Goal: Transaction & Acquisition: Purchase product/service

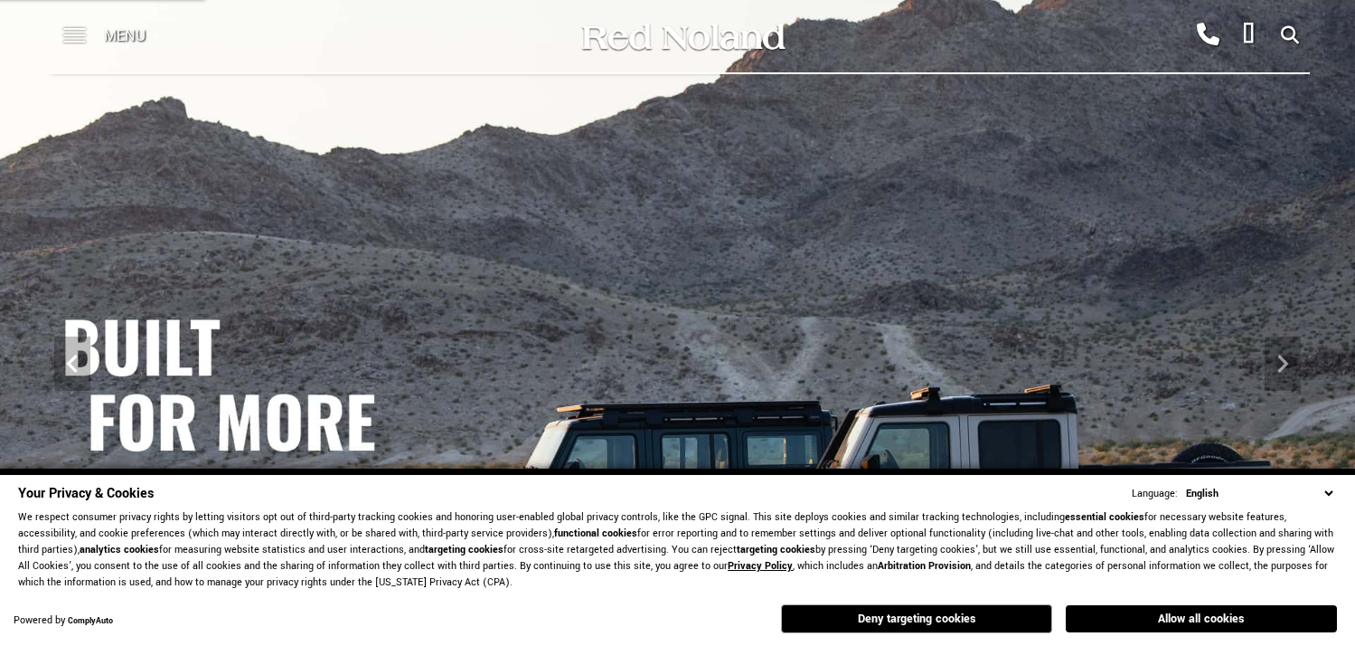
click at [66, 33] on span at bounding box center [74, 36] width 23 height 72
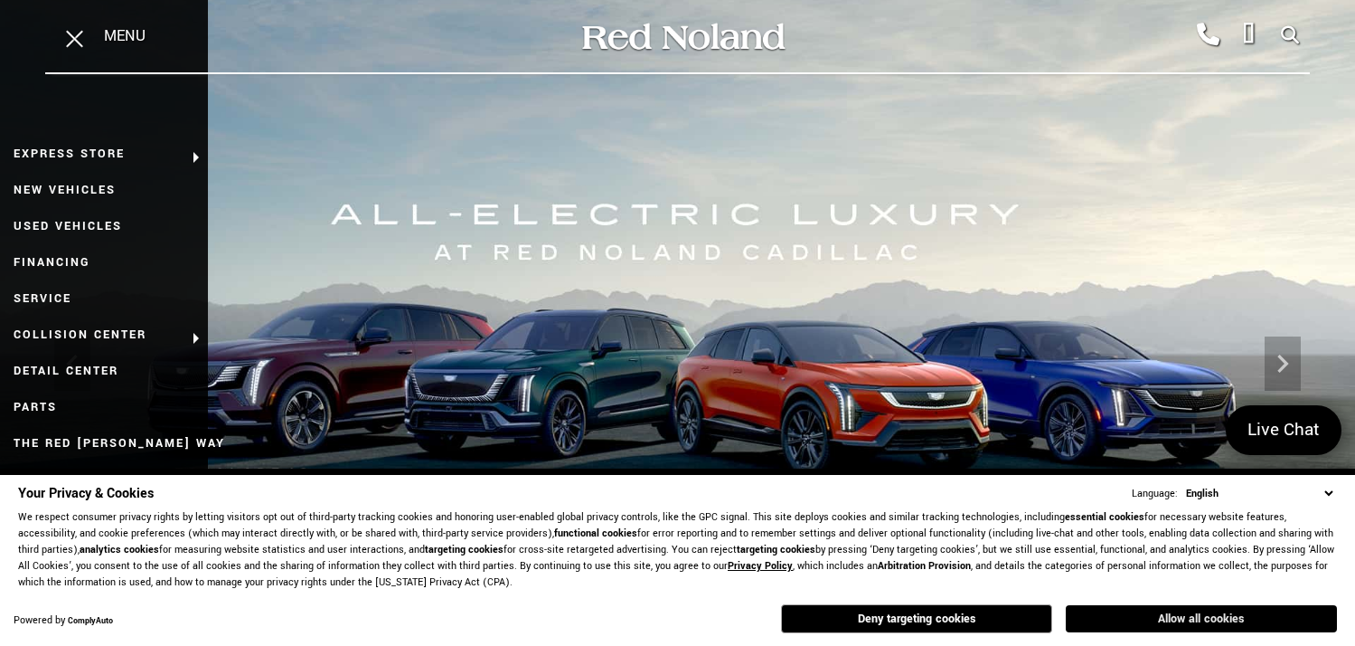
click at [1131, 615] on button "Allow all cookies" at bounding box center [1201, 618] width 271 height 27
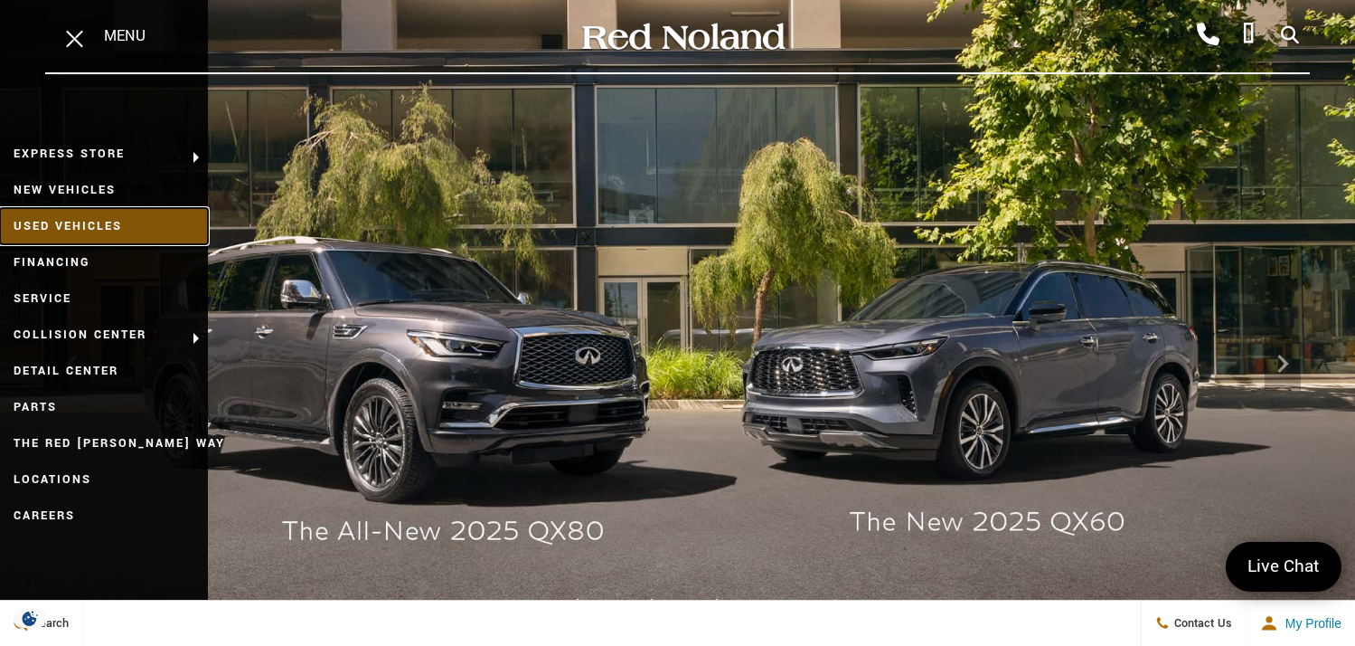
click at [58, 225] on link "Used Vehicles" at bounding box center [104, 226] width 208 height 36
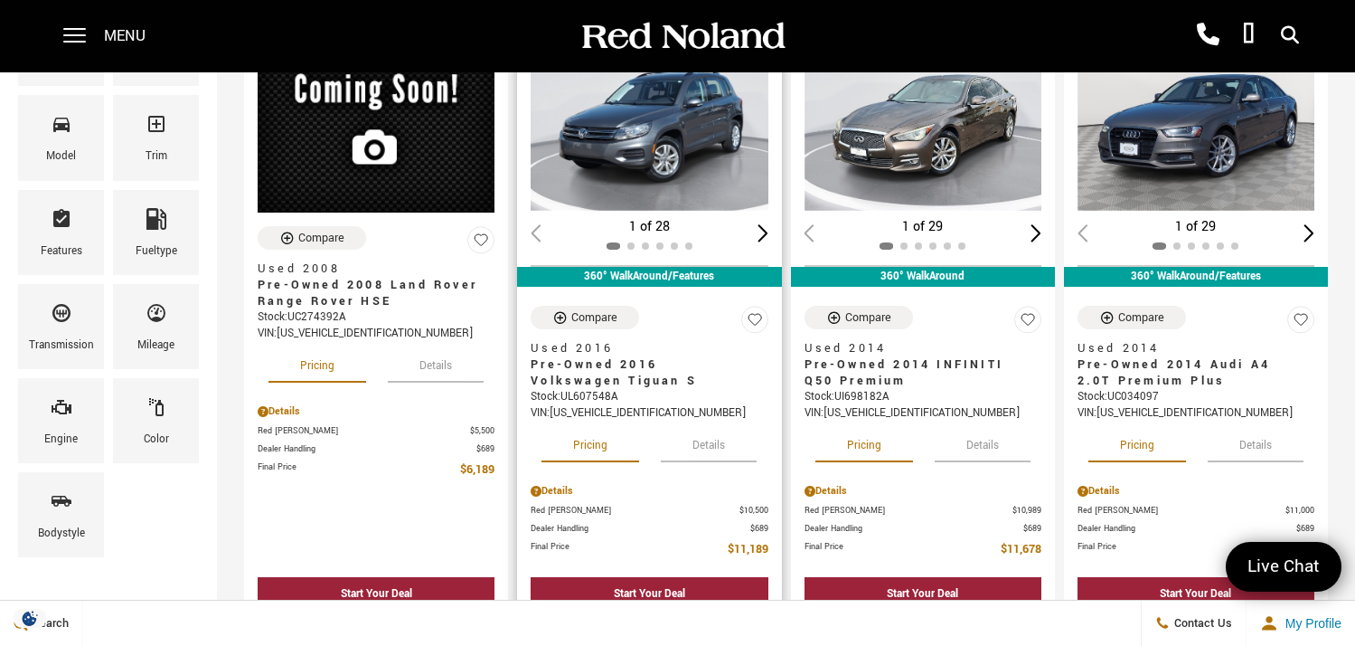
scroll to position [181, 0]
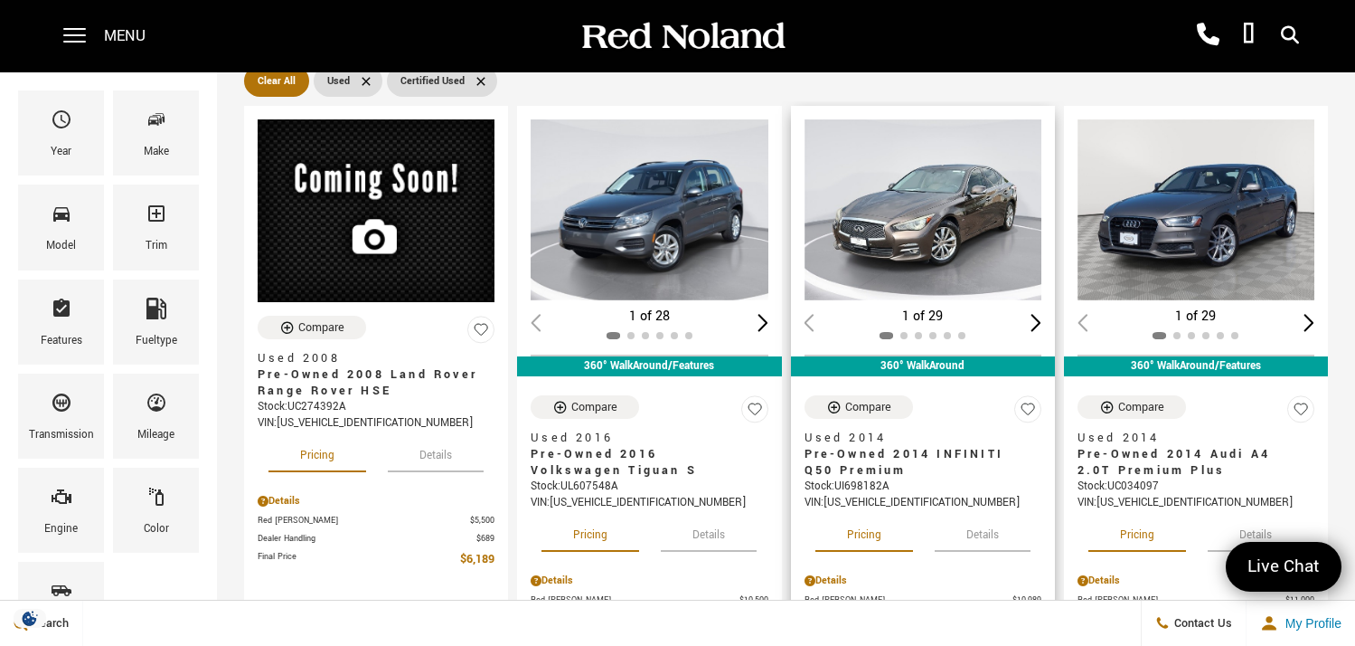
click at [1042, 314] on div "Next slide" at bounding box center [1036, 322] width 11 height 17
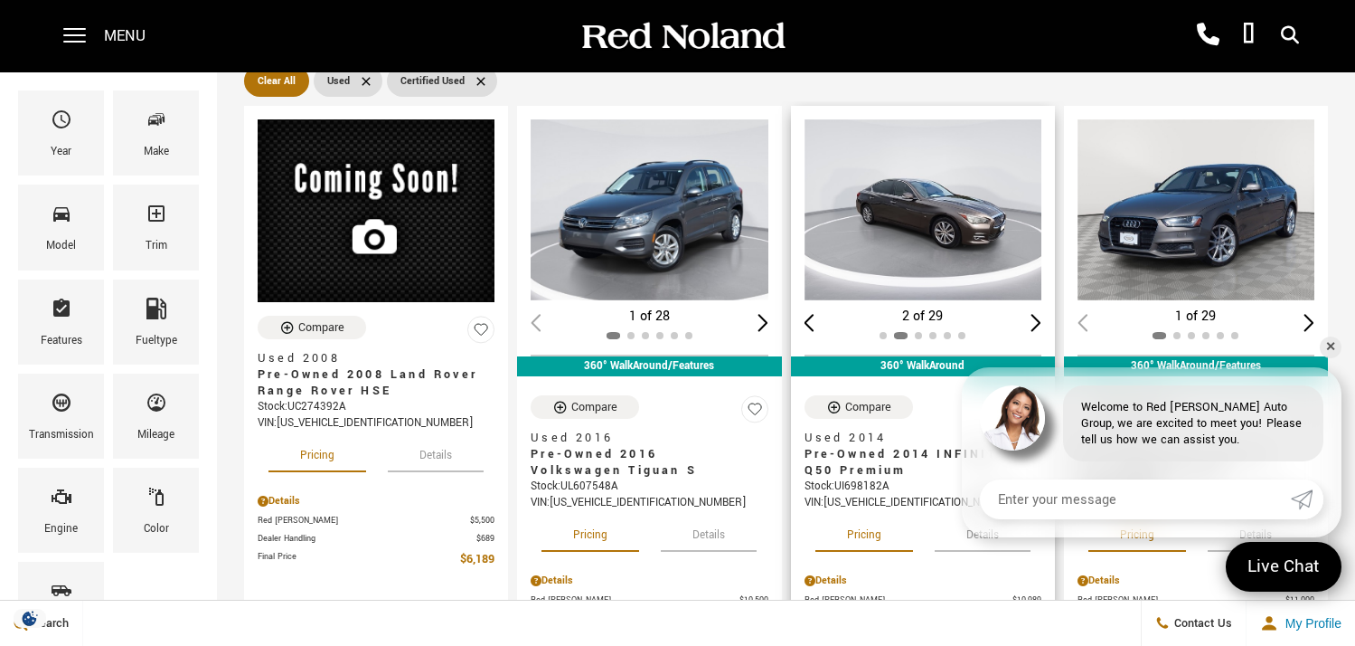
click at [1042, 314] on div "Next slide" at bounding box center [1036, 322] width 11 height 17
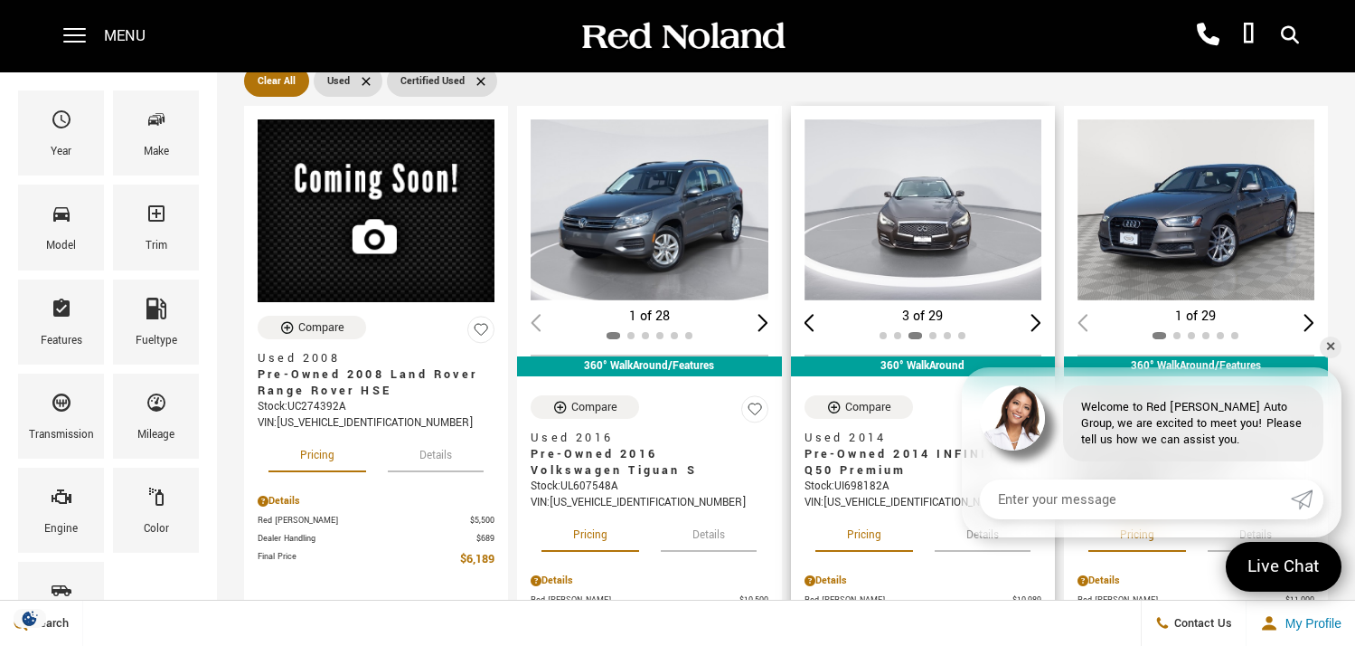
scroll to position [0, 0]
click at [1042, 314] on div "Next slide" at bounding box center [1036, 322] width 11 height 17
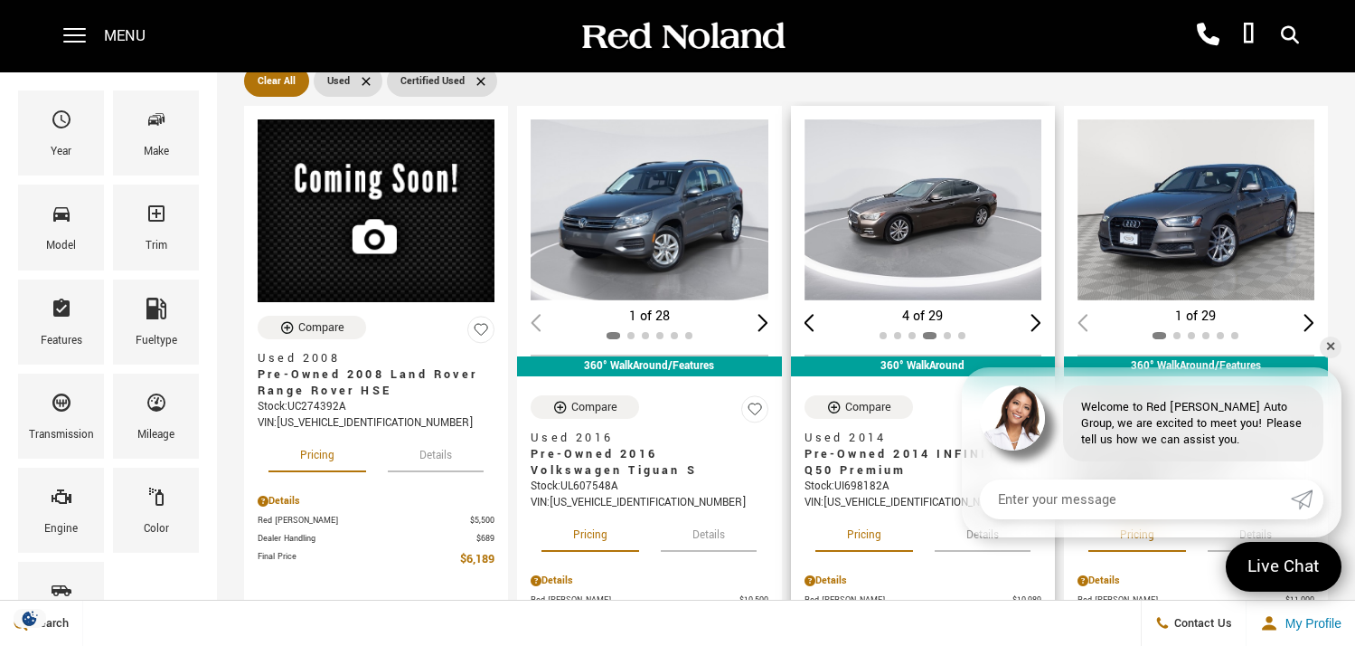
click at [1042, 314] on div "Next slide" at bounding box center [1036, 322] width 11 height 17
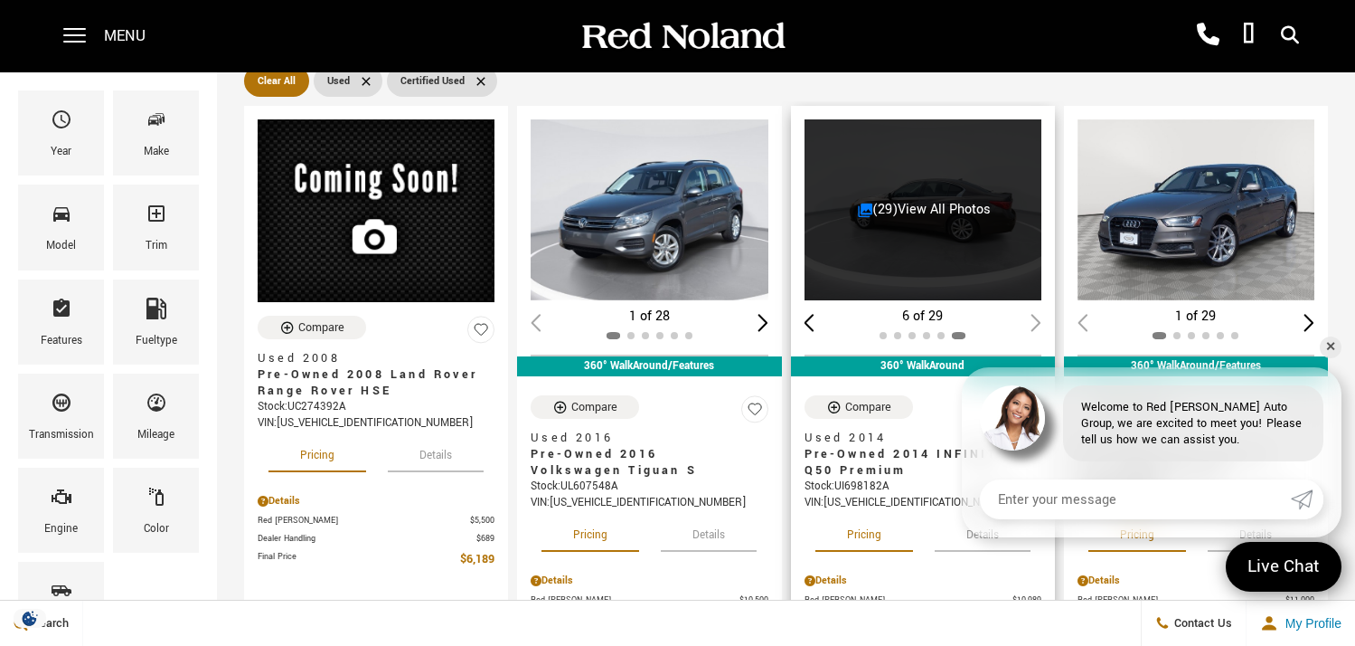
click at [1042, 307] on div "6 of 29" at bounding box center [923, 317] width 237 height 20
click at [1329, 348] on link "✕" at bounding box center [1331, 347] width 22 height 22
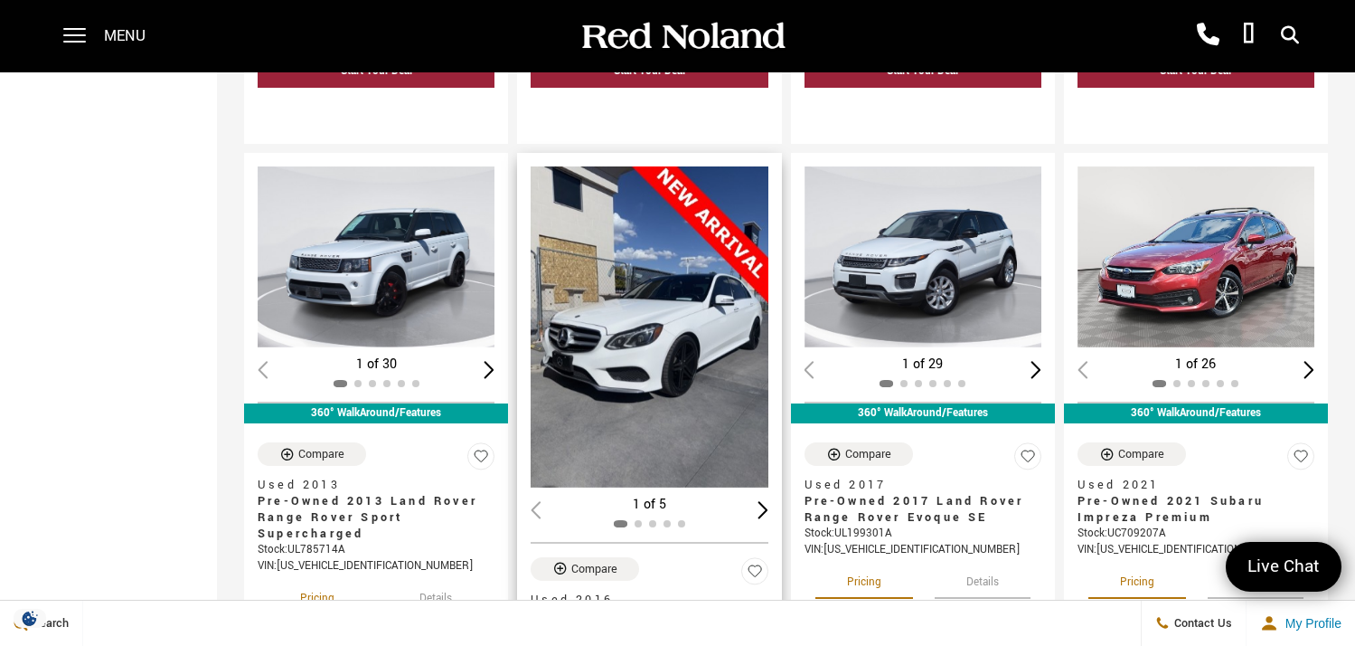
scroll to position [1542, 0]
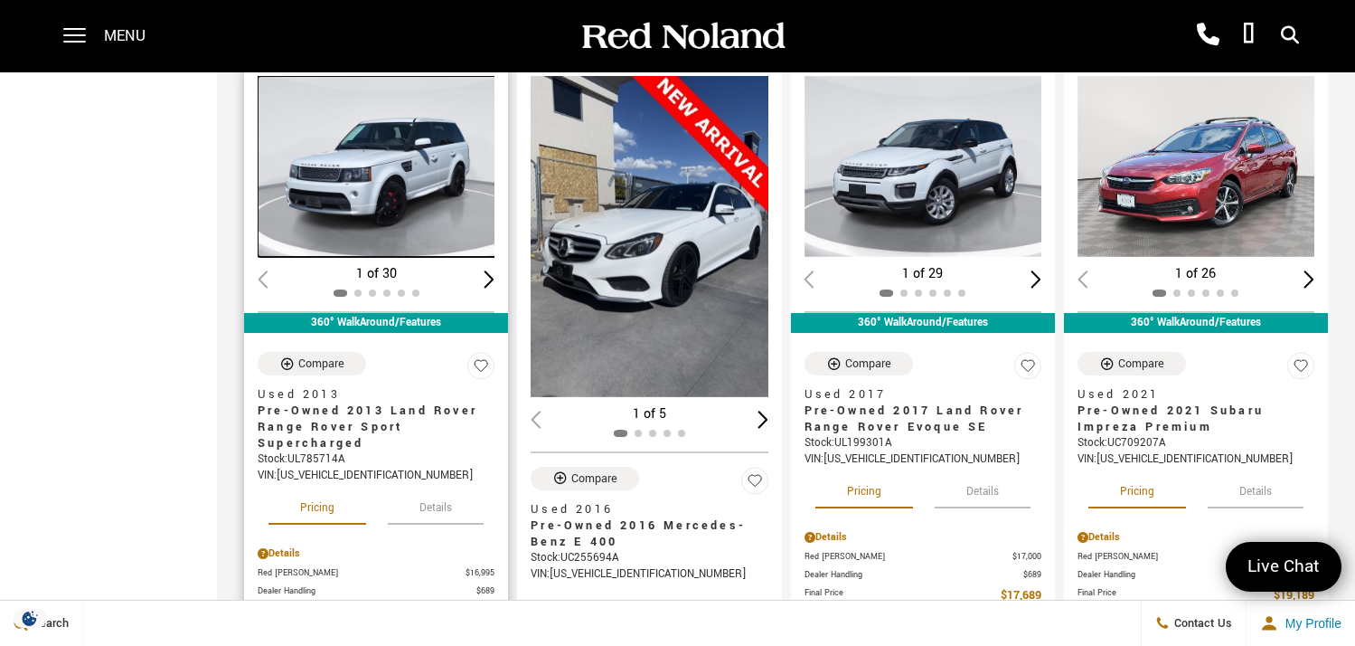
click at [373, 144] on img "1 / 2" at bounding box center [378, 166] width 241 height 181
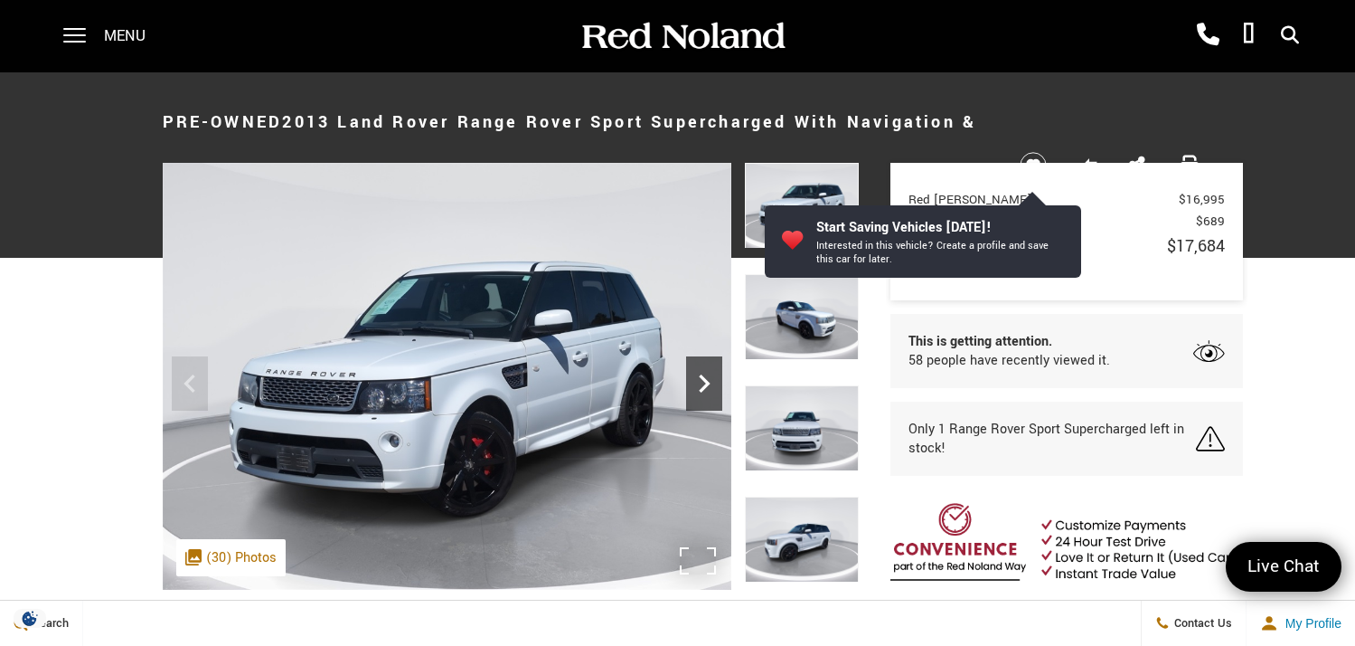
click at [699, 375] on icon "Next" at bounding box center [704, 383] width 11 height 18
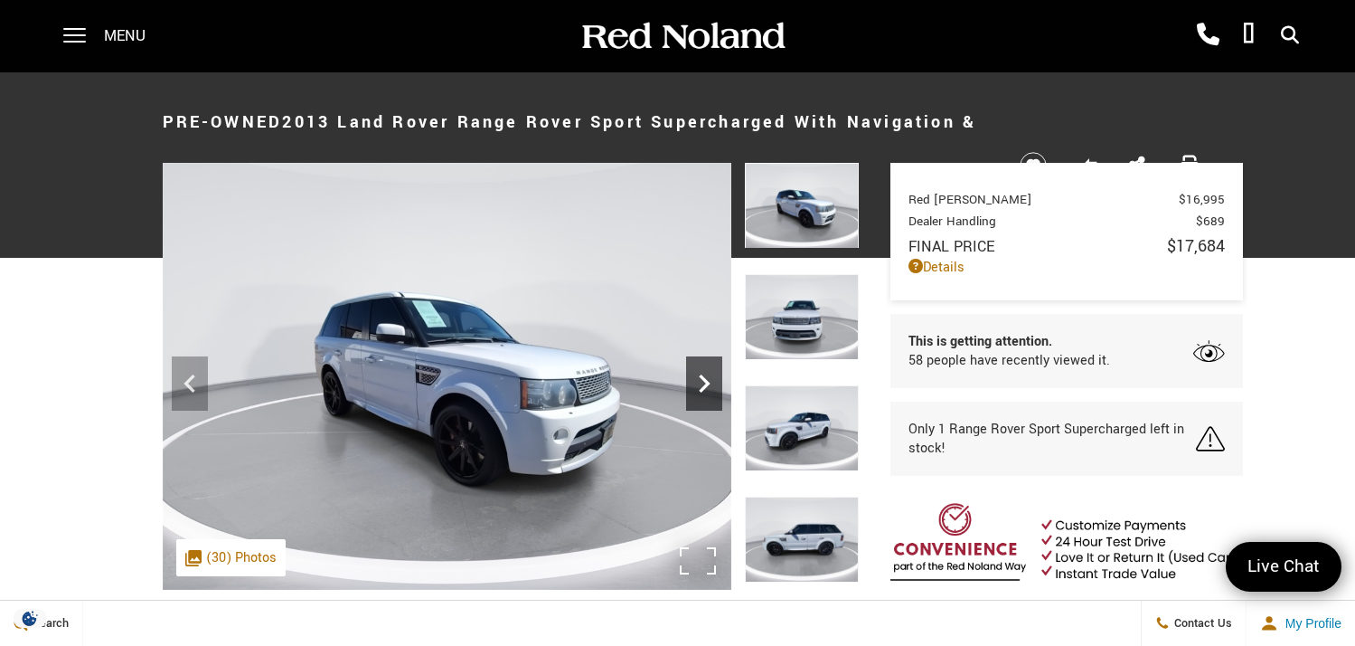
click at [694, 373] on icon "Next" at bounding box center [704, 383] width 36 height 36
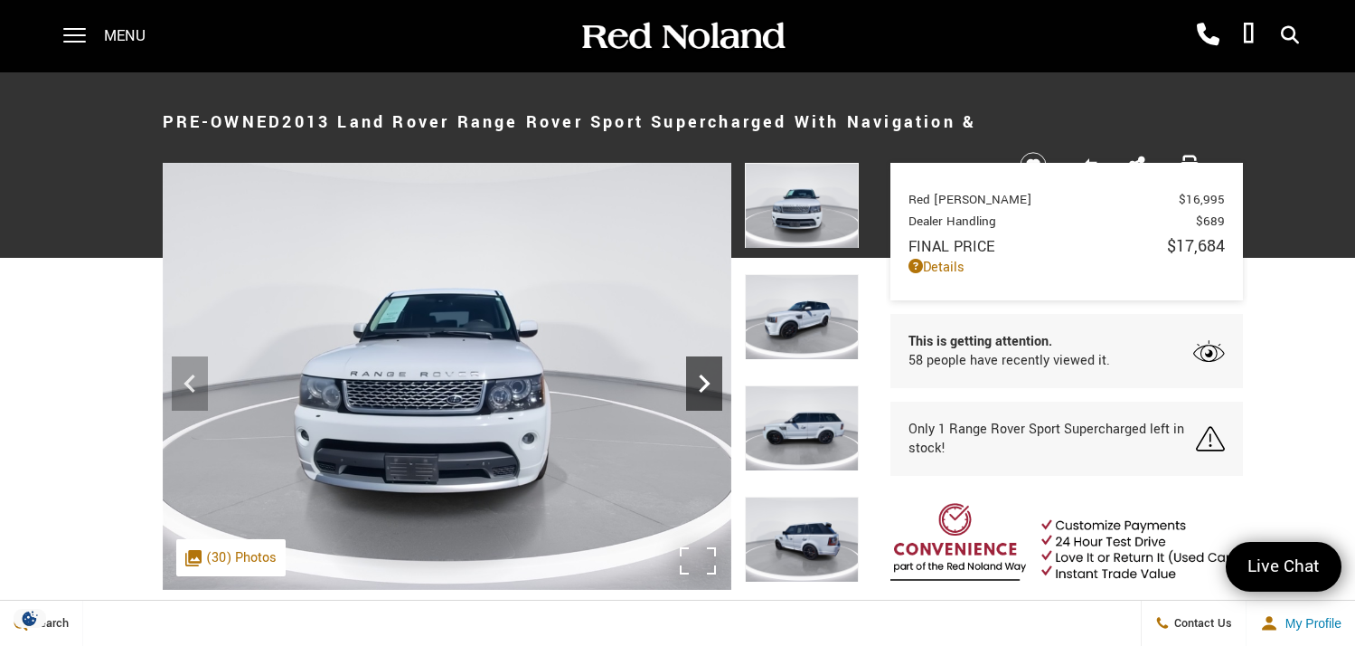
click at [694, 373] on icon "Next" at bounding box center [704, 383] width 36 height 36
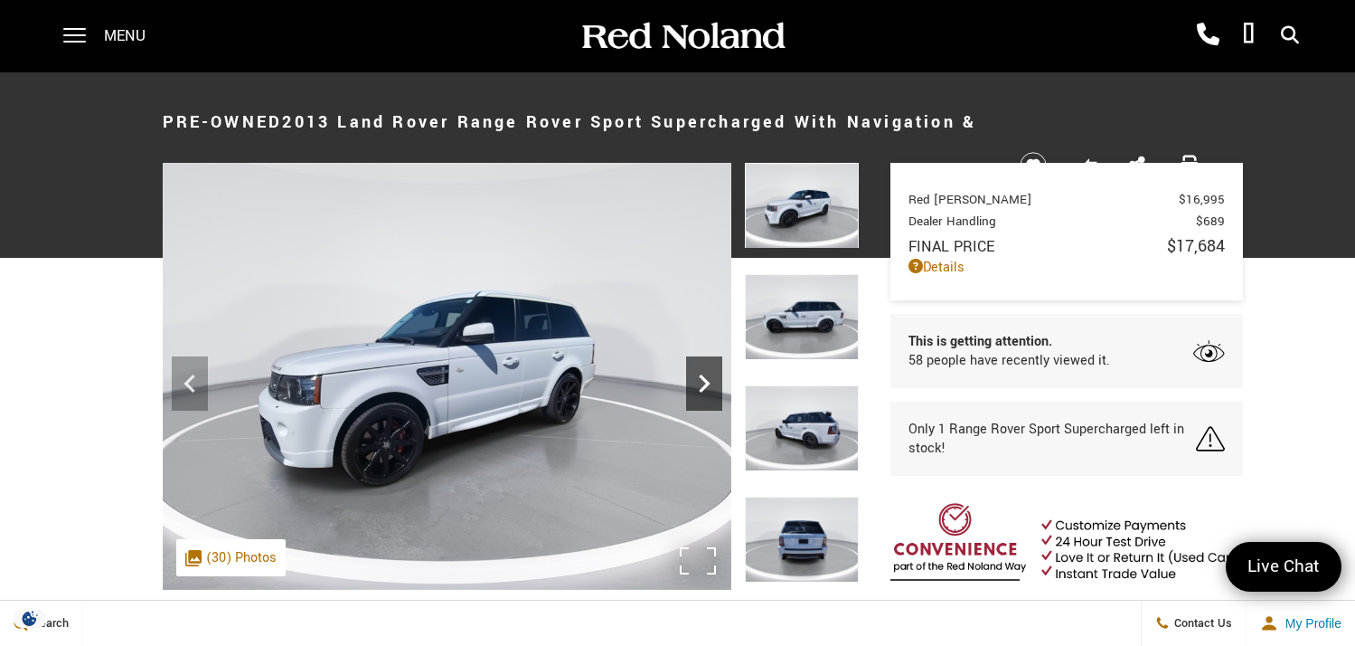
click at [694, 373] on icon "Next" at bounding box center [704, 383] width 36 height 36
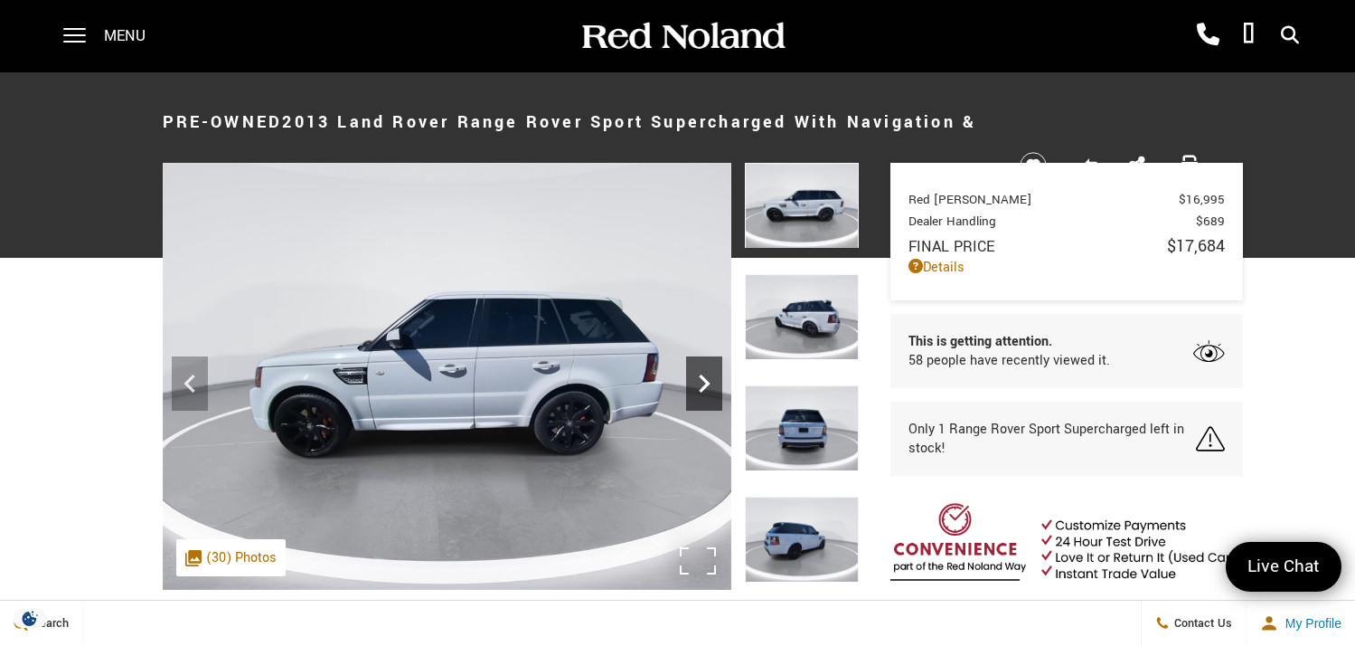
click at [694, 373] on icon "Next" at bounding box center [704, 383] width 36 height 36
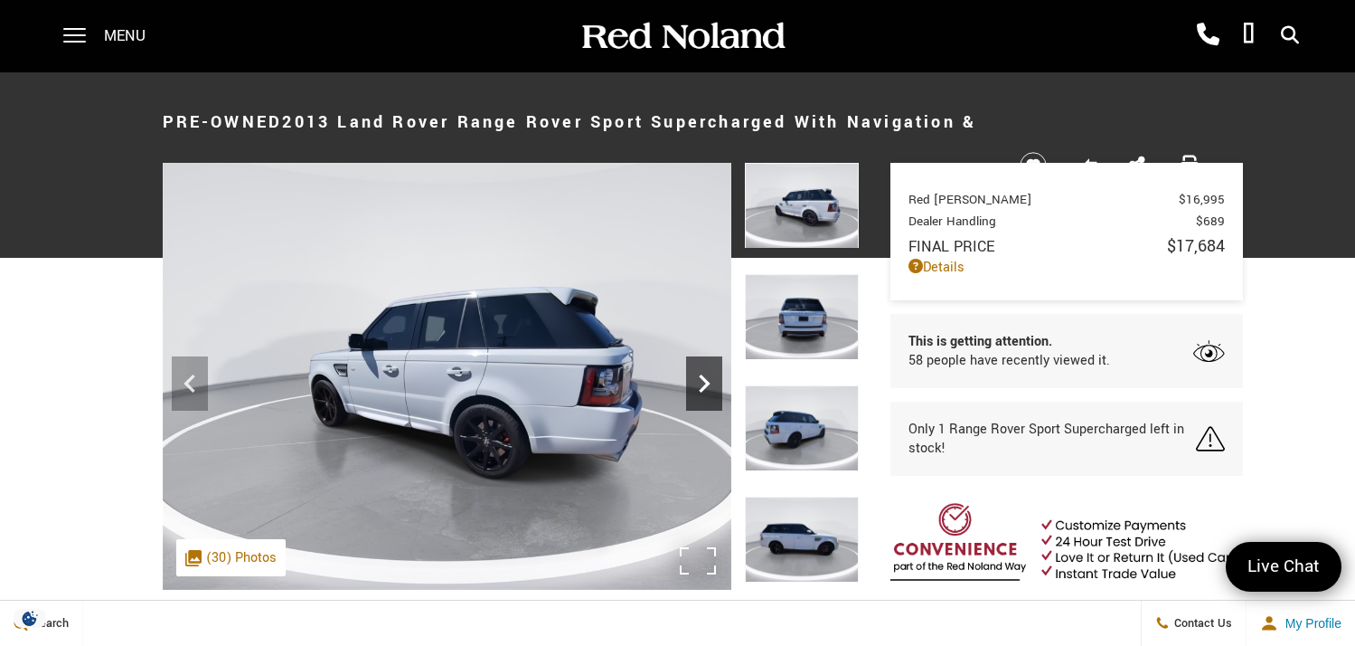
click at [694, 373] on icon "Next" at bounding box center [704, 383] width 36 height 36
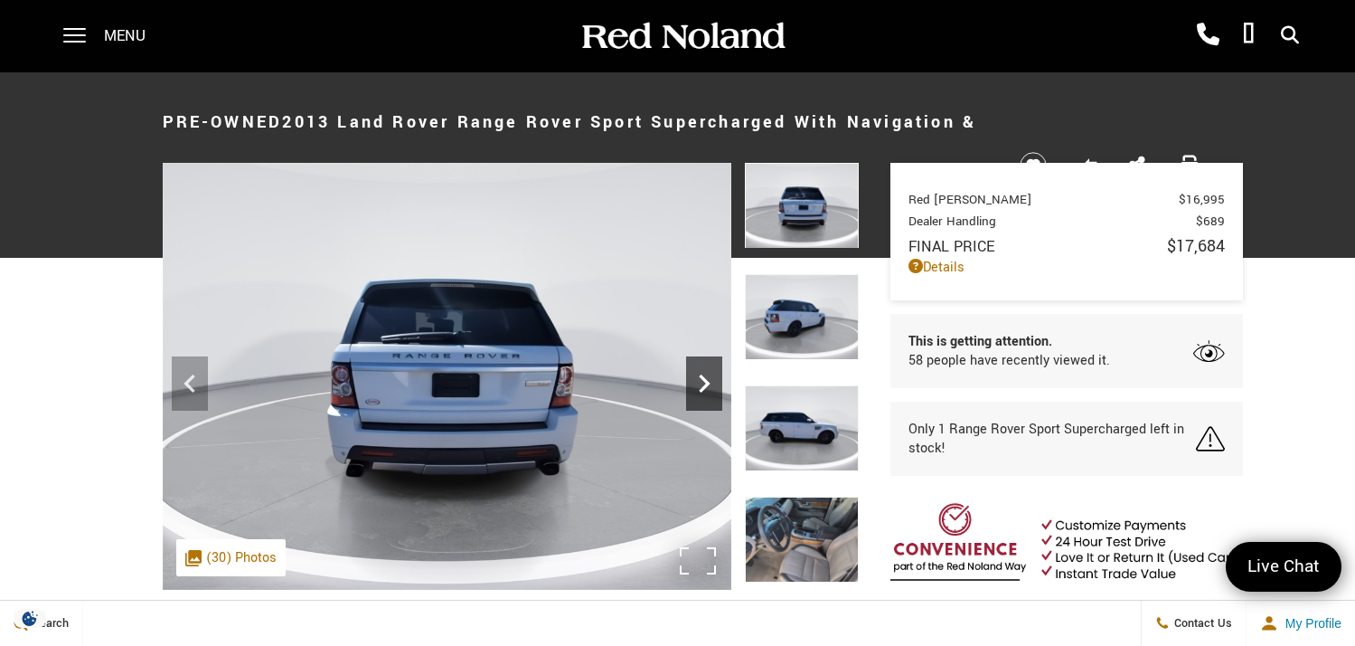
click at [694, 373] on icon "Next" at bounding box center [704, 383] width 36 height 36
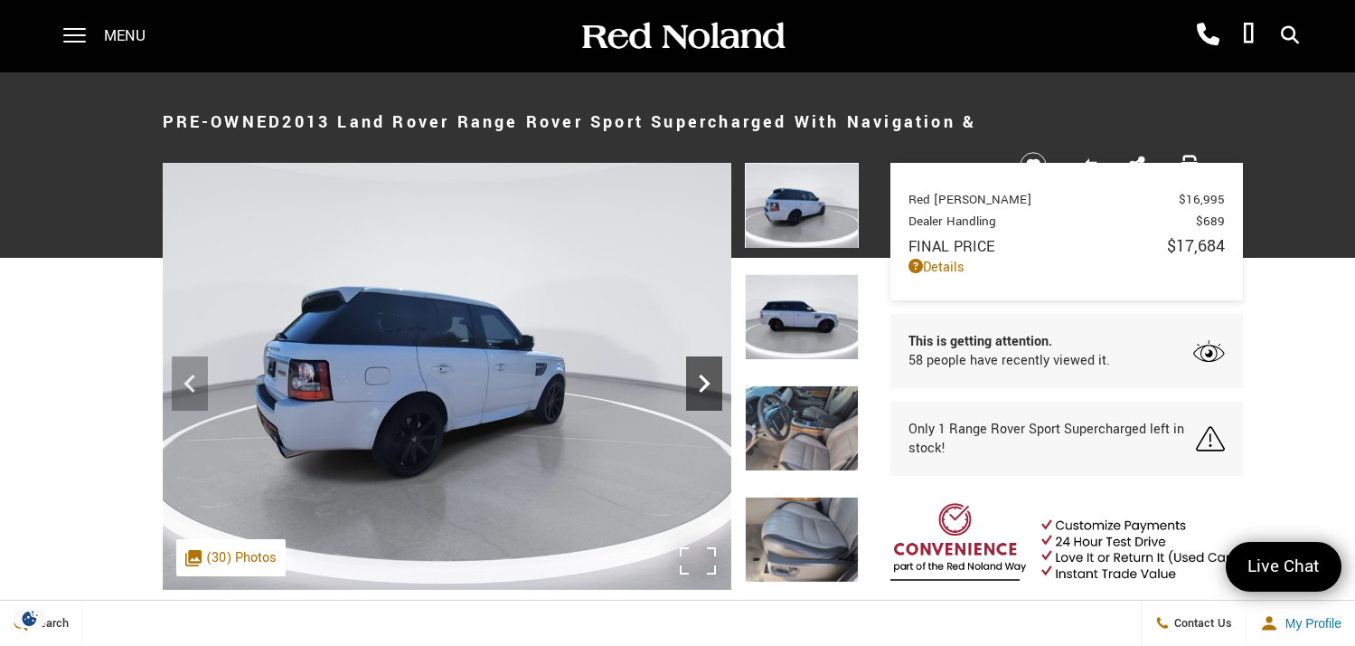
click at [694, 373] on icon "Next" at bounding box center [704, 383] width 36 height 36
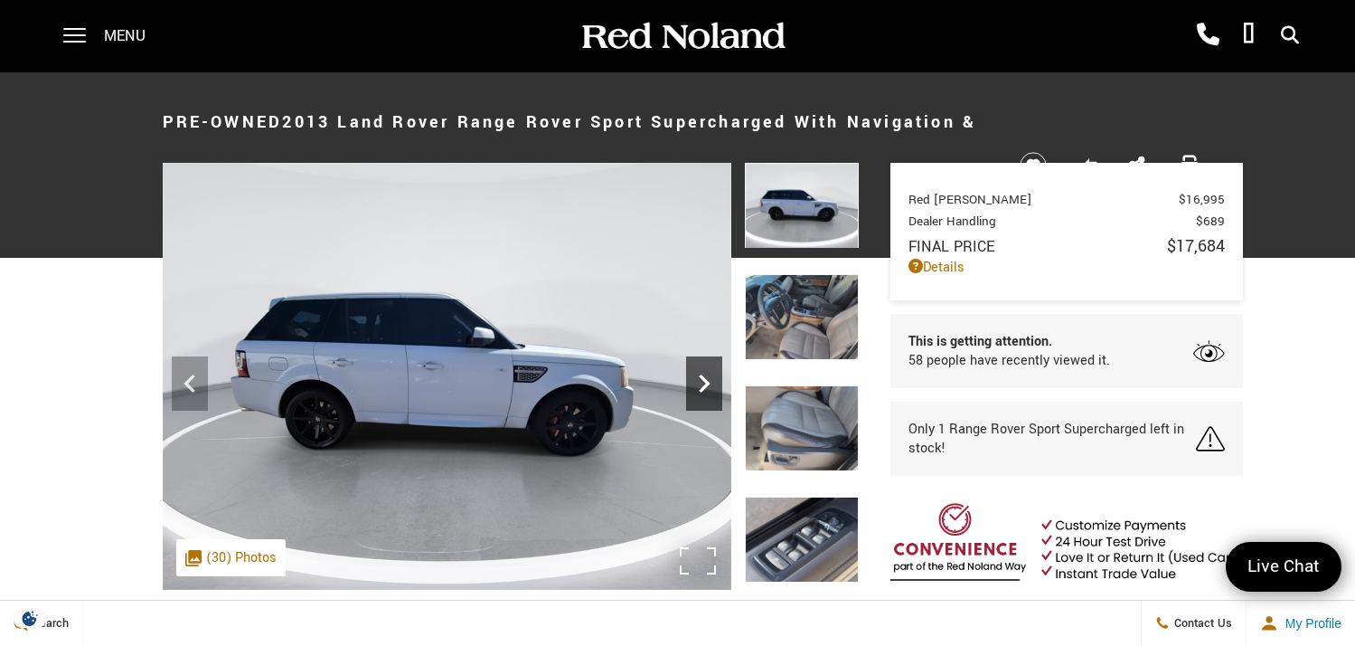
click at [694, 373] on icon "Next" at bounding box center [704, 383] width 36 height 36
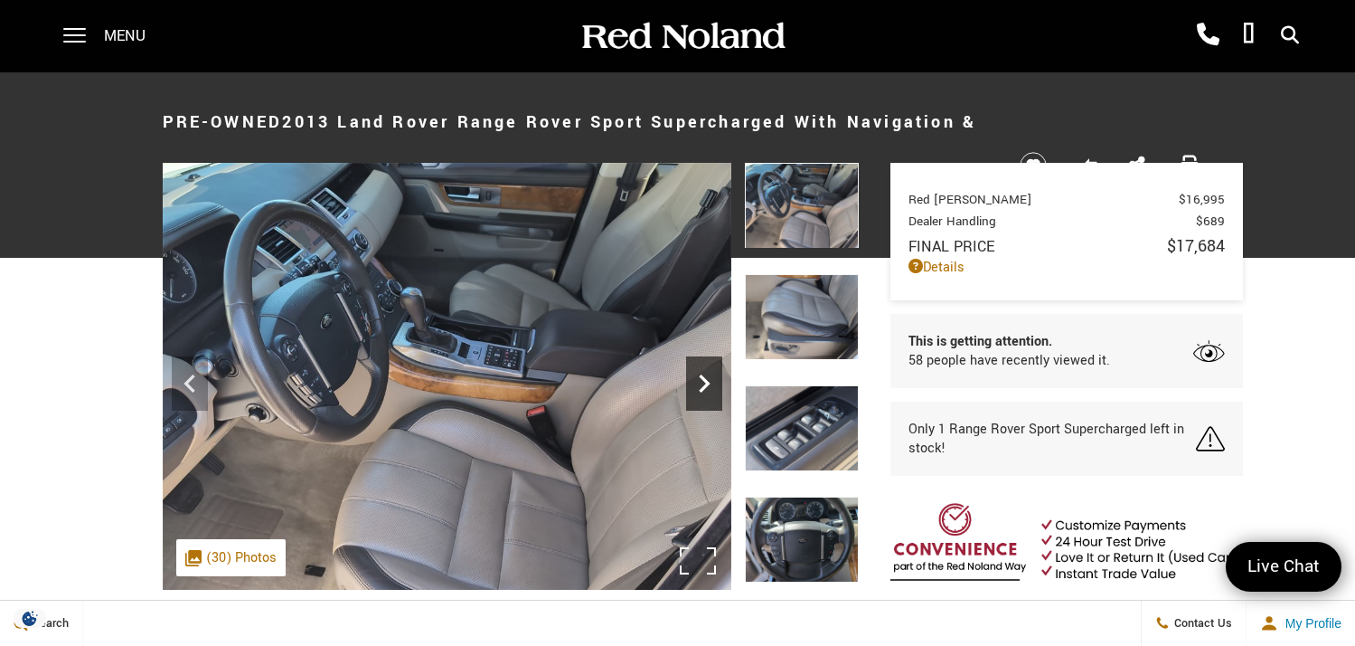
click at [694, 373] on icon "Next" at bounding box center [704, 383] width 36 height 36
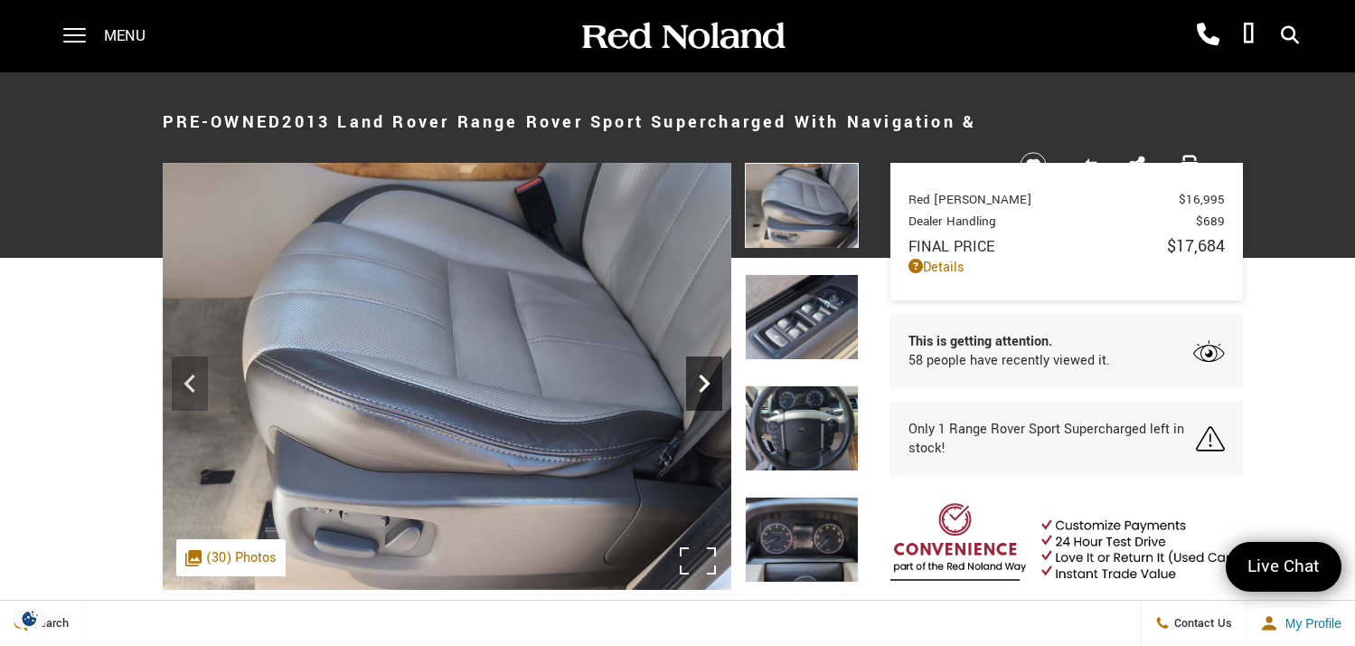
click at [694, 373] on icon "Next" at bounding box center [704, 383] width 36 height 36
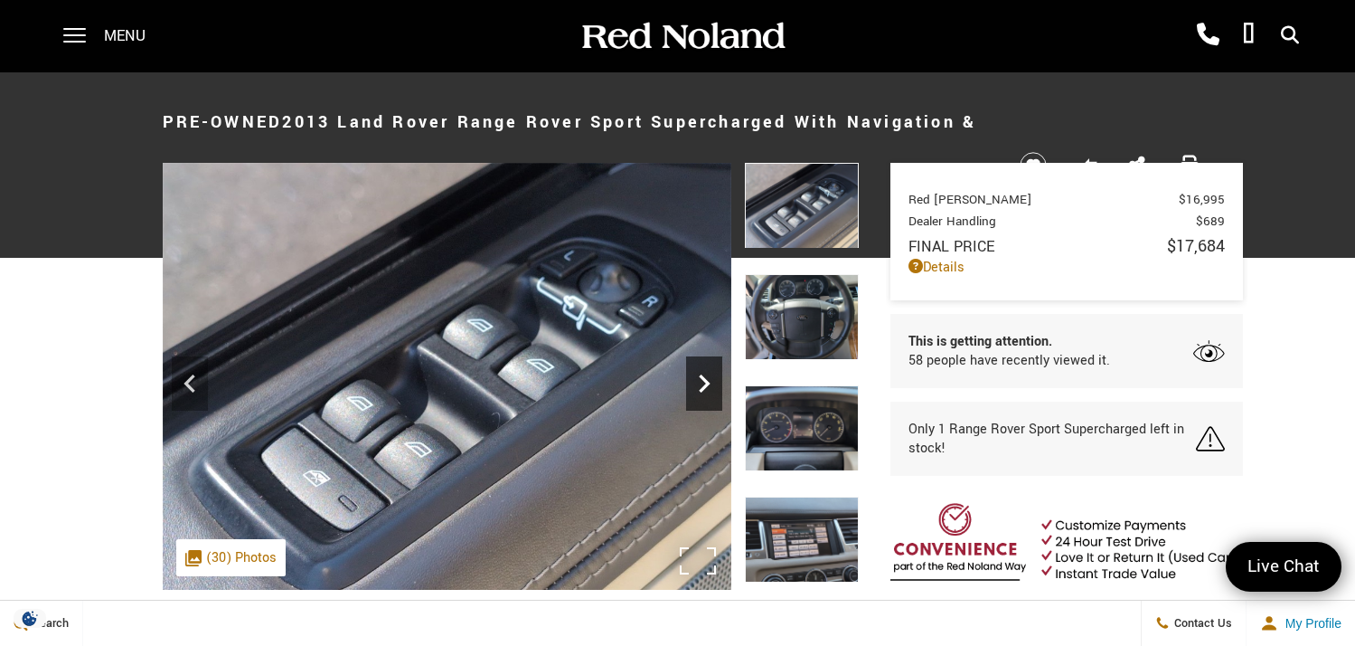
click at [694, 373] on icon "Next" at bounding box center [704, 383] width 36 height 36
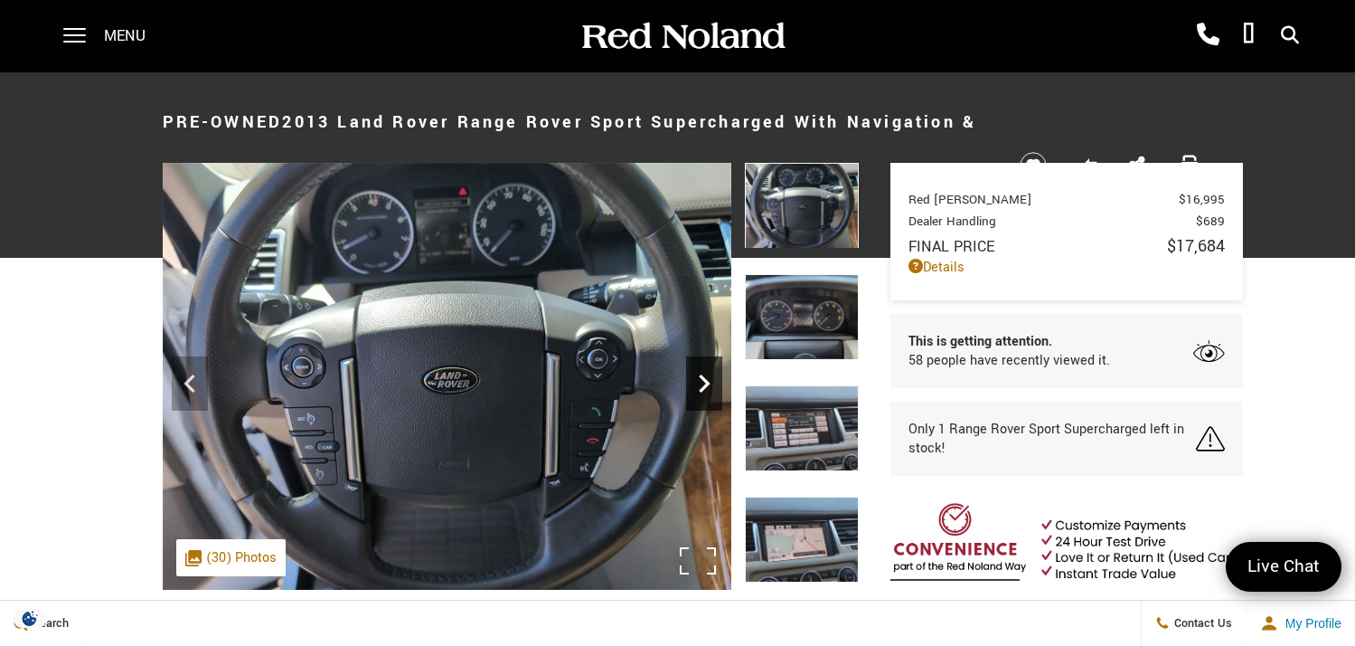
click at [694, 373] on icon "Next" at bounding box center [704, 383] width 36 height 36
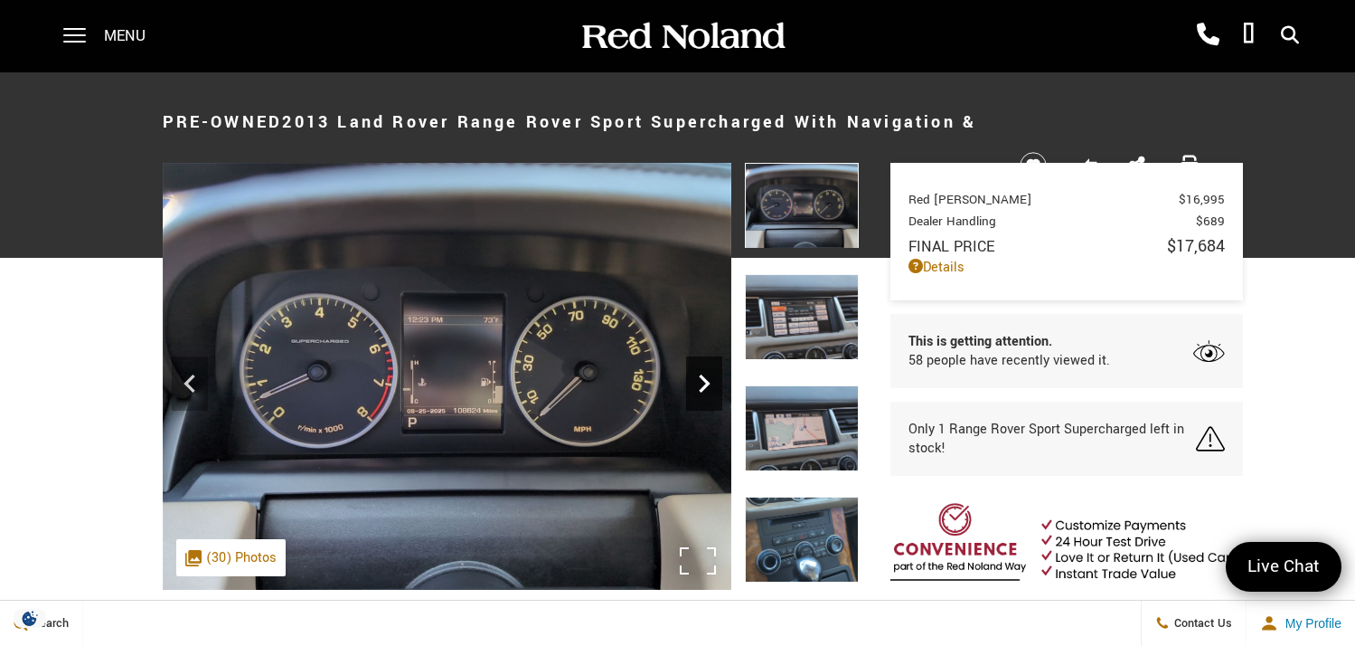
click at [694, 373] on icon "Next" at bounding box center [704, 383] width 36 height 36
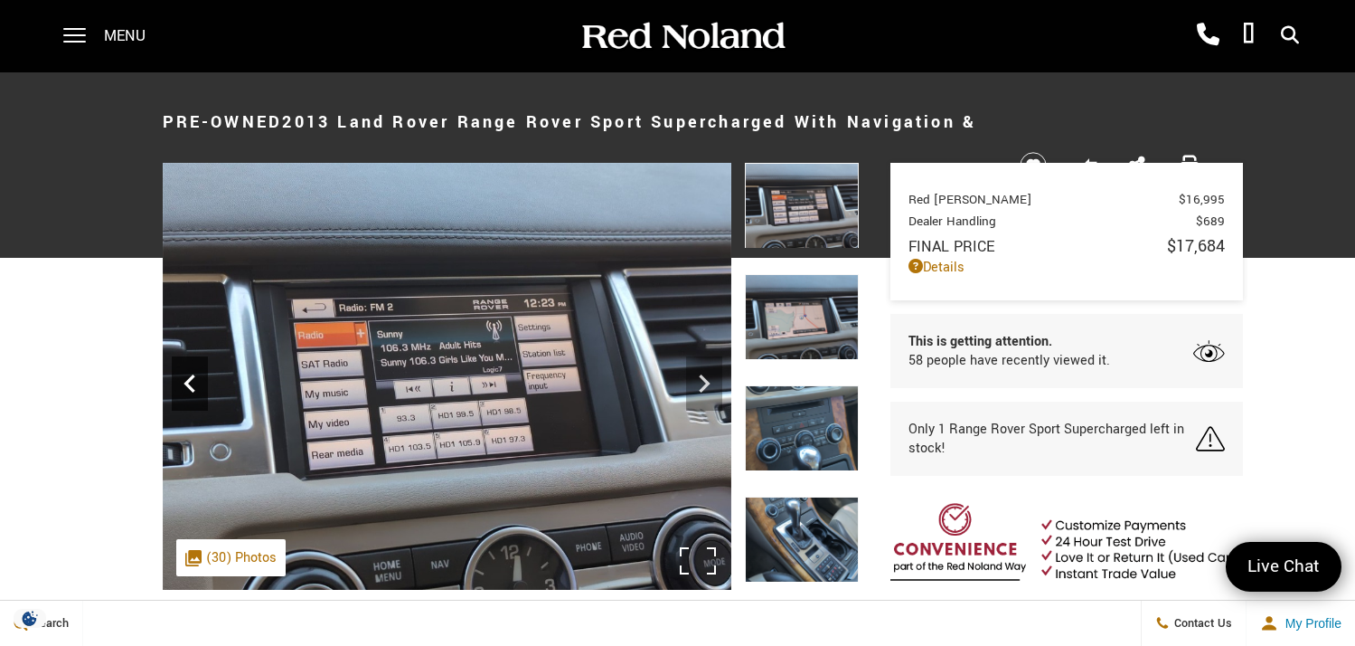
click at [184, 382] on icon "Previous" at bounding box center [190, 383] width 36 height 36
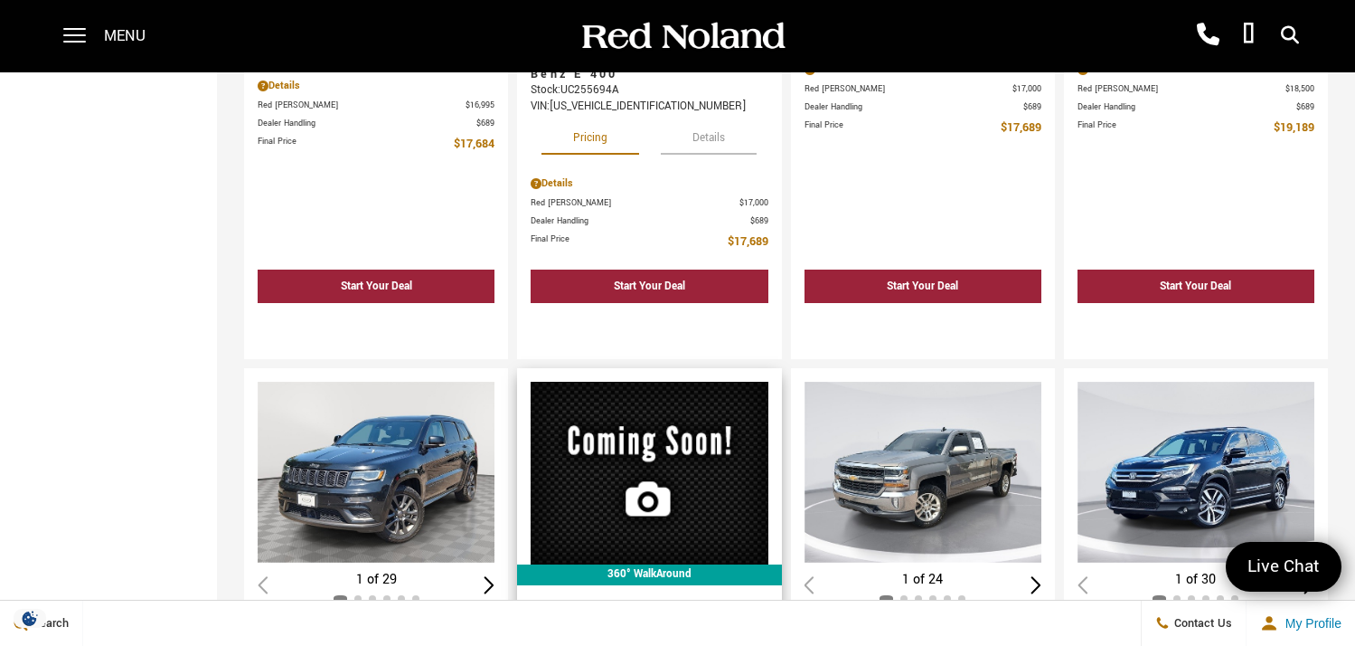
scroll to position [2268, 0]
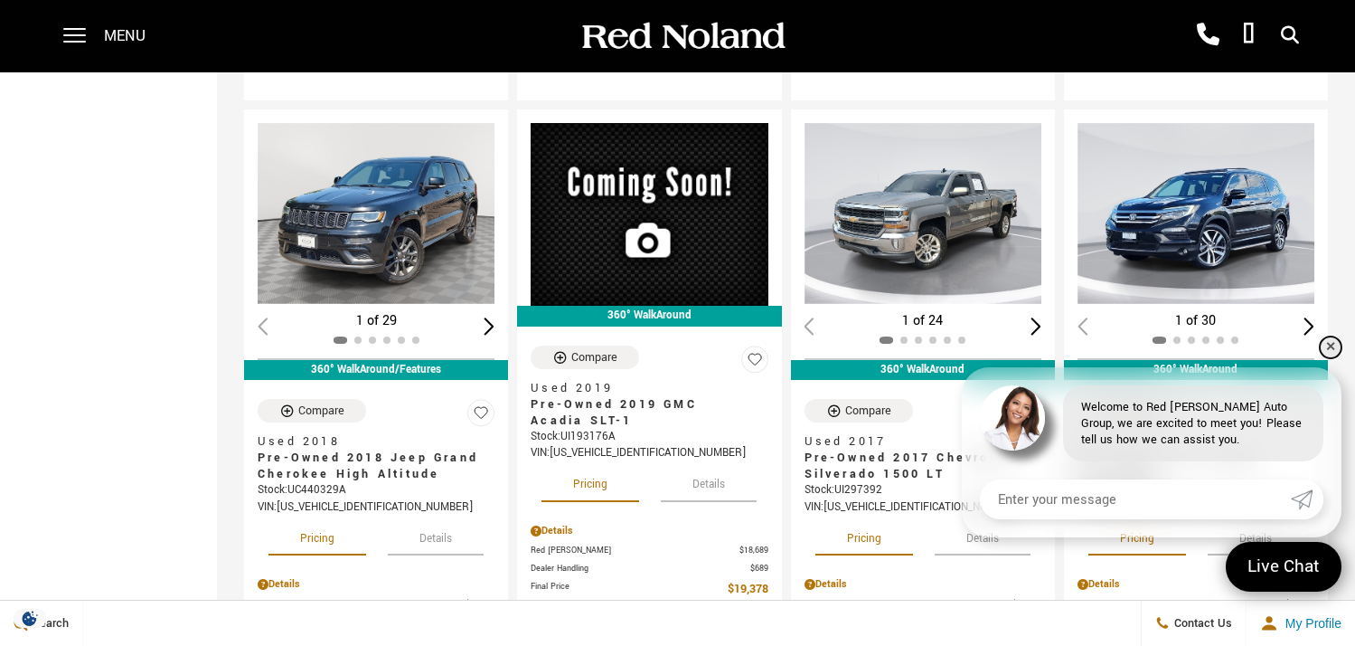
click at [1329, 336] on link "✕" at bounding box center [1331, 347] width 22 height 22
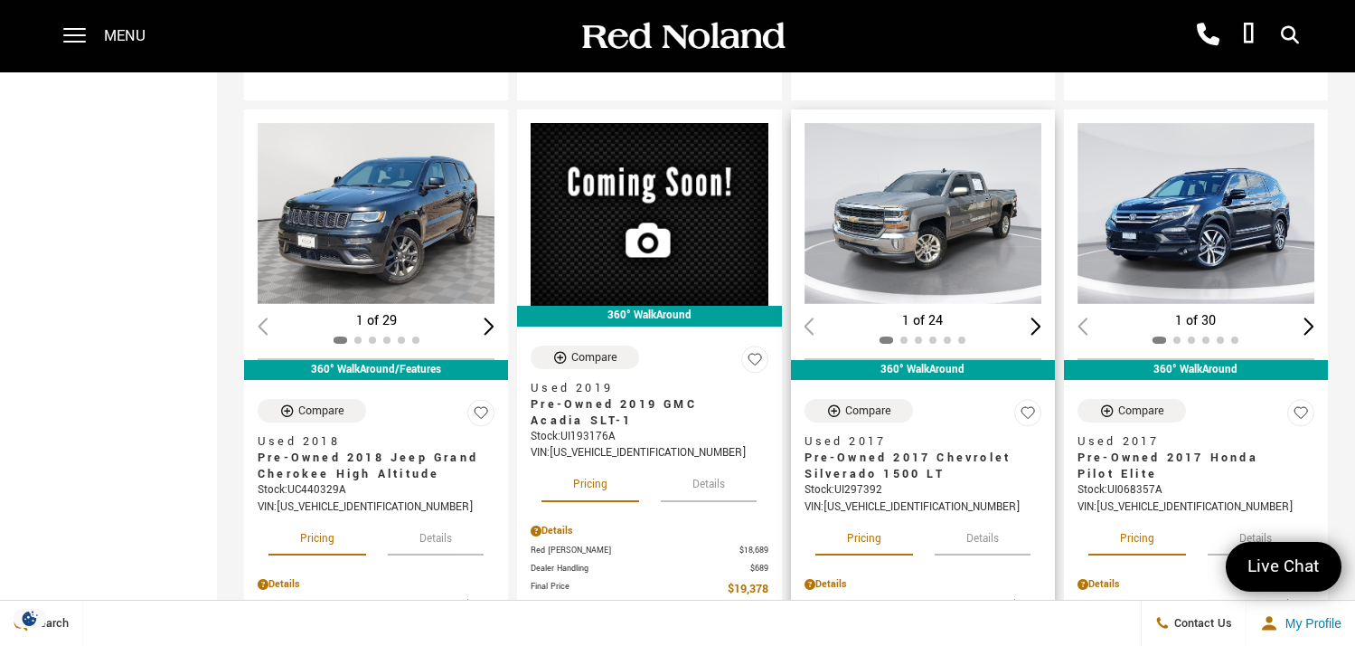
click at [1042, 317] on div "Next slide" at bounding box center [1036, 325] width 11 height 17
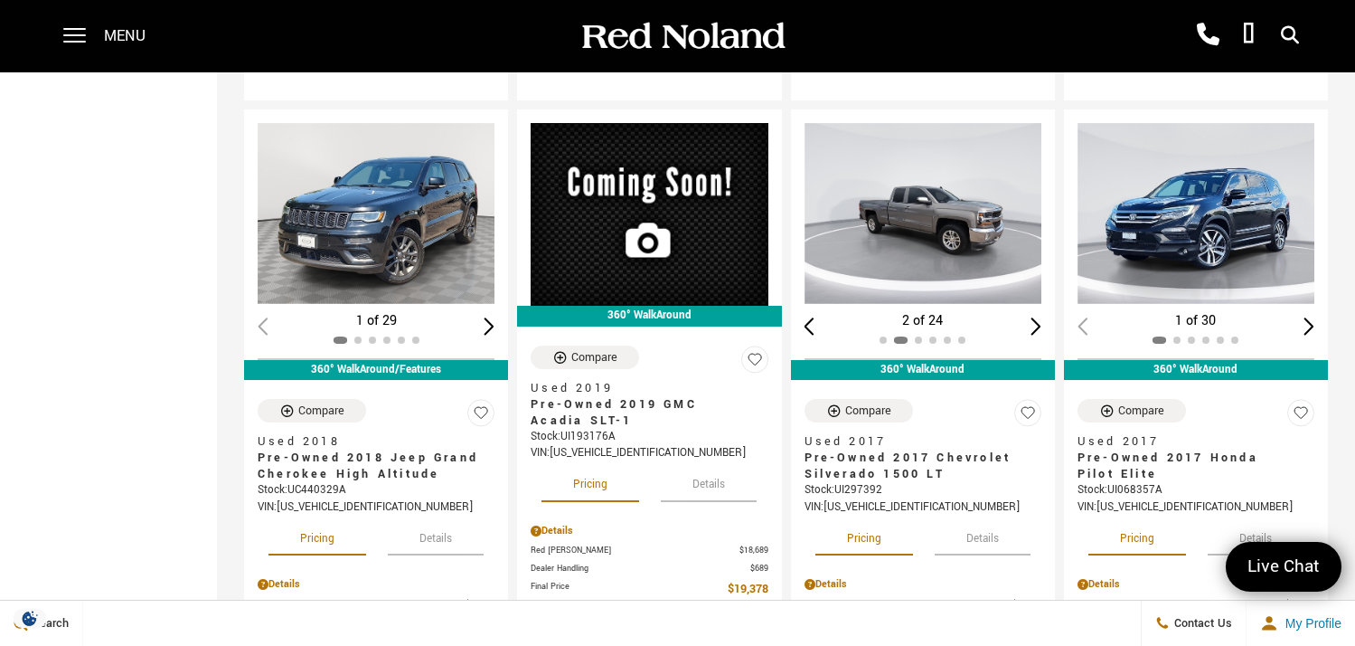
click at [1042, 317] on div "Next slide" at bounding box center [1036, 325] width 11 height 17
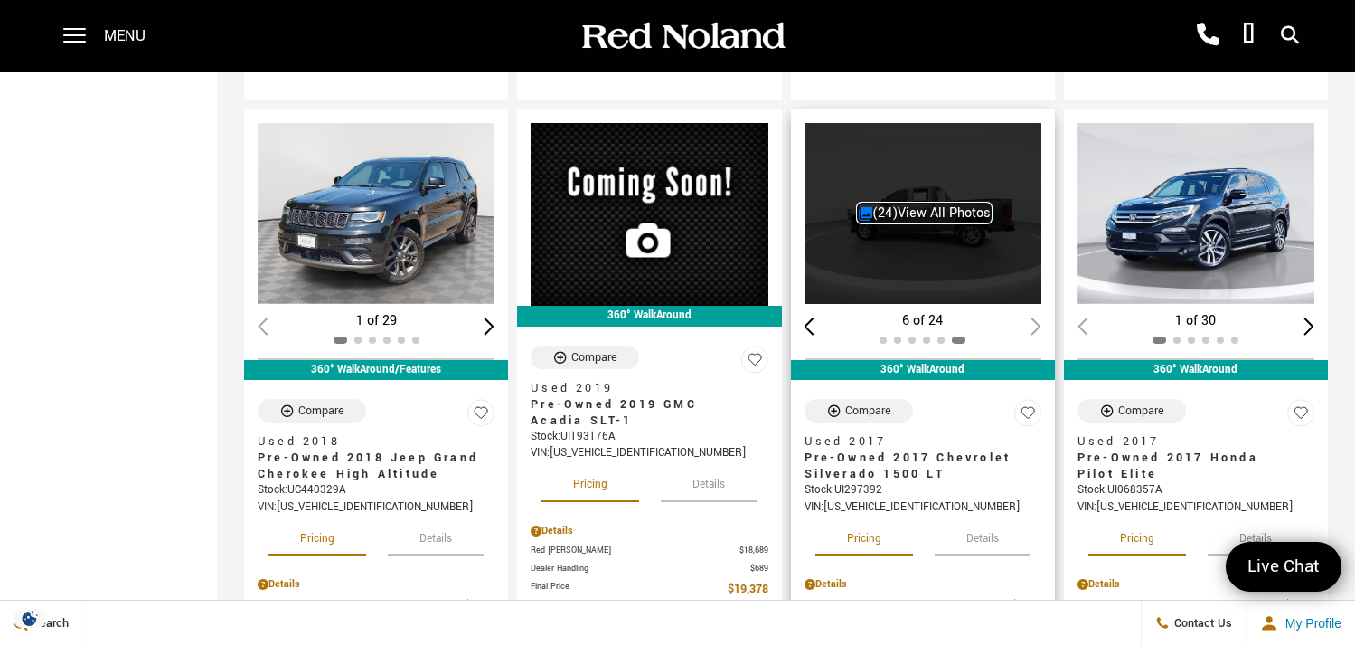
click at [948, 203] on link "(24) View All Photos" at bounding box center [924, 212] width 133 height 19
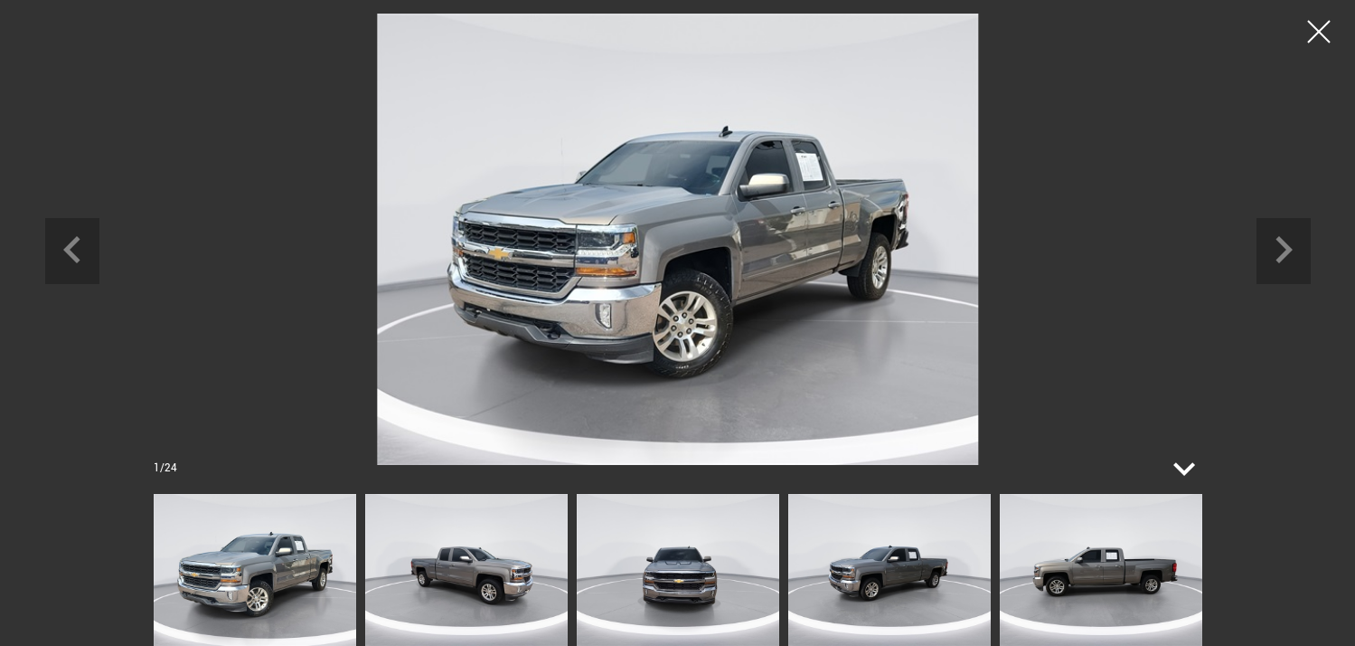
scroll to position [3083, 0]
click at [1180, 465] on icon at bounding box center [1184, 468] width 43 height 43
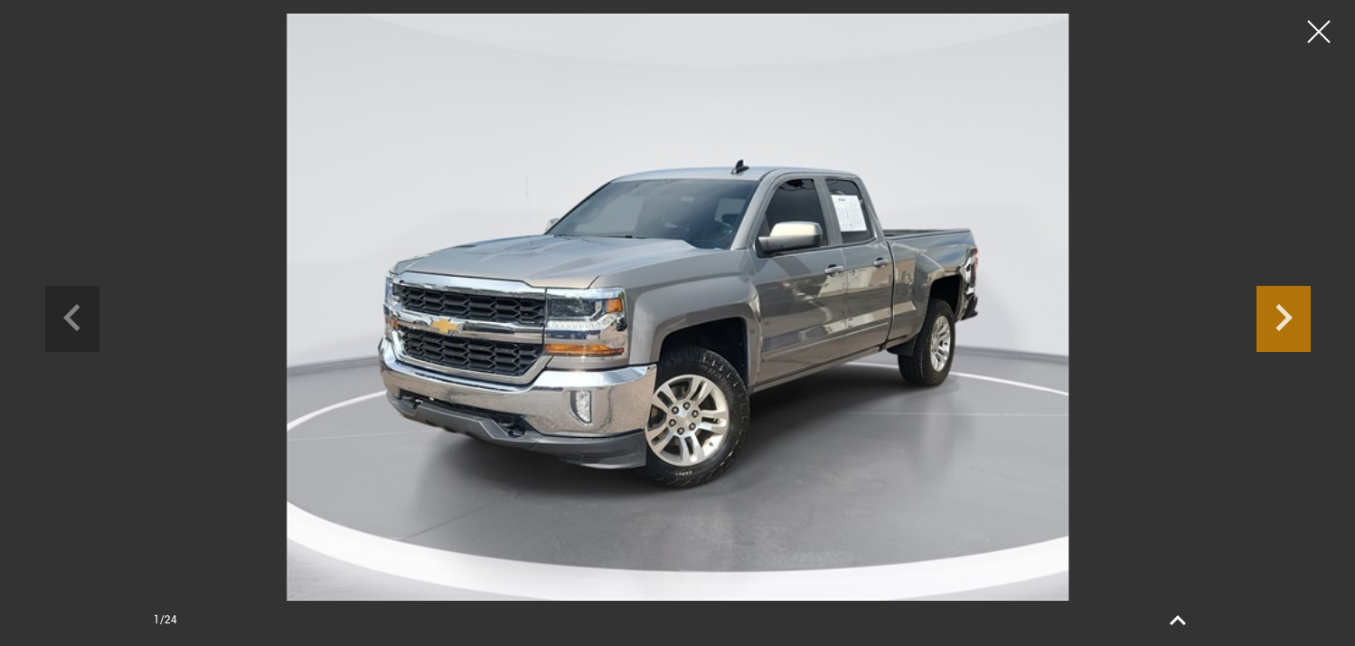
click at [1283, 315] on icon "Next slide" at bounding box center [1284, 315] width 54 height 59
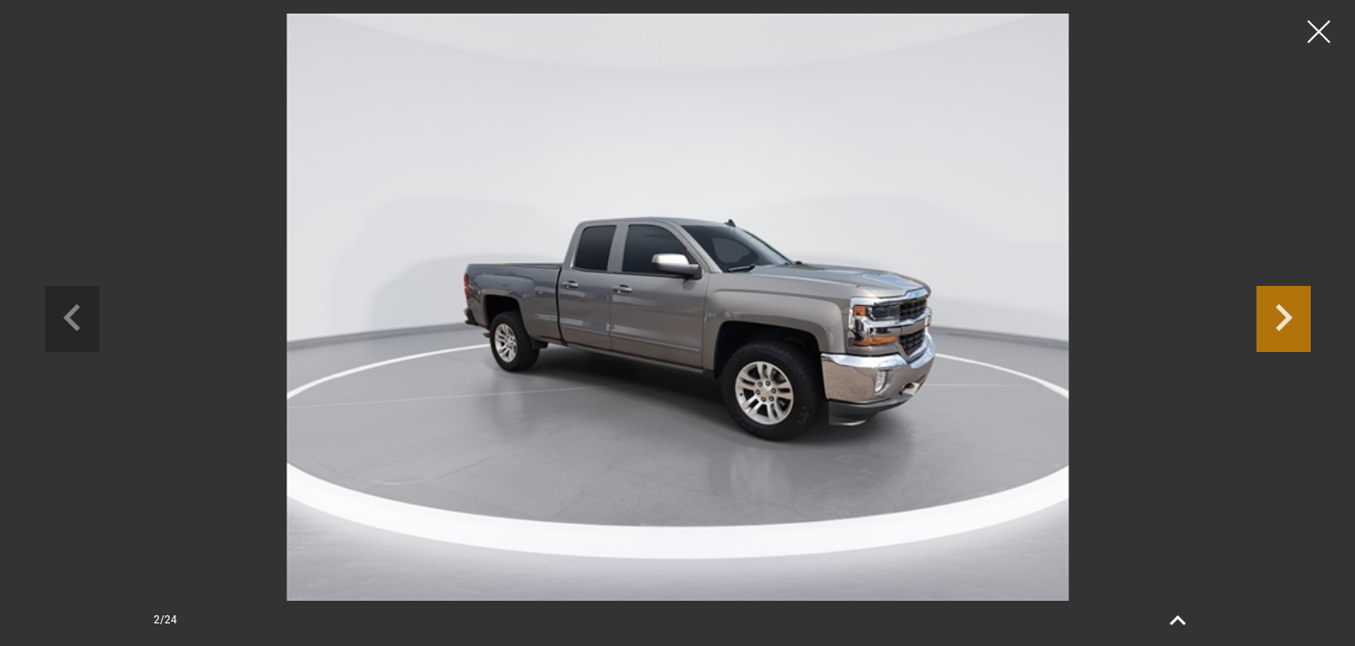
click at [1281, 315] on icon "Next slide" at bounding box center [1284, 315] width 54 height 59
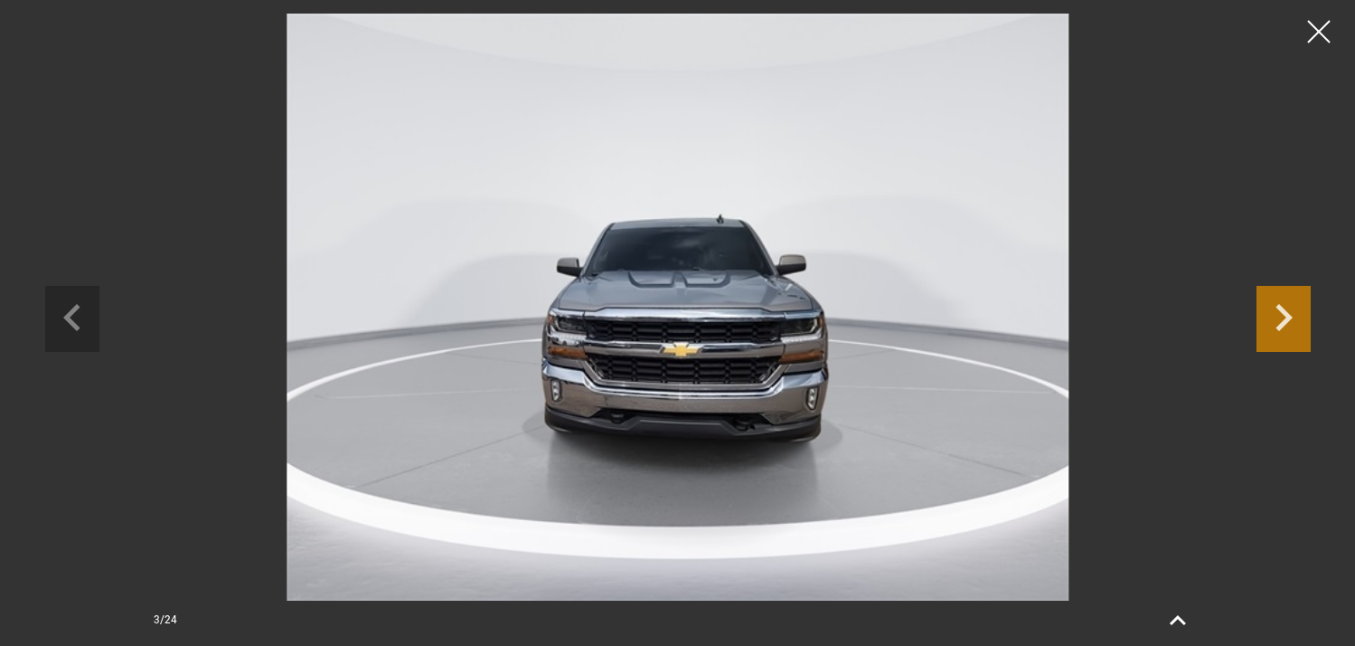
click at [1281, 315] on icon "Next slide" at bounding box center [1284, 315] width 54 height 59
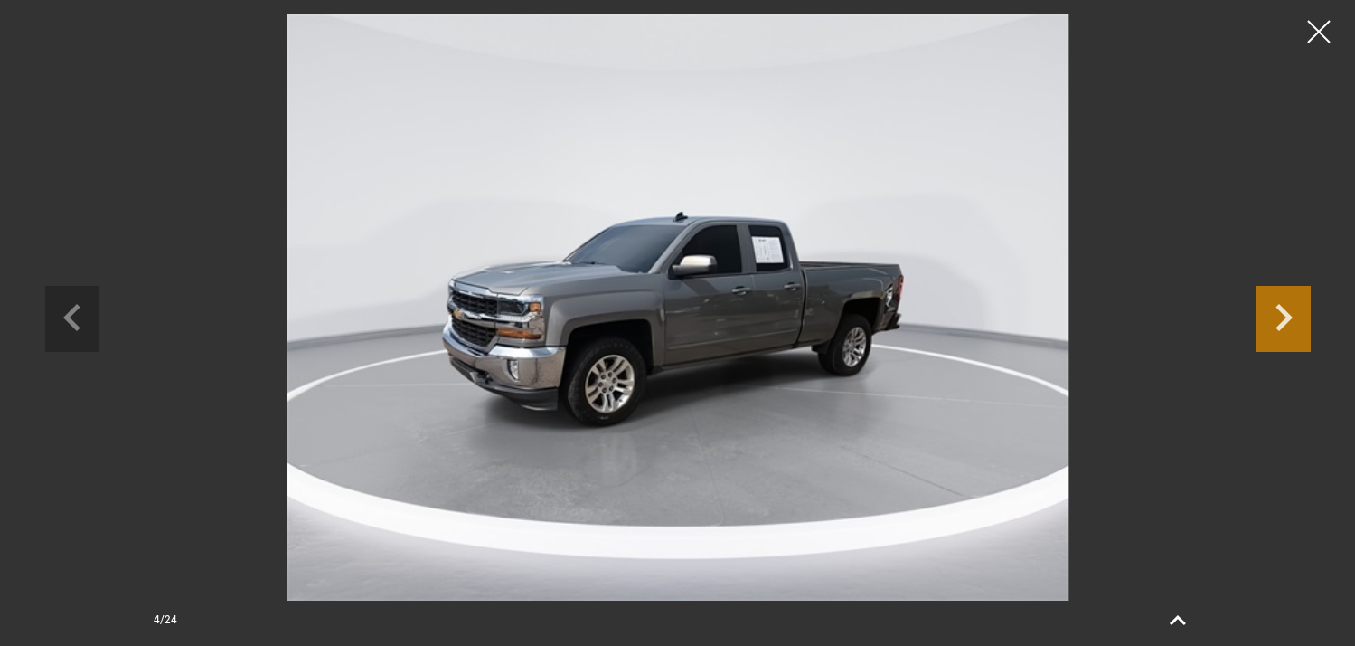
click at [1281, 315] on icon "Next slide" at bounding box center [1284, 315] width 54 height 59
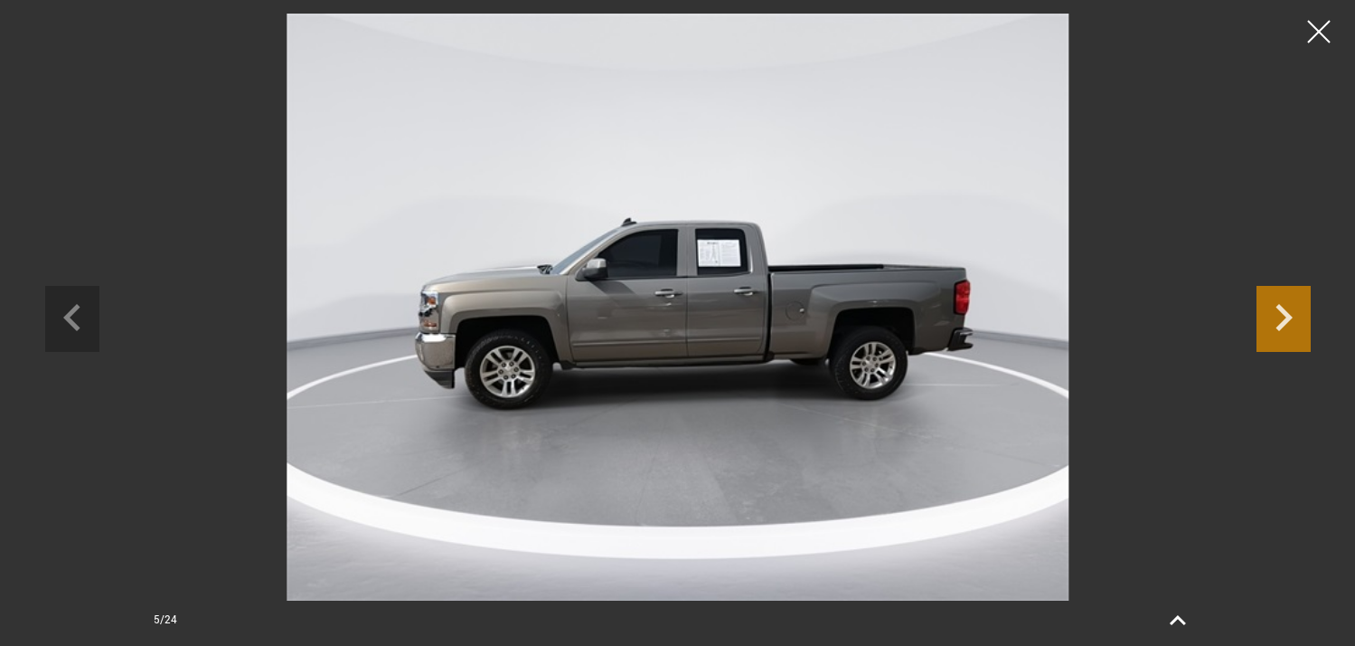
click at [1281, 315] on icon "Next slide" at bounding box center [1284, 315] width 54 height 59
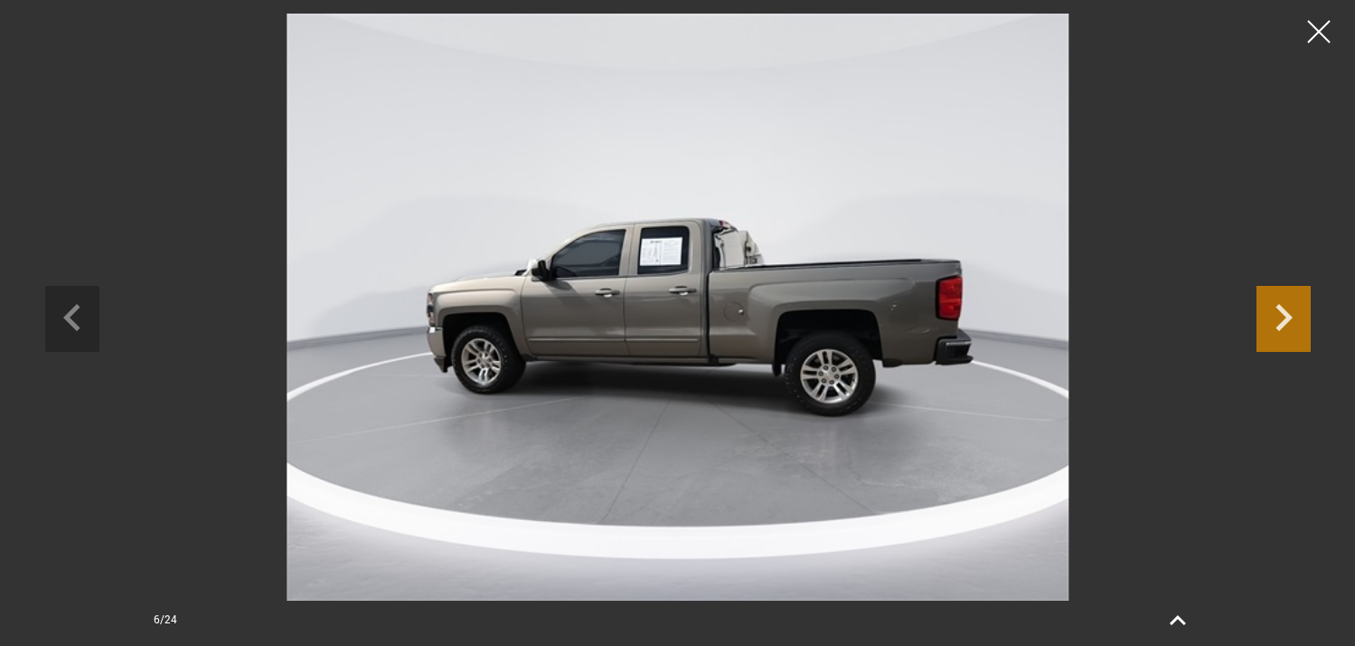
click at [1281, 315] on icon "Next slide" at bounding box center [1284, 315] width 54 height 59
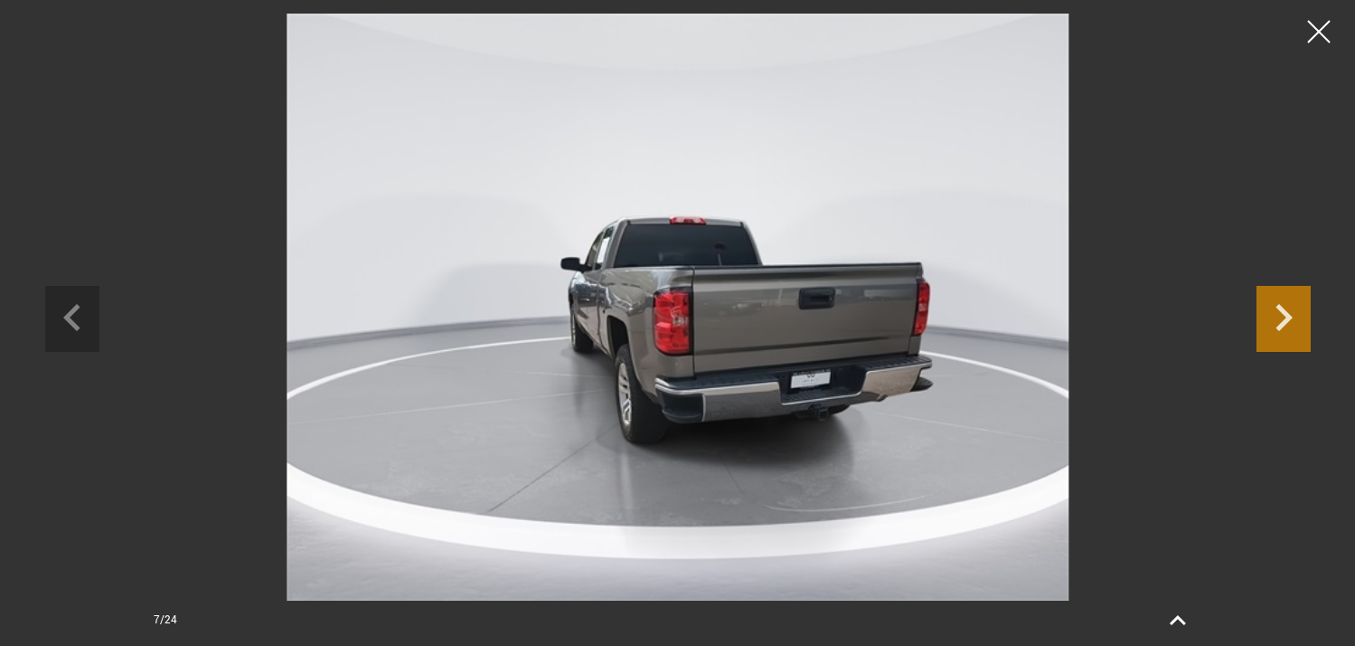
click at [1281, 315] on icon "Next slide" at bounding box center [1284, 315] width 54 height 59
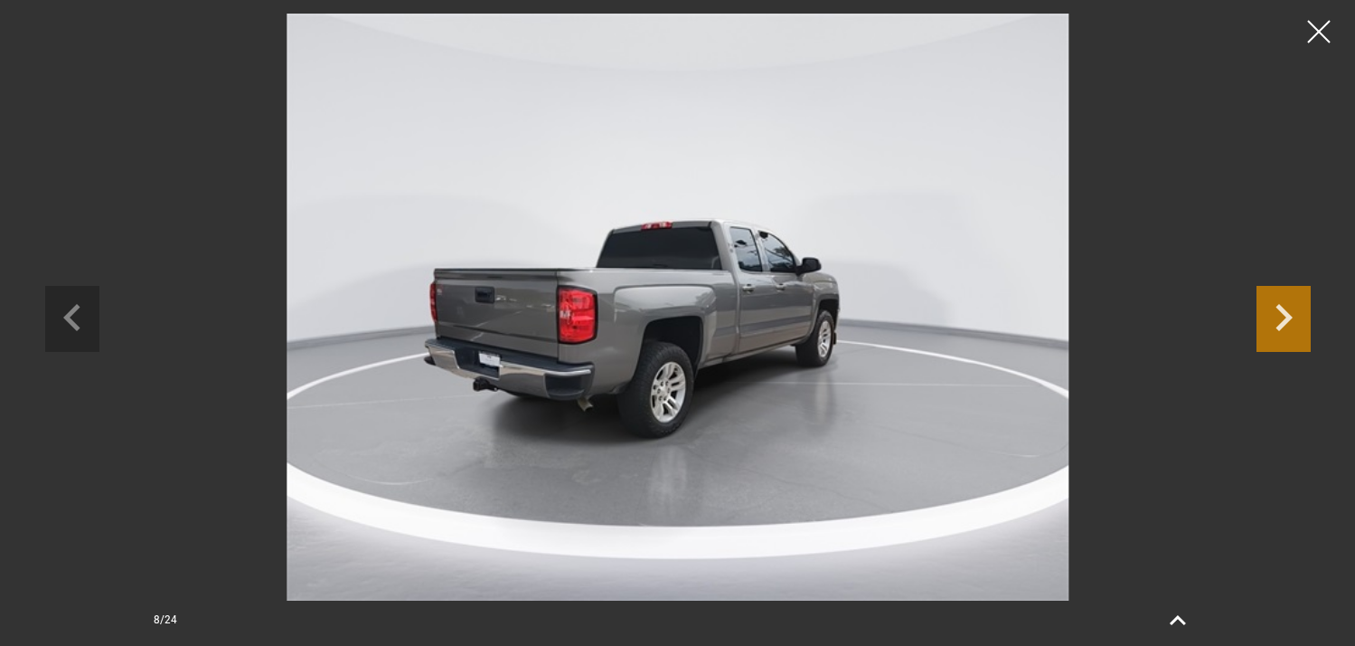
click at [1281, 315] on icon "Next slide" at bounding box center [1284, 315] width 54 height 59
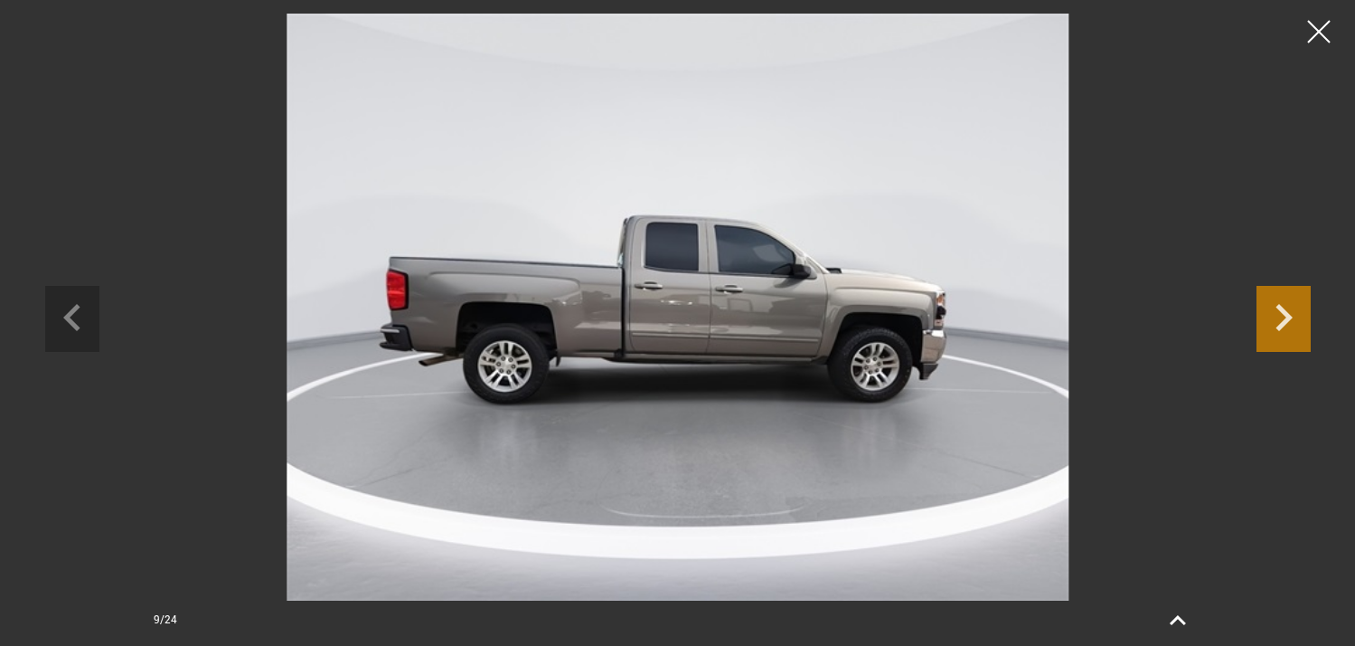
click at [1281, 315] on icon "Next slide" at bounding box center [1284, 315] width 54 height 59
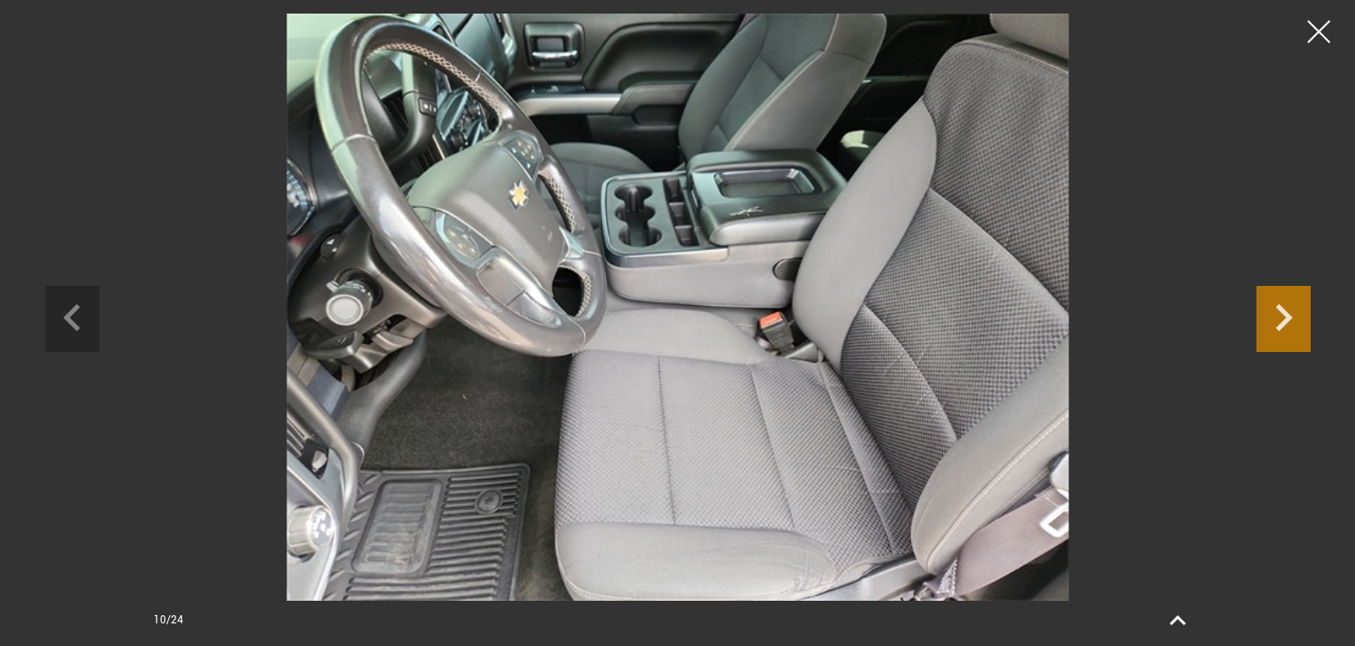
click at [1281, 315] on icon "Next slide" at bounding box center [1284, 315] width 54 height 59
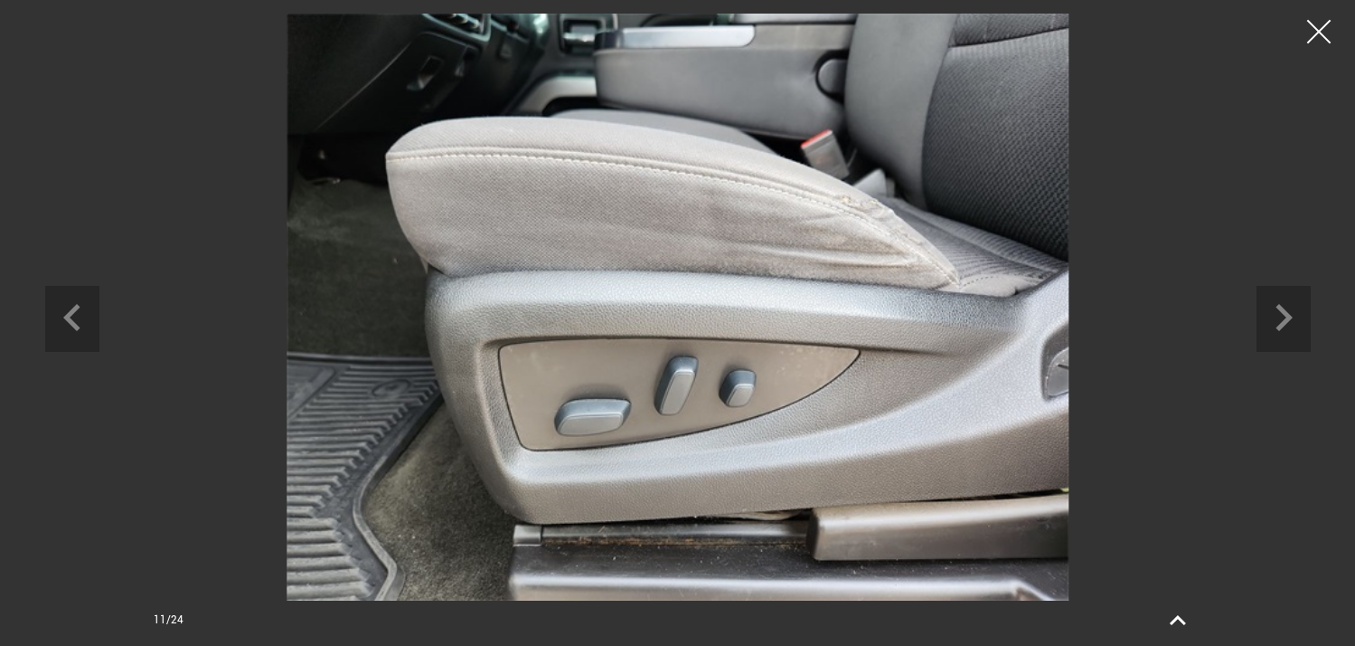
click at [1325, 32] on div at bounding box center [1320, 32] width 48 height 48
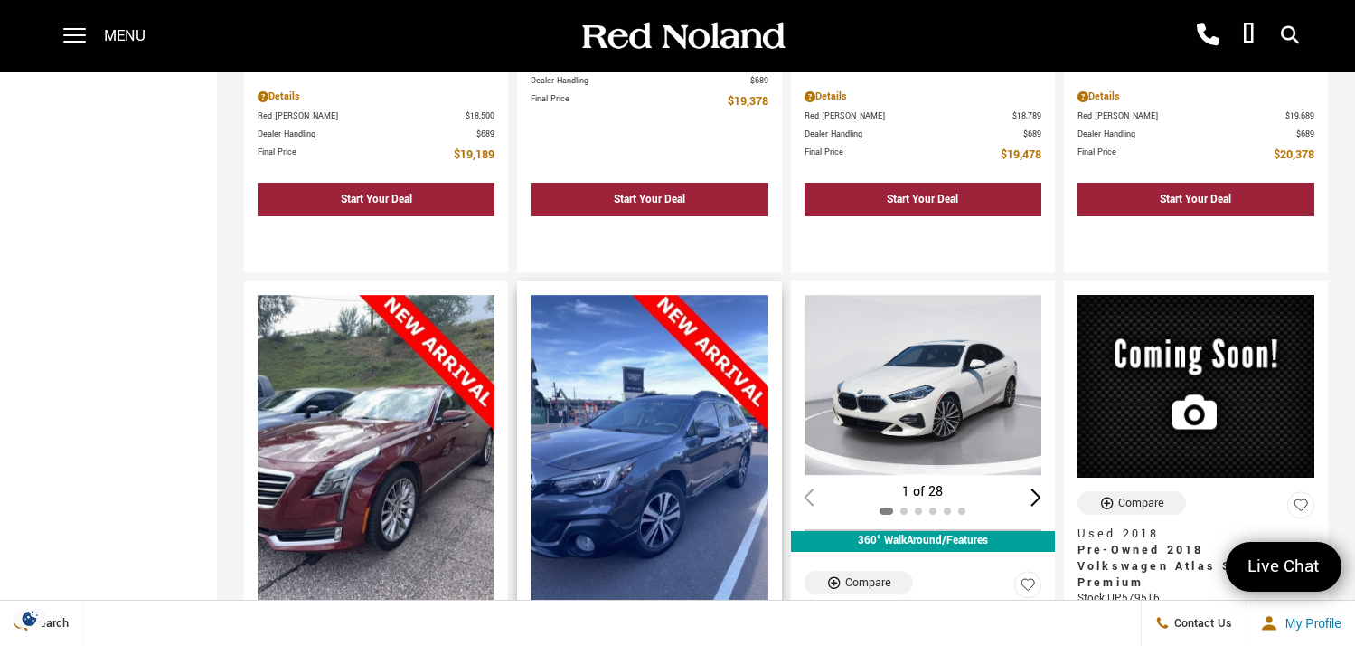
scroll to position [2811, 0]
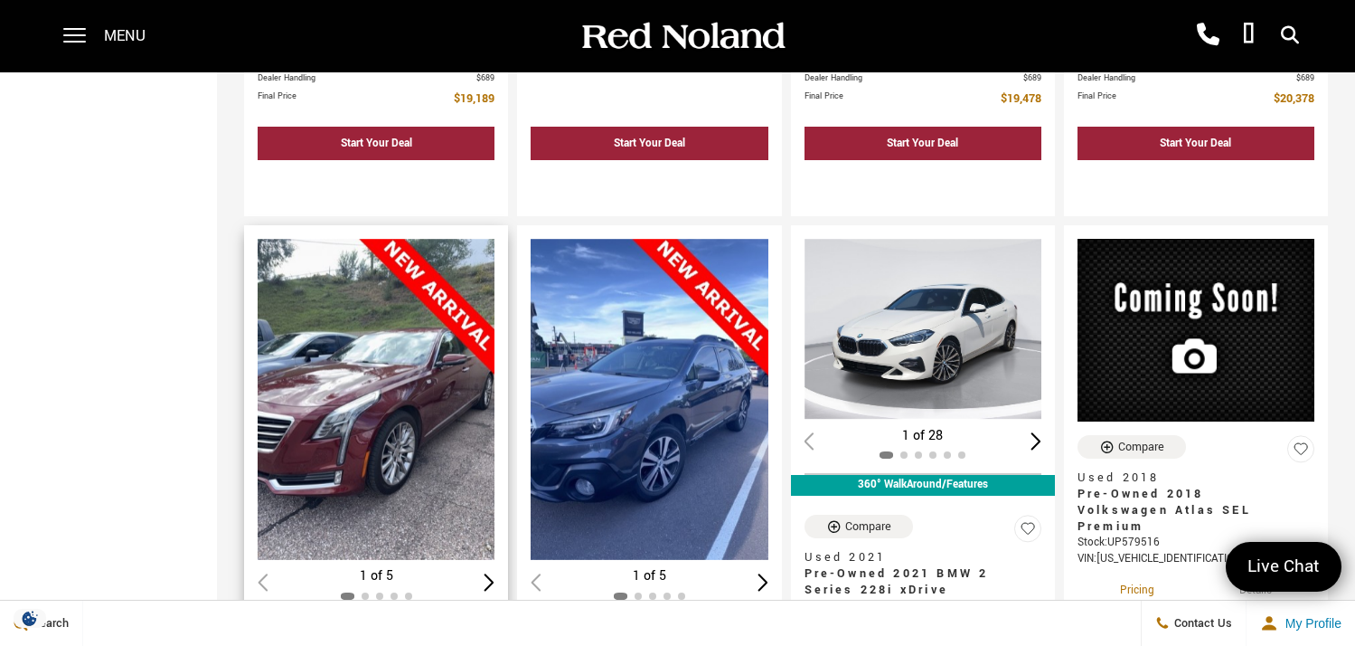
click at [487, 573] on div "Next slide" at bounding box center [490, 581] width 11 height 17
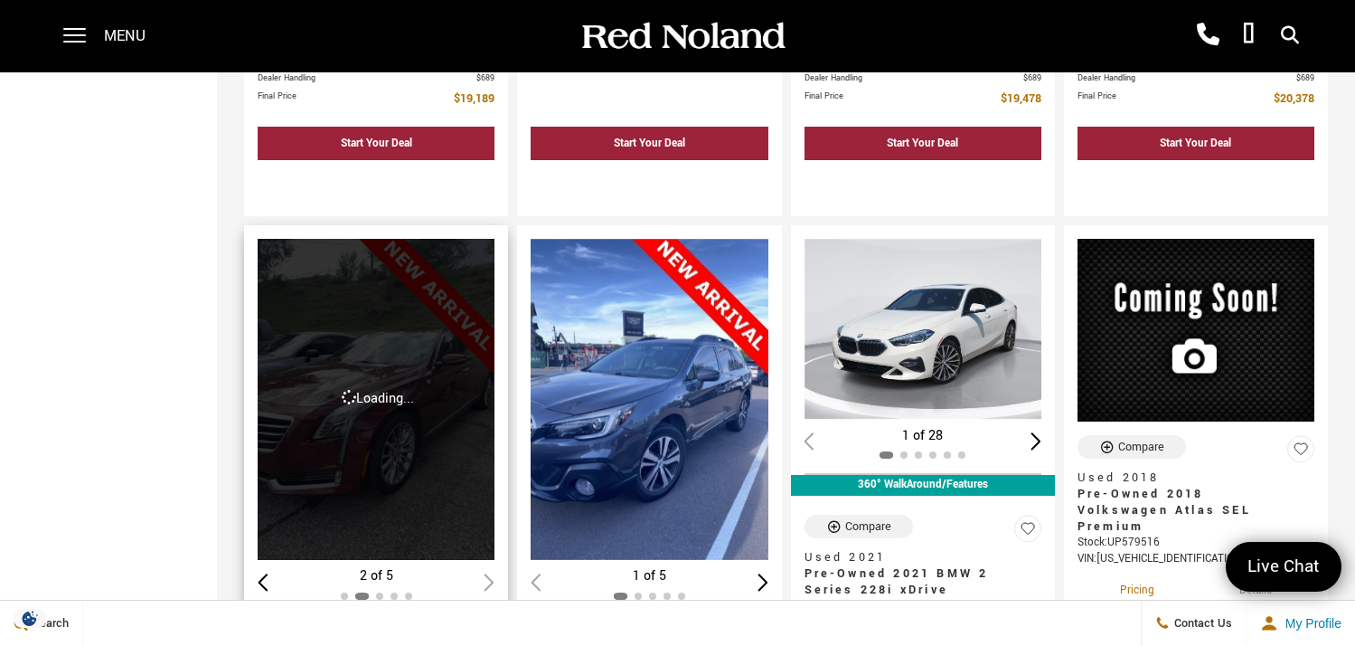
click at [489, 566] on div "2 of 5" at bounding box center [376, 576] width 237 height 20
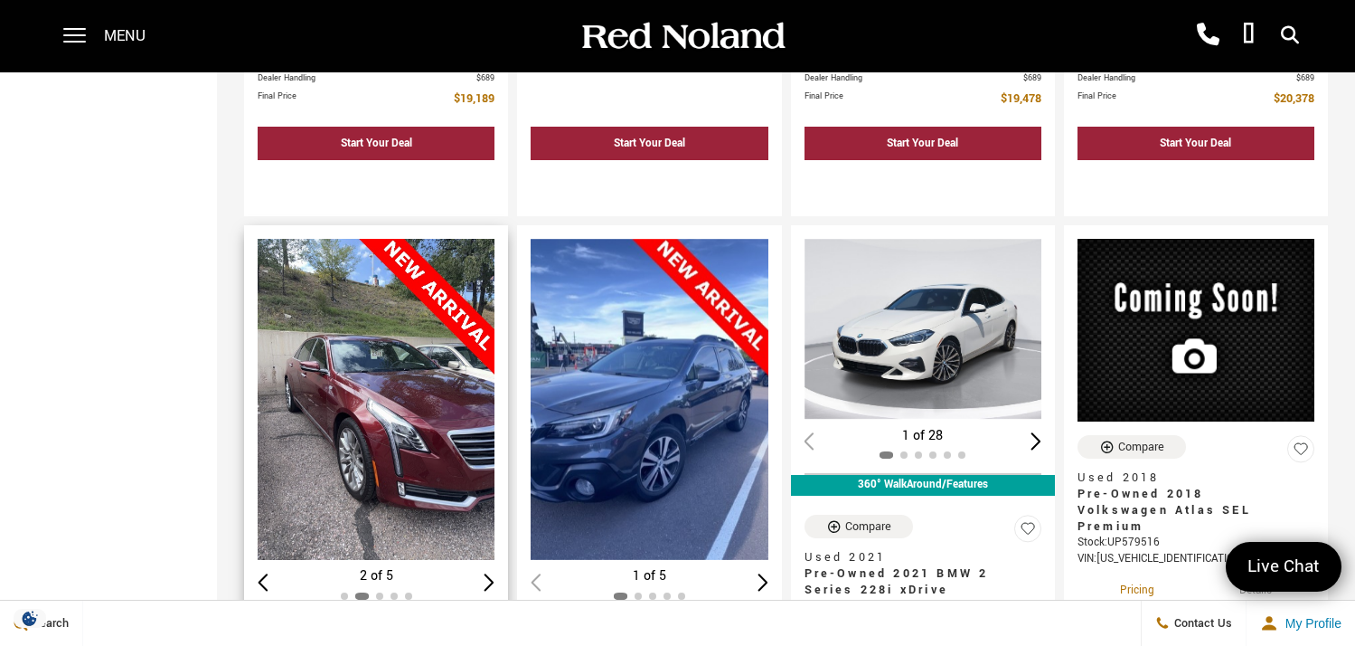
click at [486, 573] on div "Next slide" at bounding box center [490, 581] width 11 height 17
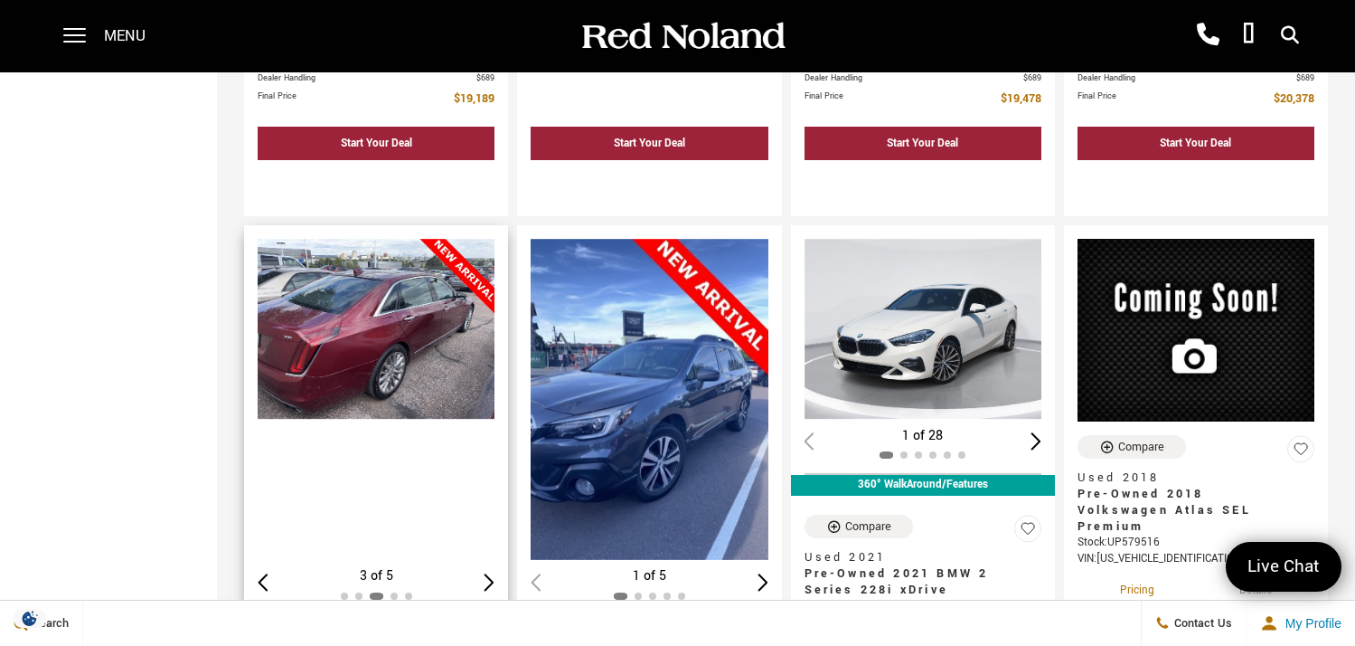
scroll to position [0, 0]
click at [486, 573] on div "Next slide" at bounding box center [490, 581] width 11 height 17
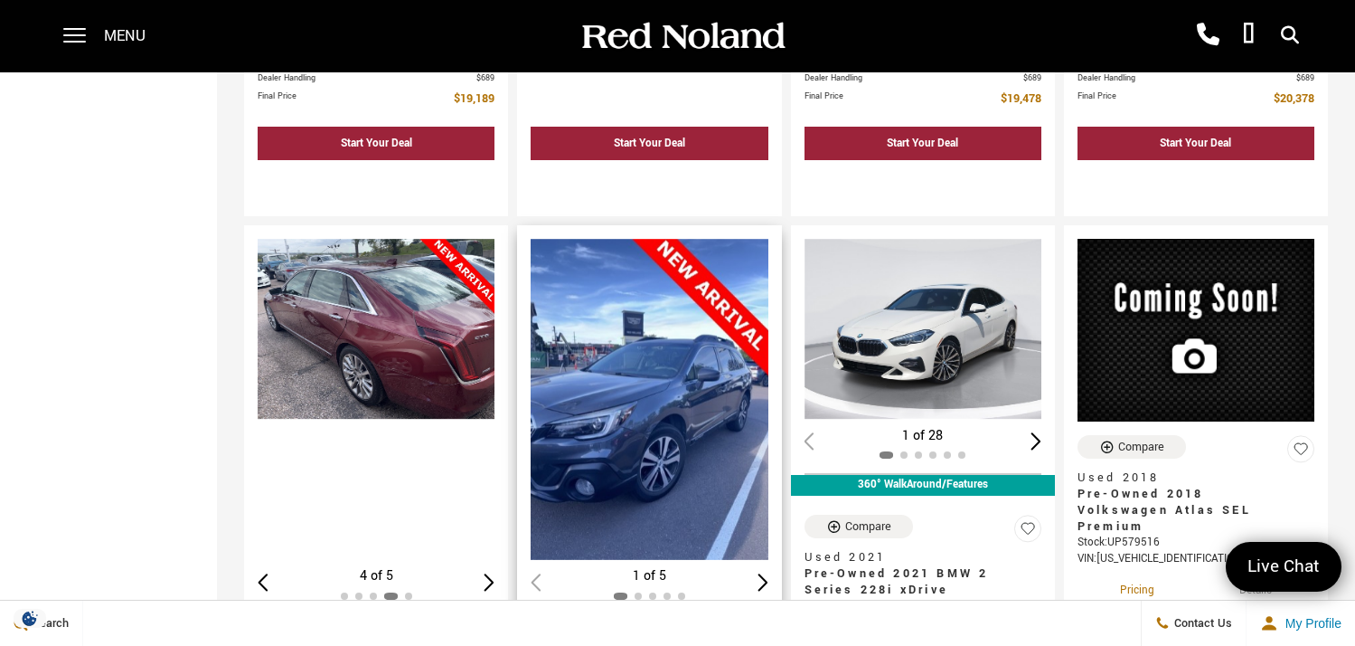
scroll to position [3355, 0]
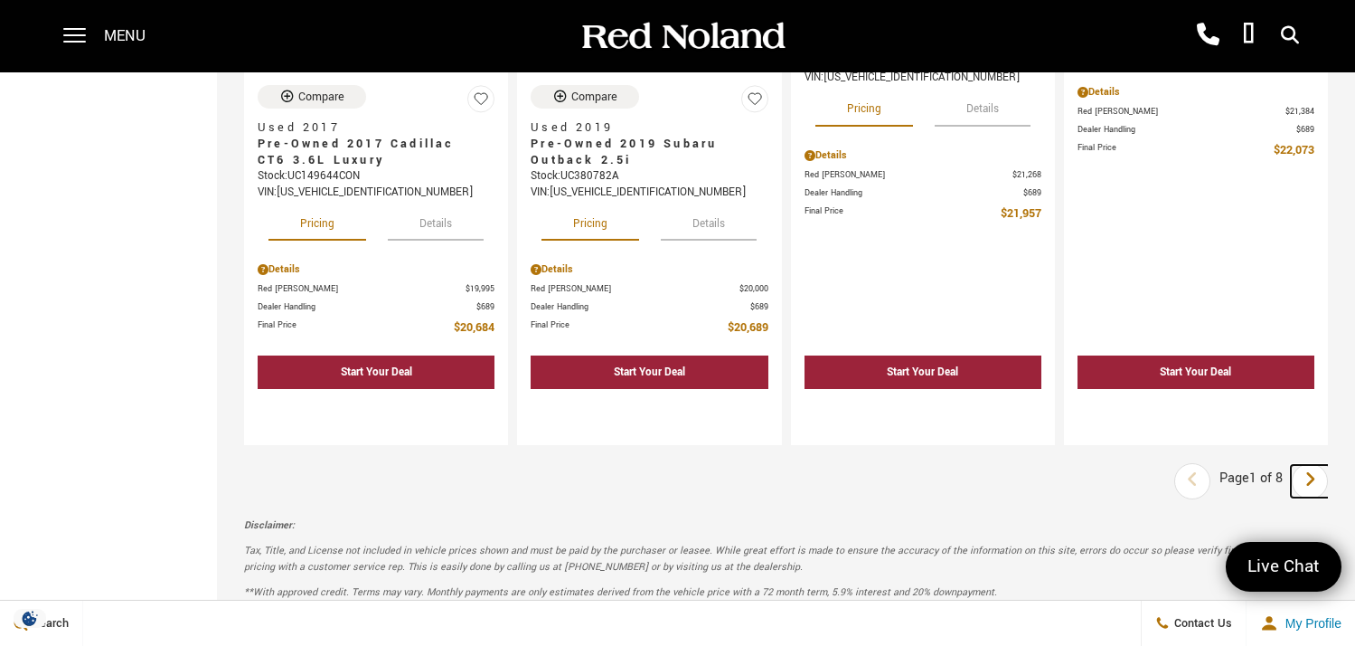
click at [1312, 465] on link "Next" at bounding box center [1310, 481] width 39 height 33
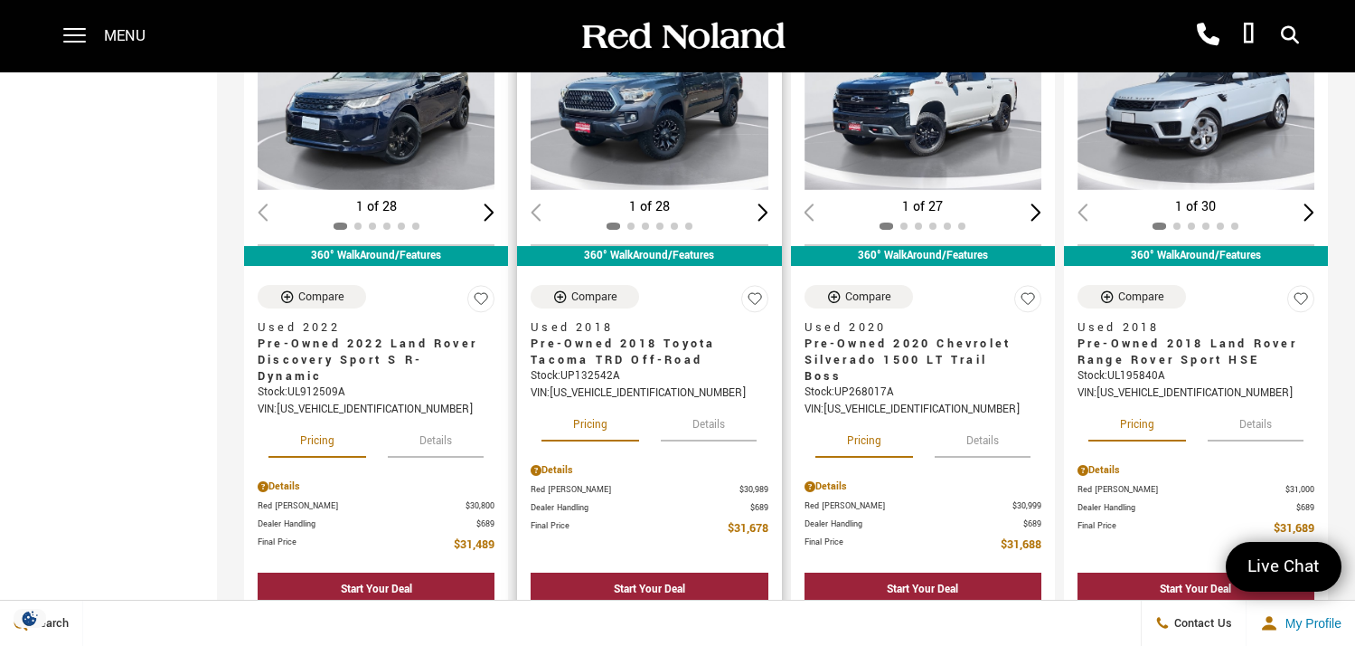
scroll to position [3174, 0]
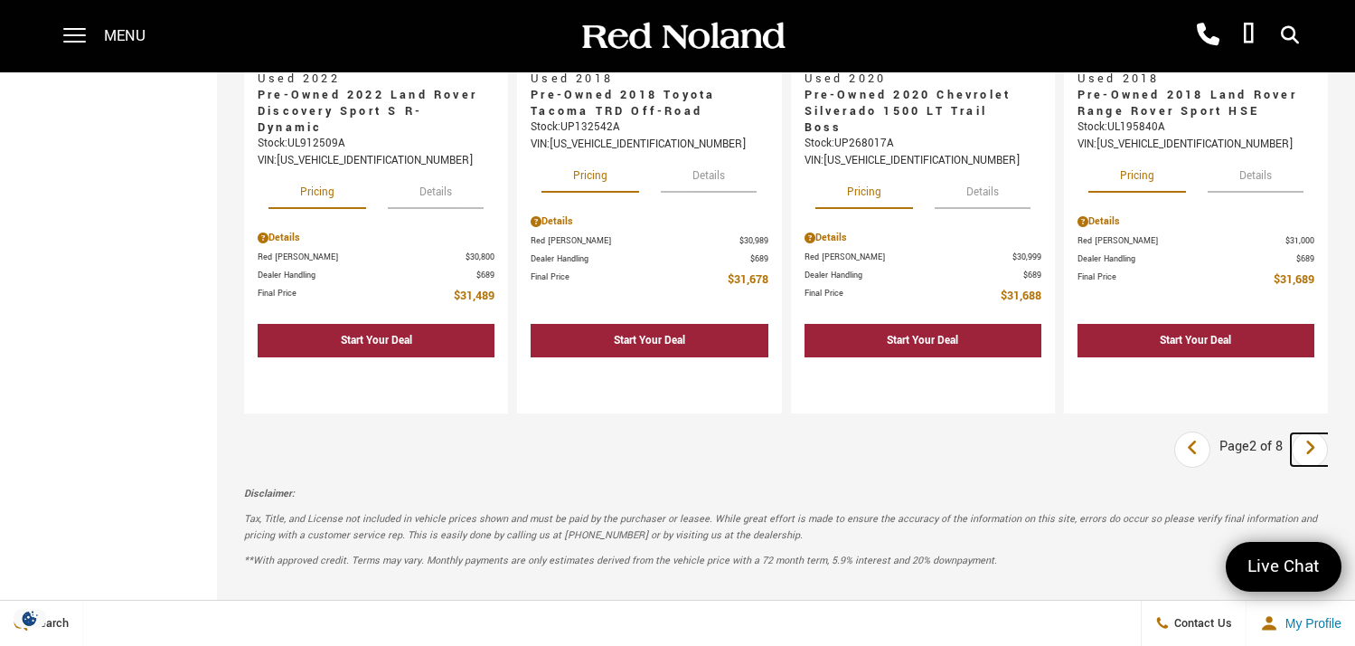
click at [1316, 433] on icon "next page" at bounding box center [1311, 447] width 12 height 29
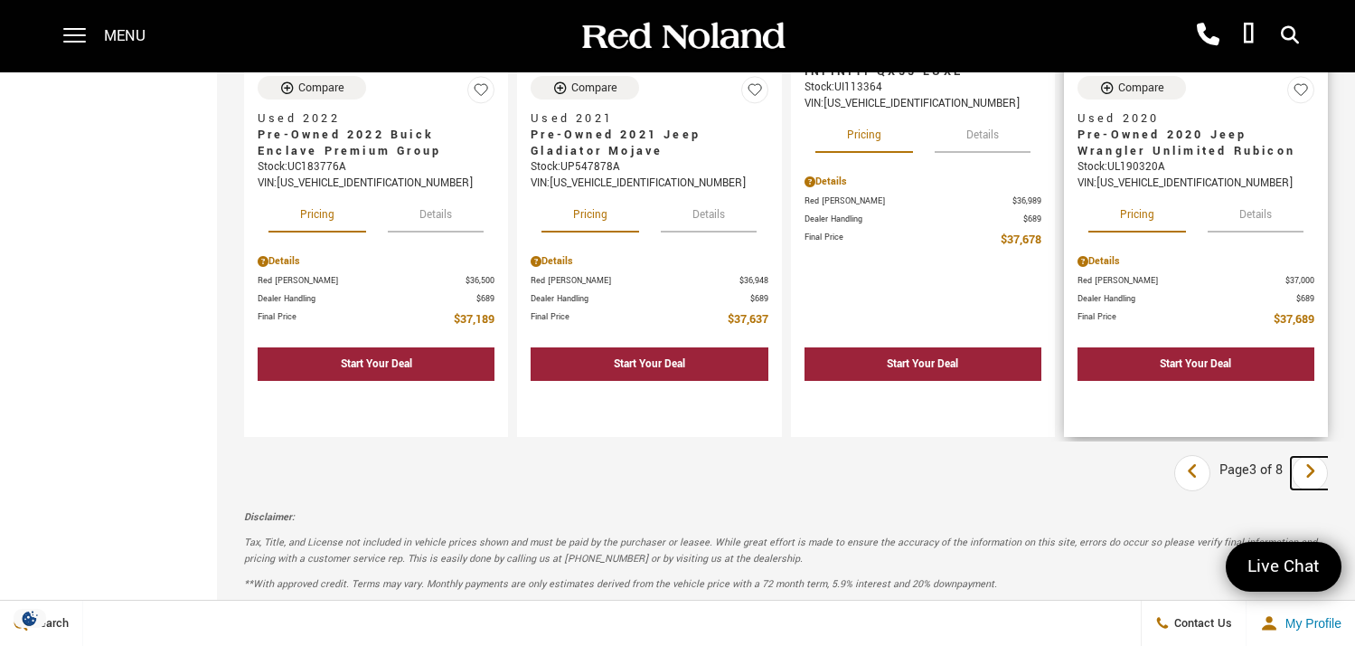
scroll to position [3357, 0]
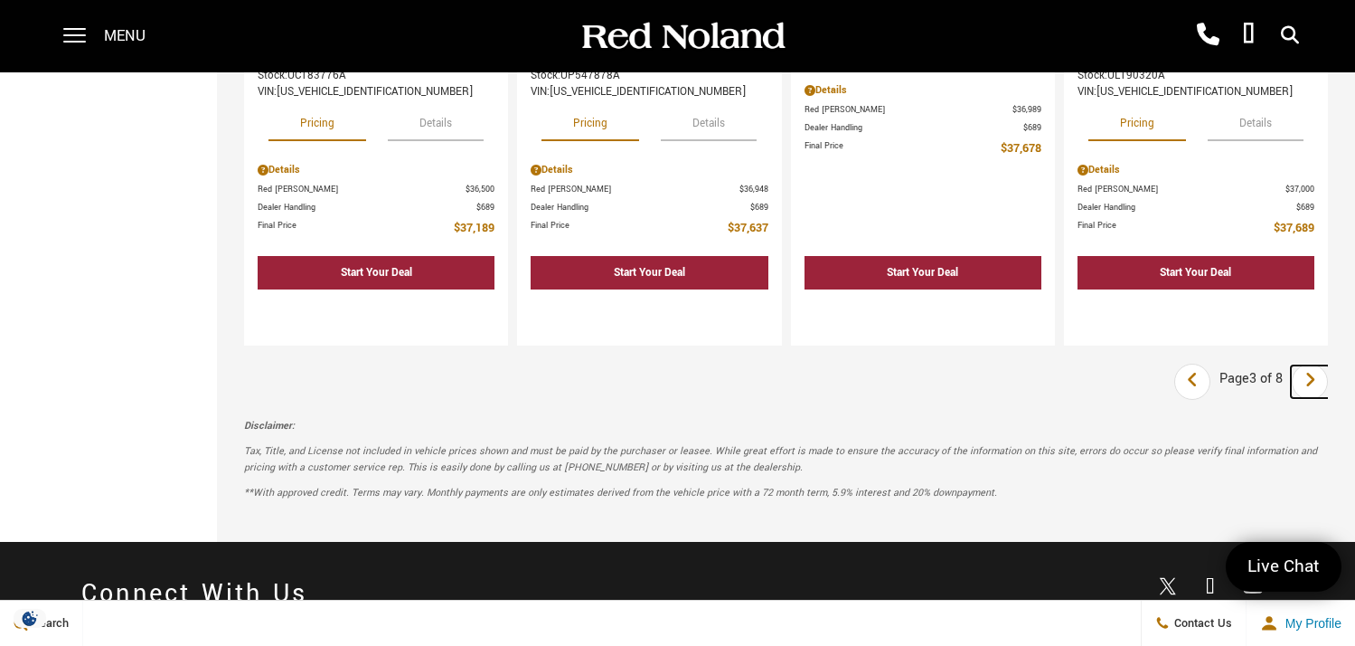
click at [1316, 365] on link "Next" at bounding box center [1310, 381] width 39 height 33
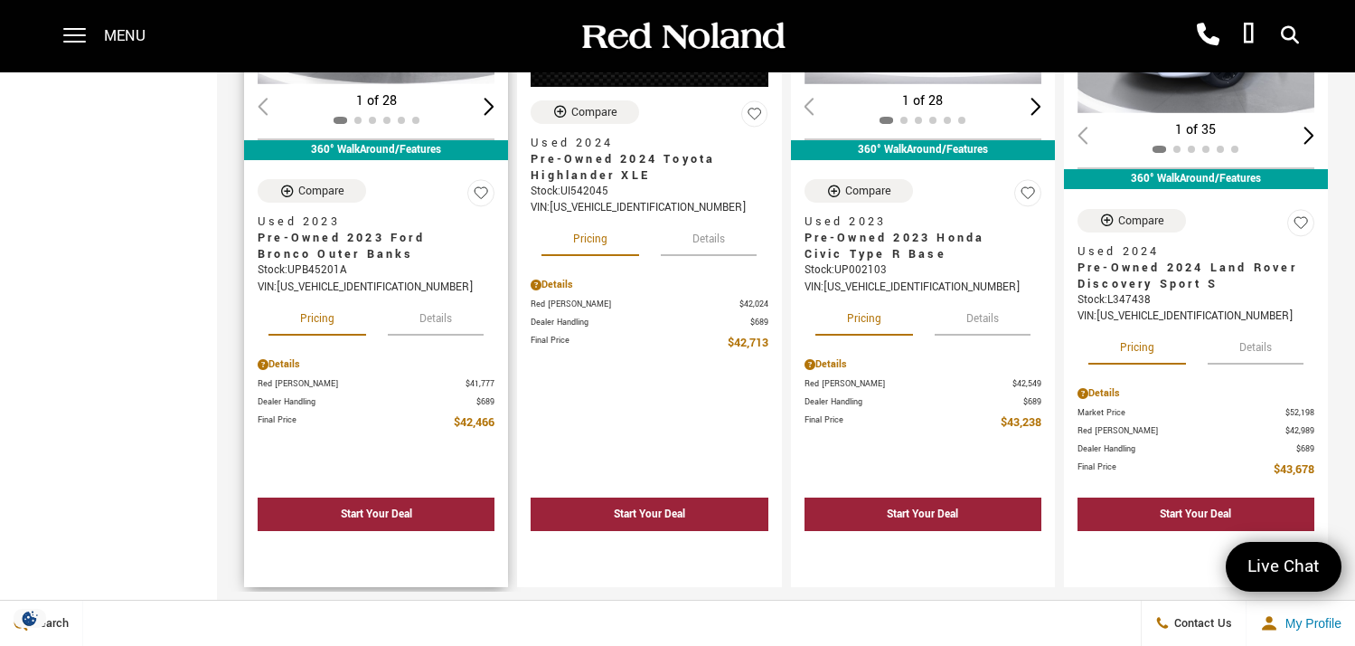
scroll to position [3356, 0]
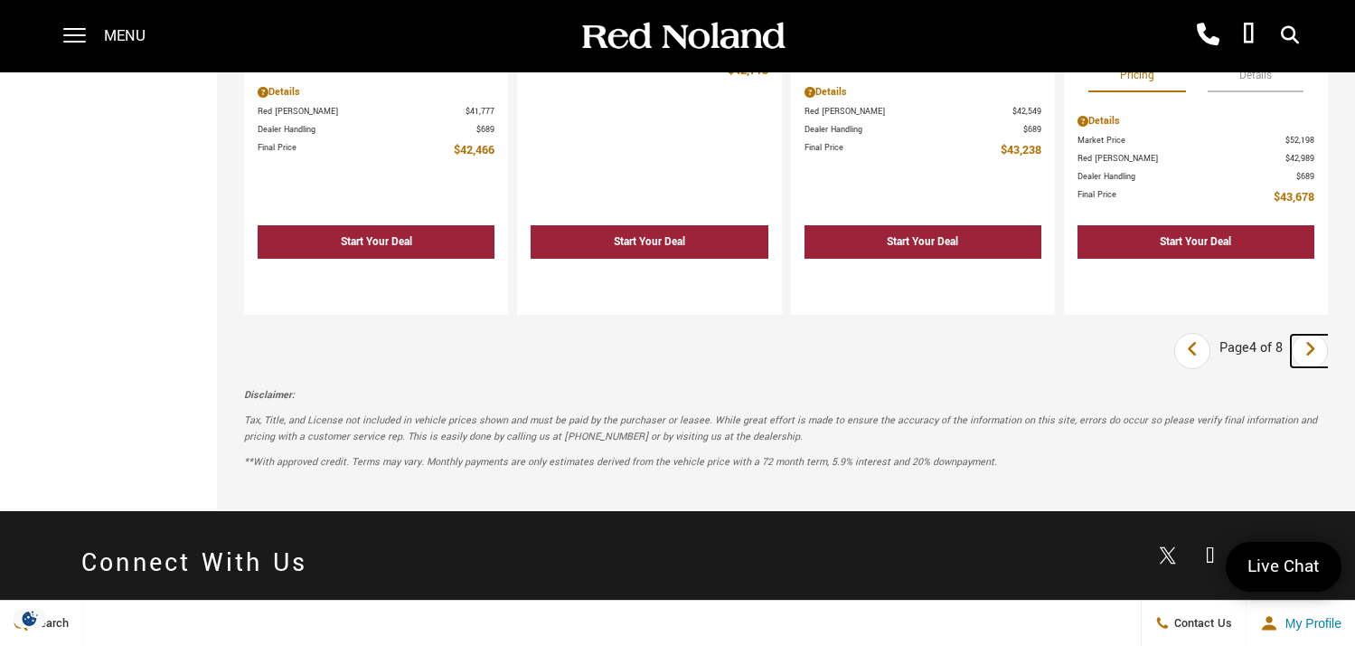
click at [1316, 335] on icon "next page" at bounding box center [1311, 349] width 12 height 29
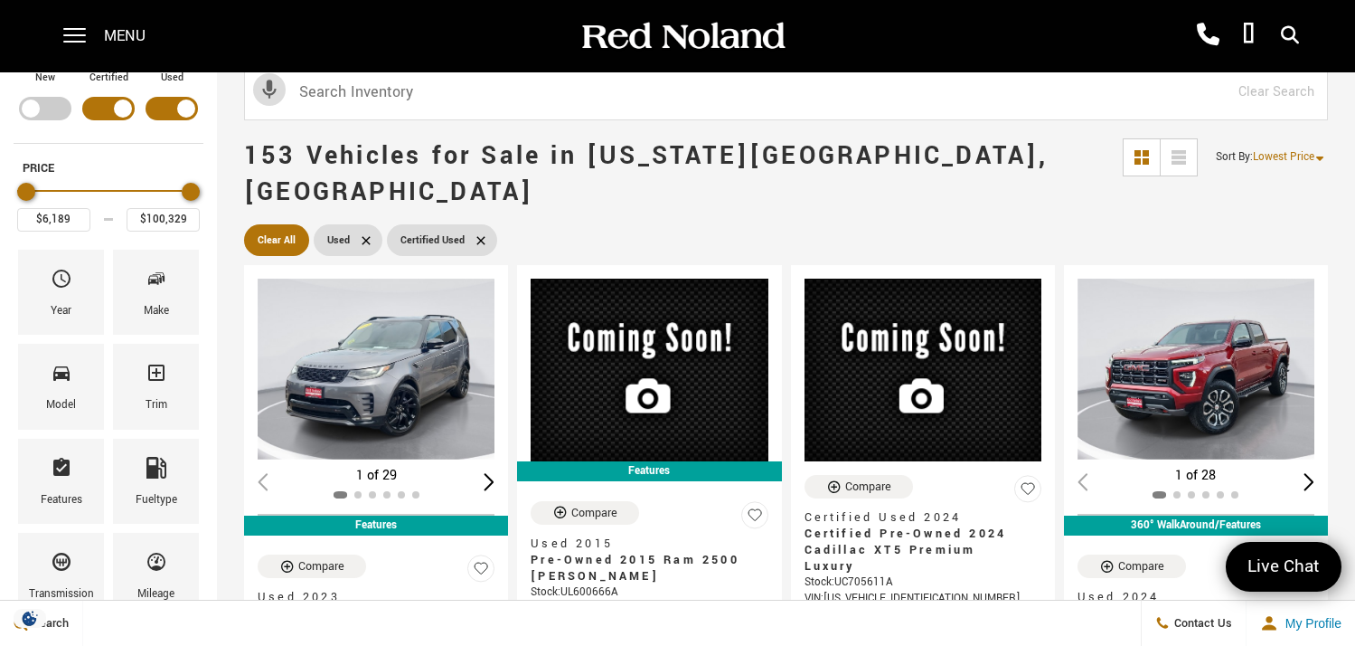
scroll to position [181, 0]
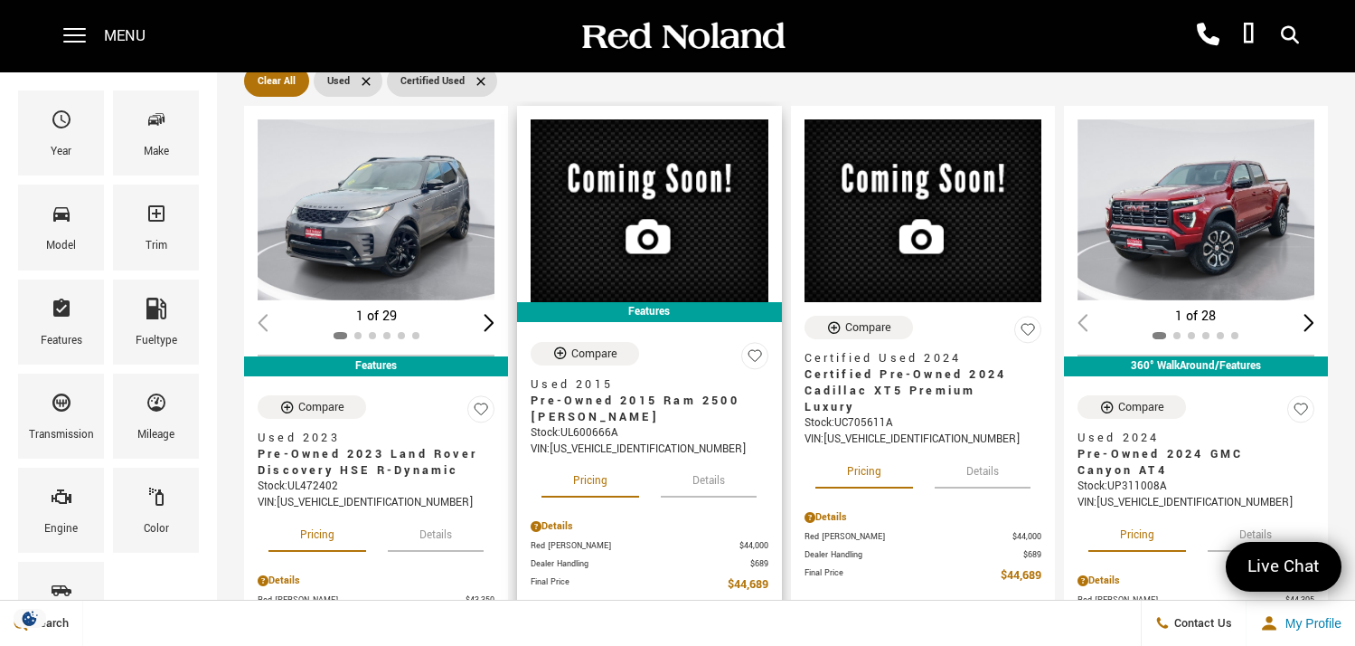
click at [698, 458] on button "Details" at bounding box center [709, 478] width 96 height 40
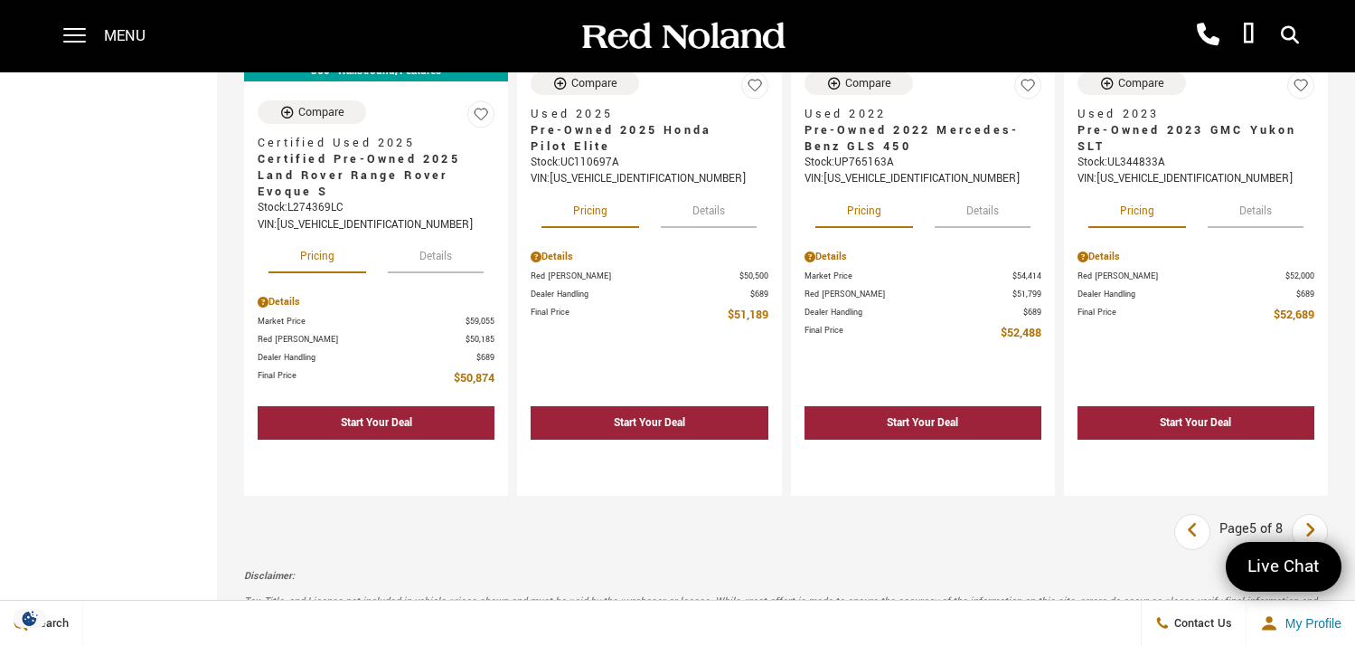
scroll to position [3448, 0]
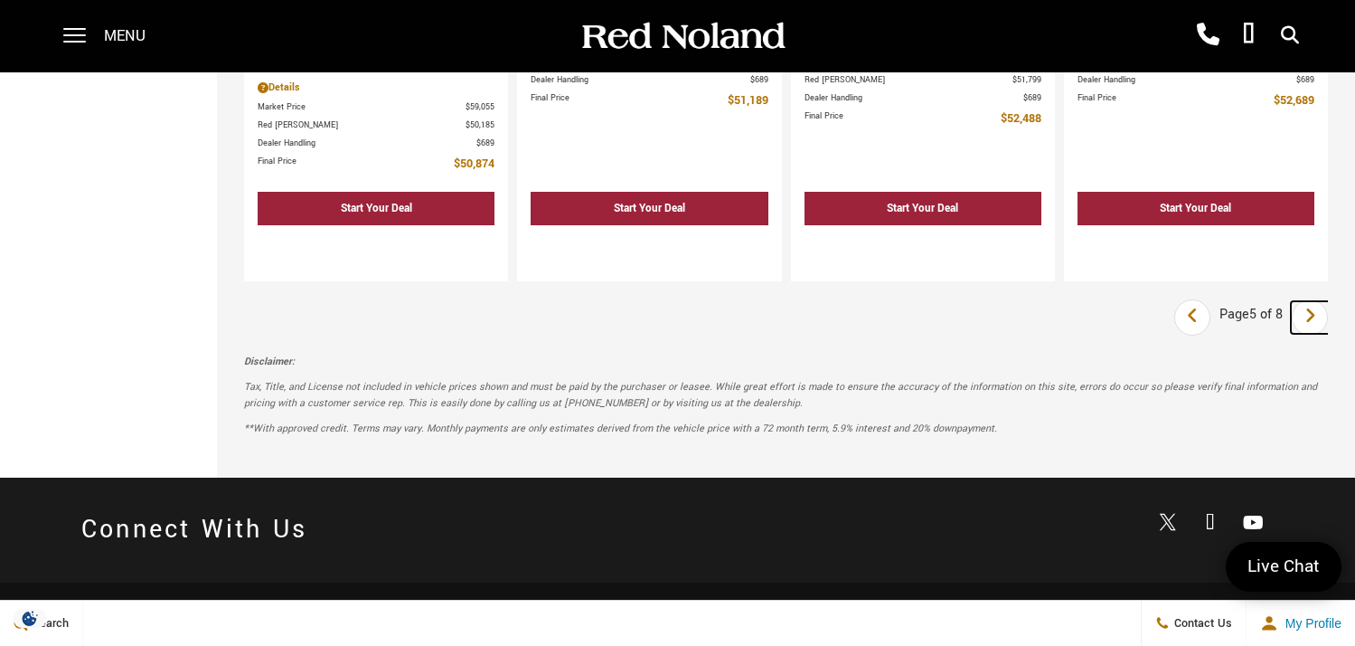
click at [1316, 301] on icon "next page" at bounding box center [1311, 315] width 12 height 29
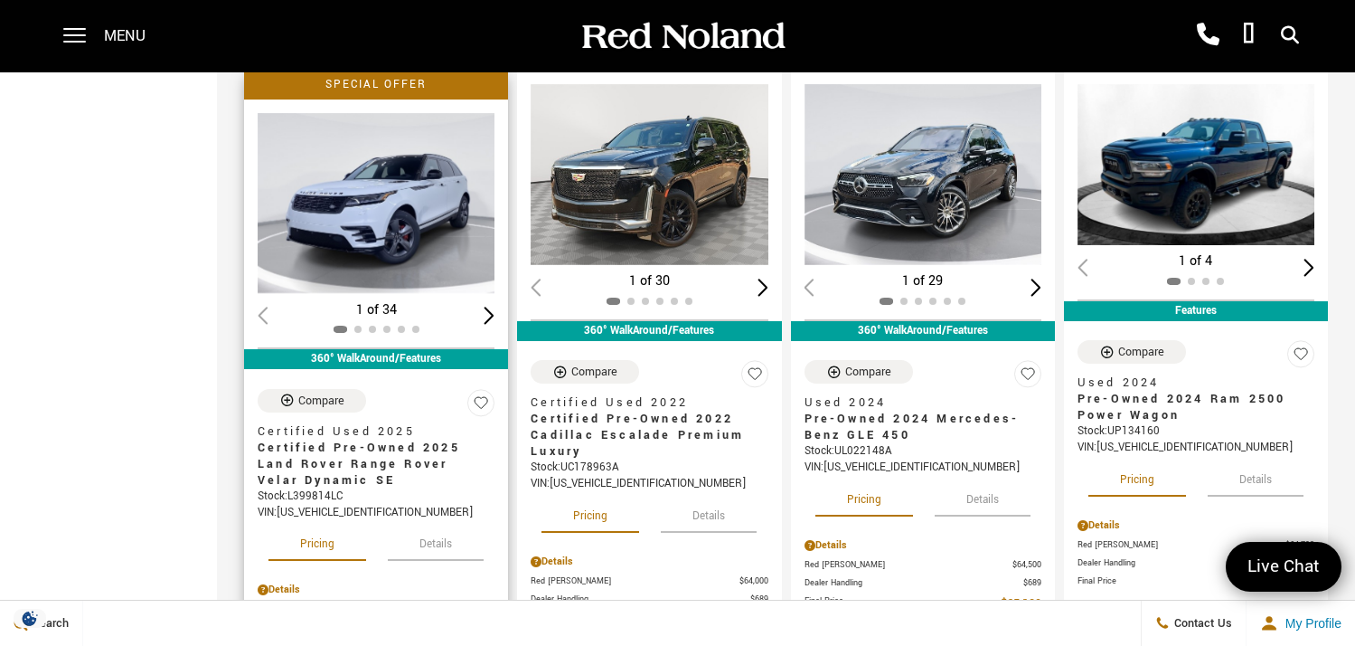
scroll to position [2903, 0]
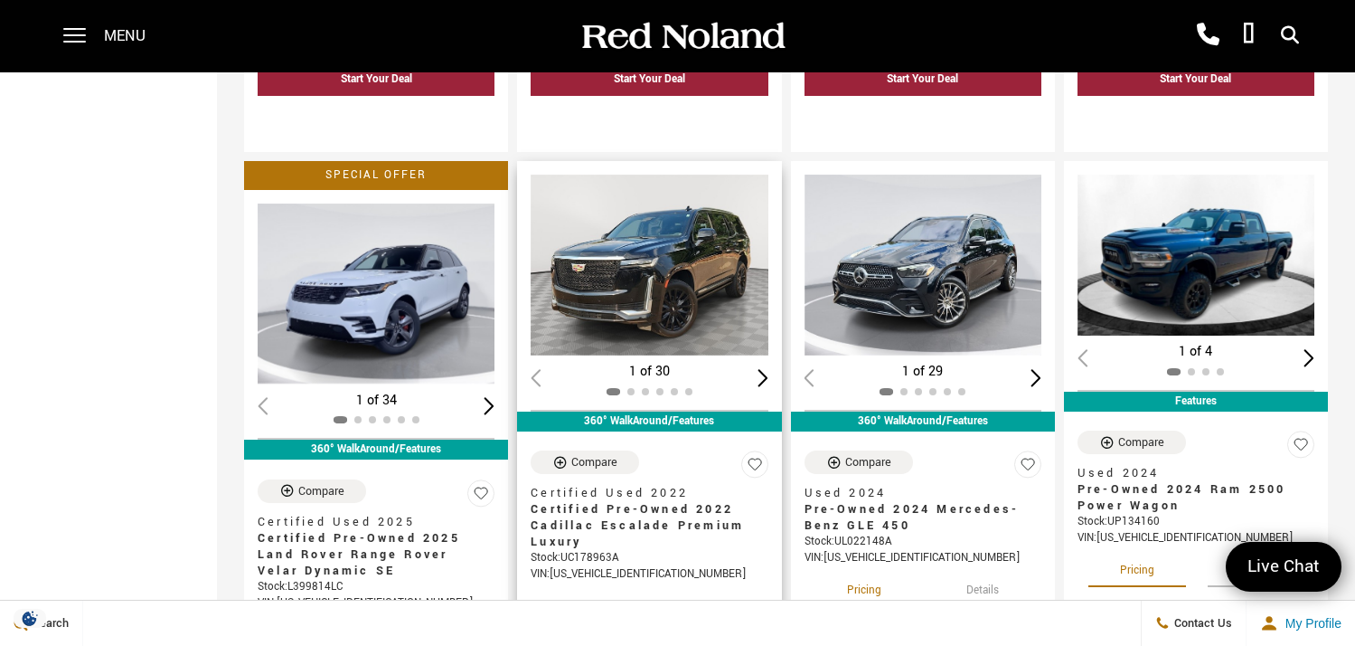
click at [769, 369] on div "Next slide" at bounding box center [763, 377] width 11 height 17
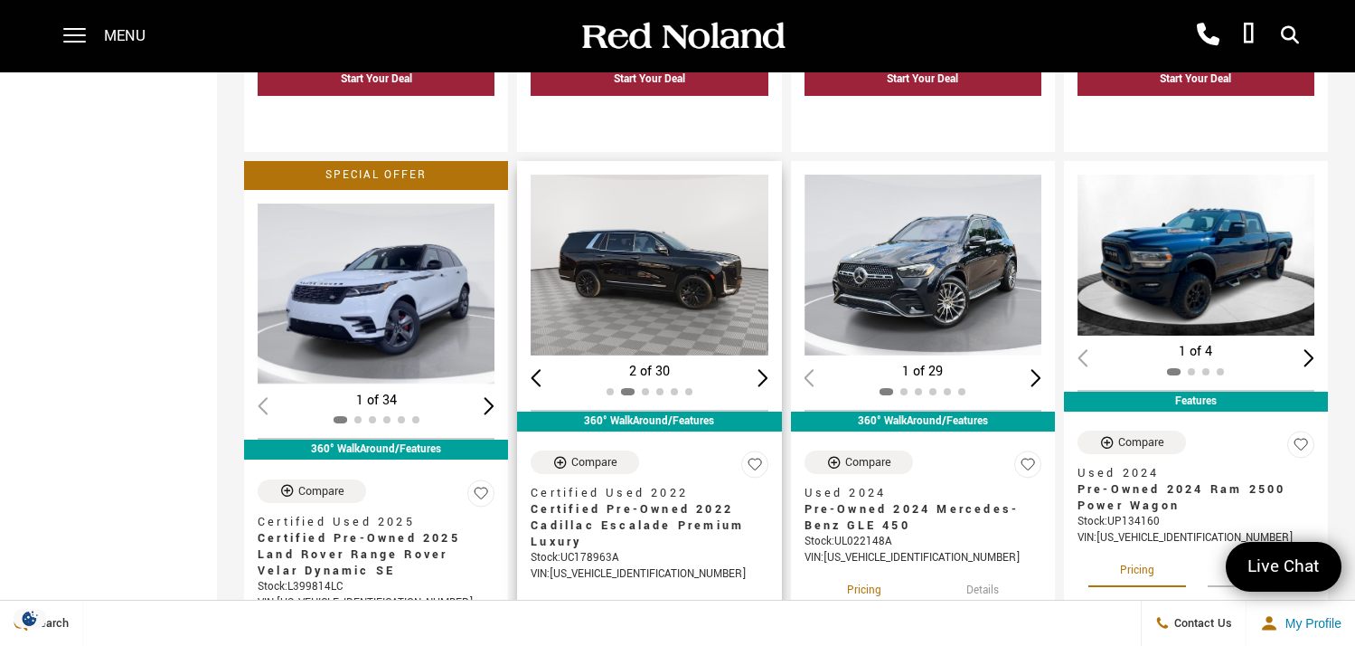
click at [769, 369] on div "Next slide" at bounding box center [763, 377] width 11 height 17
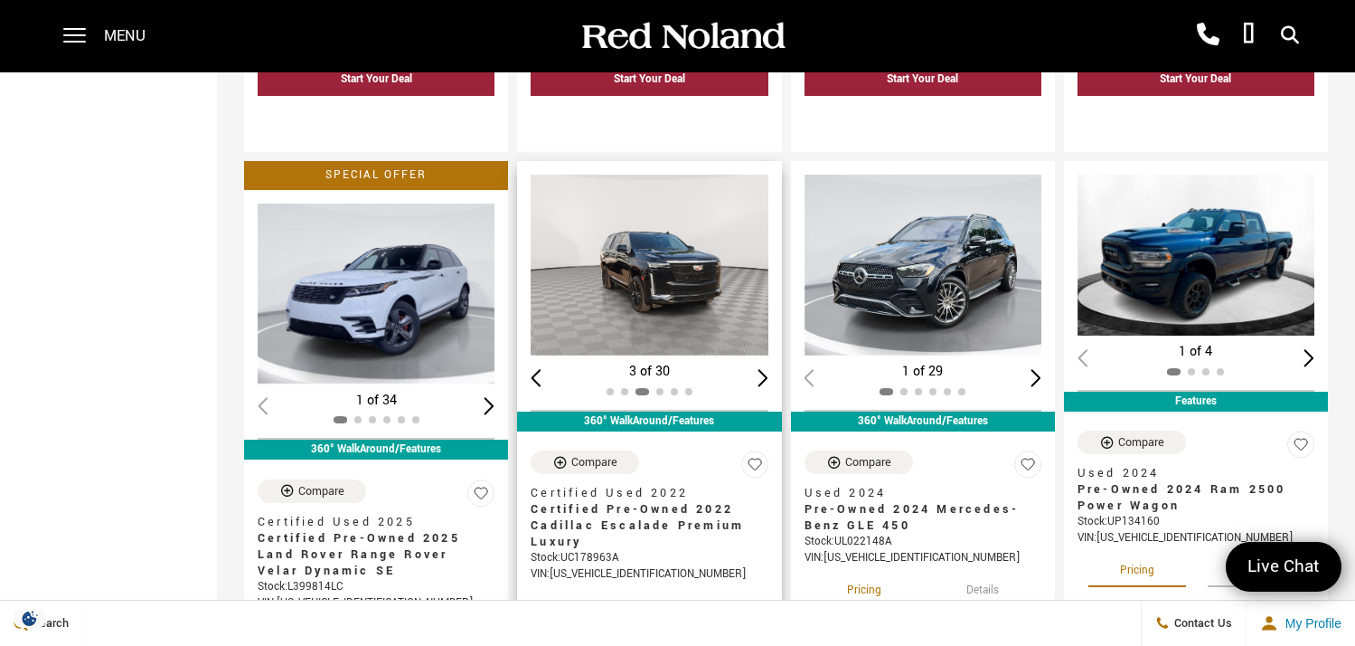
click at [769, 369] on div "Next slide" at bounding box center [763, 377] width 11 height 17
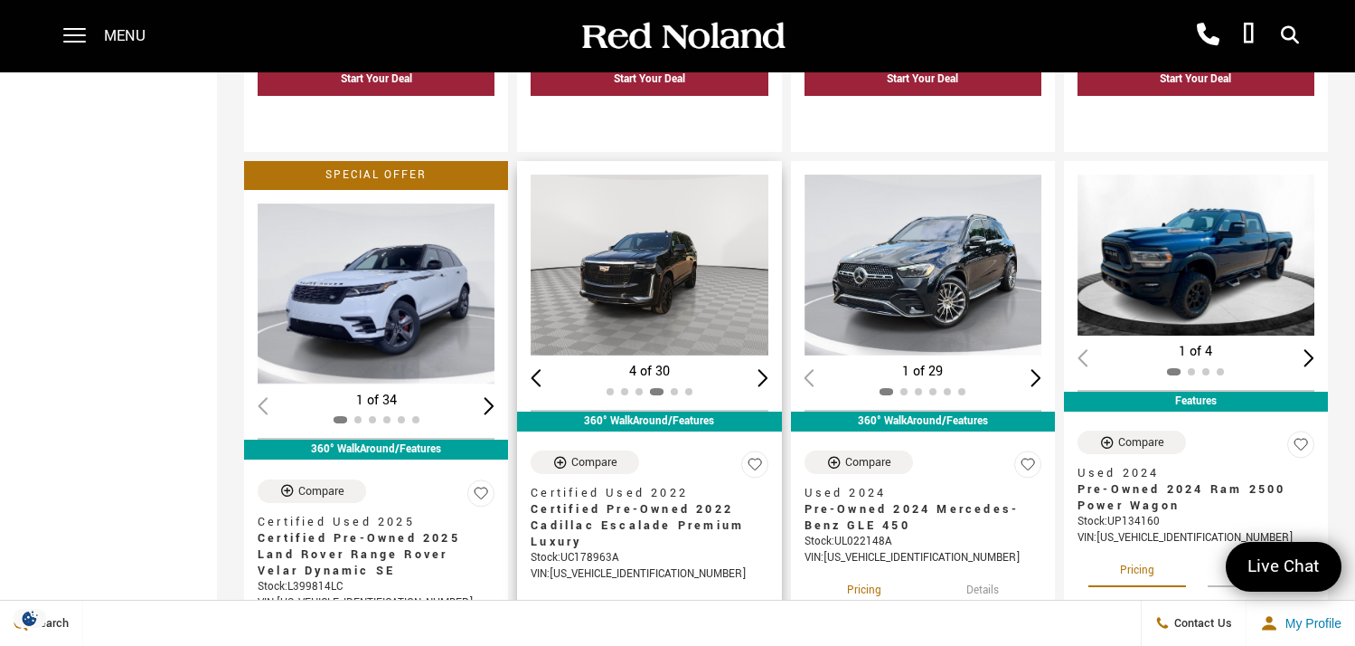
click at [769, 369] on div "Next slide" at bounding box center [763, 377] width 11 height 17
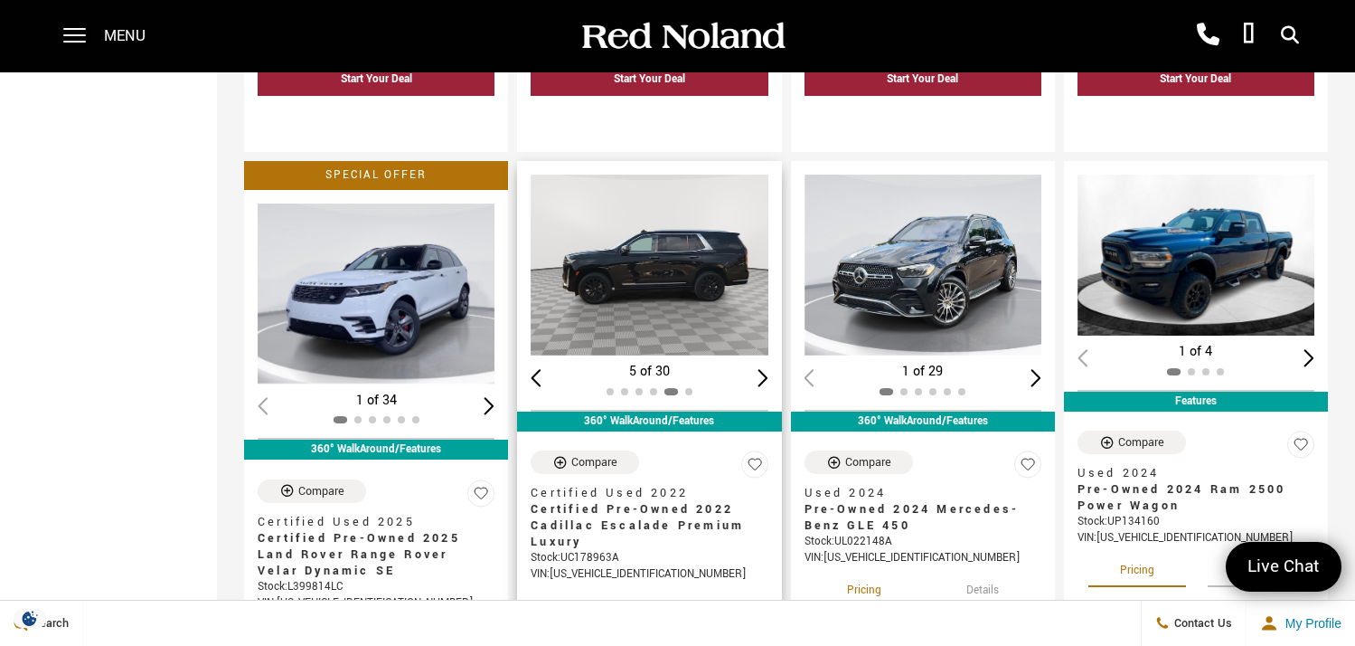
click at [769, 369] on div "Next slide" at bounding box center [763, 377] width 11 height 17
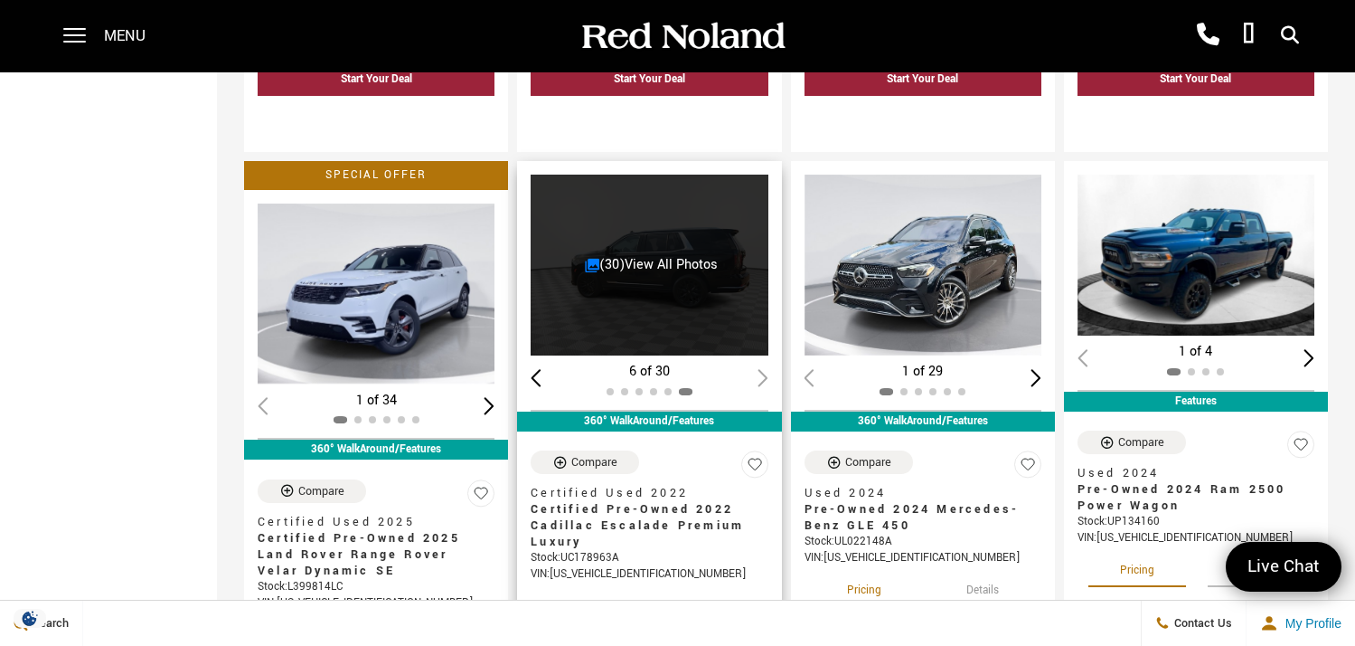
scroll to position [2994, 0]
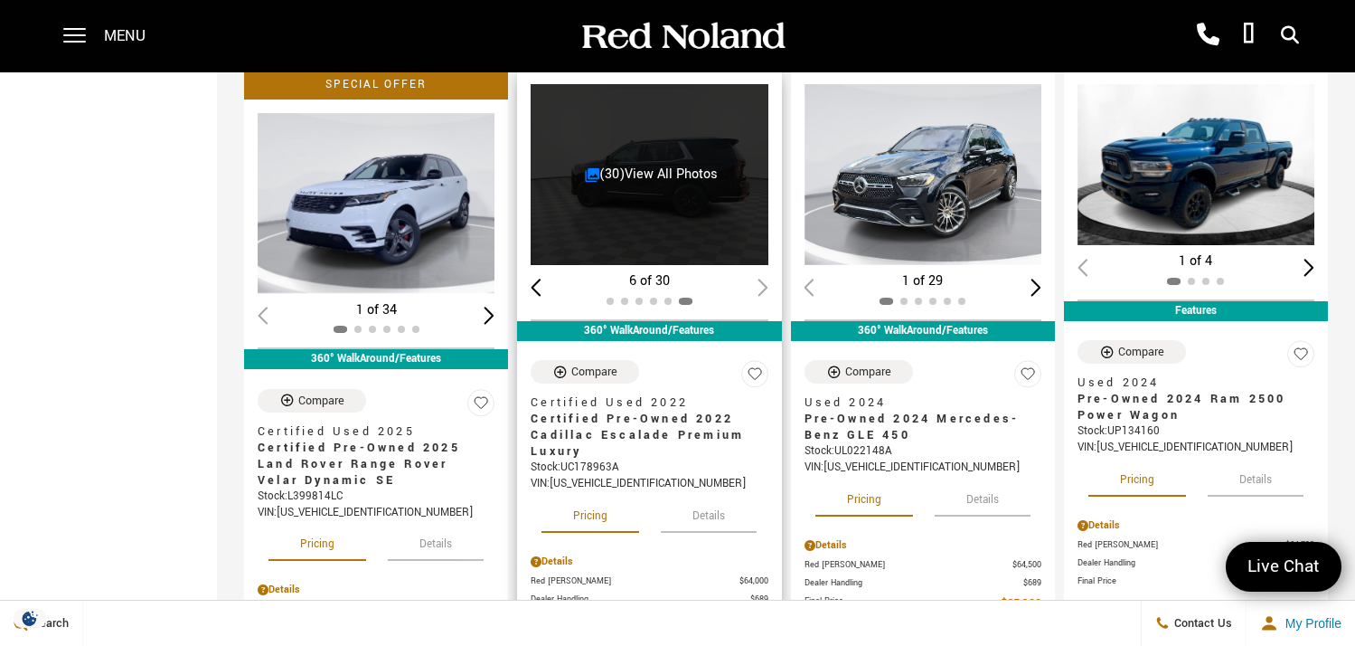
click at [702, 493] on button "Details" at bounding box center [709, 513] width 96 height 40
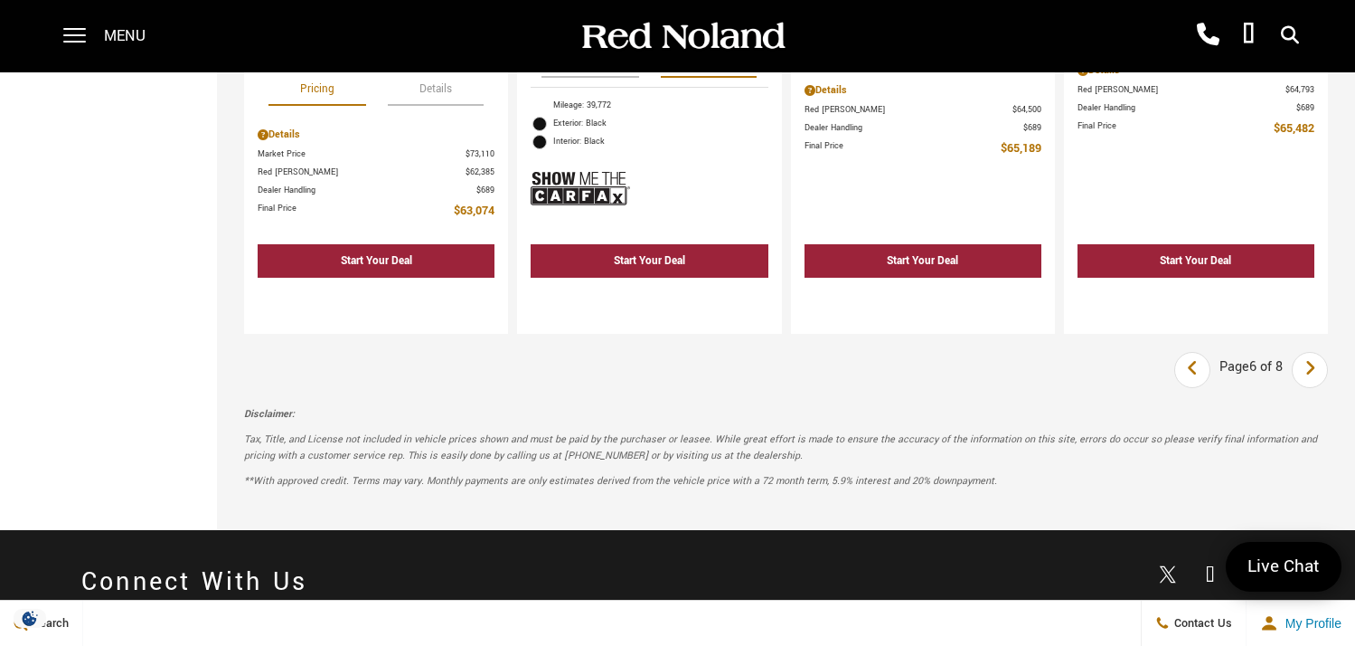
scroll to position [3357, 0]
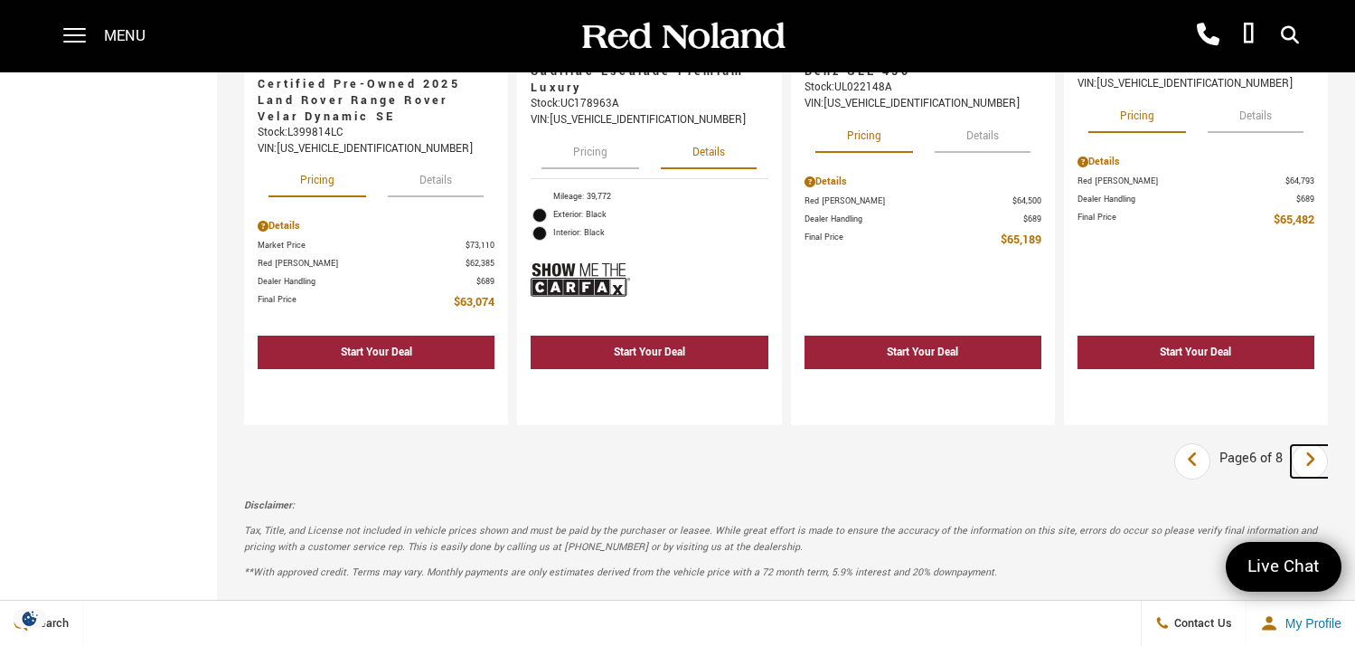
click at [1316, 445] on link "Next" at bounding box center [1310, 461] width 39 height 33
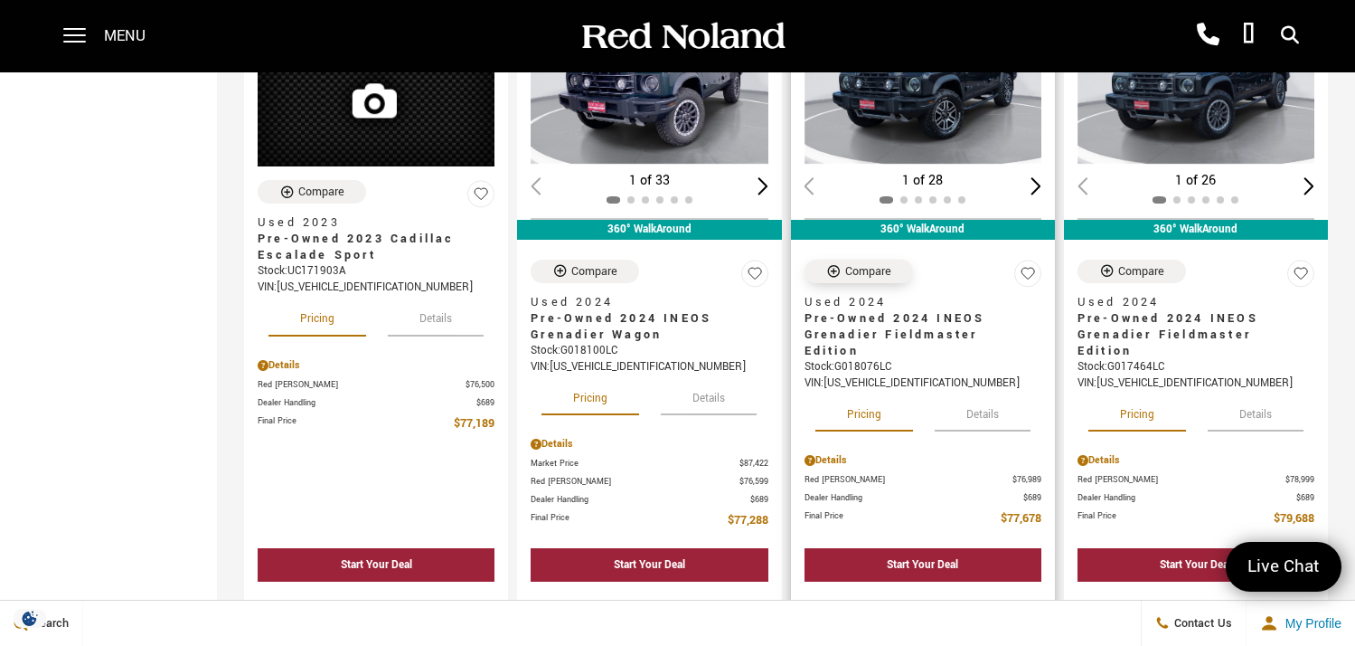
scroll to position [2268, 0]
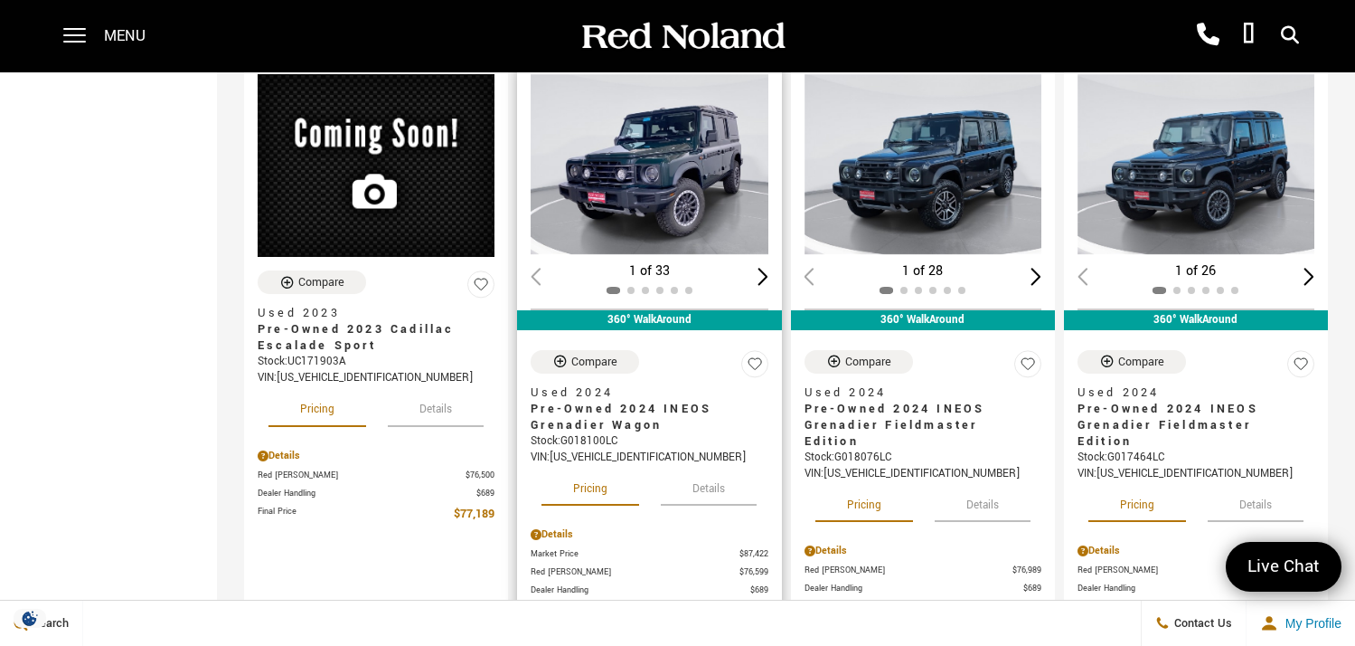
click at [727, 466] on button "Details" at bounding box center [709, 486] width 96 height 40
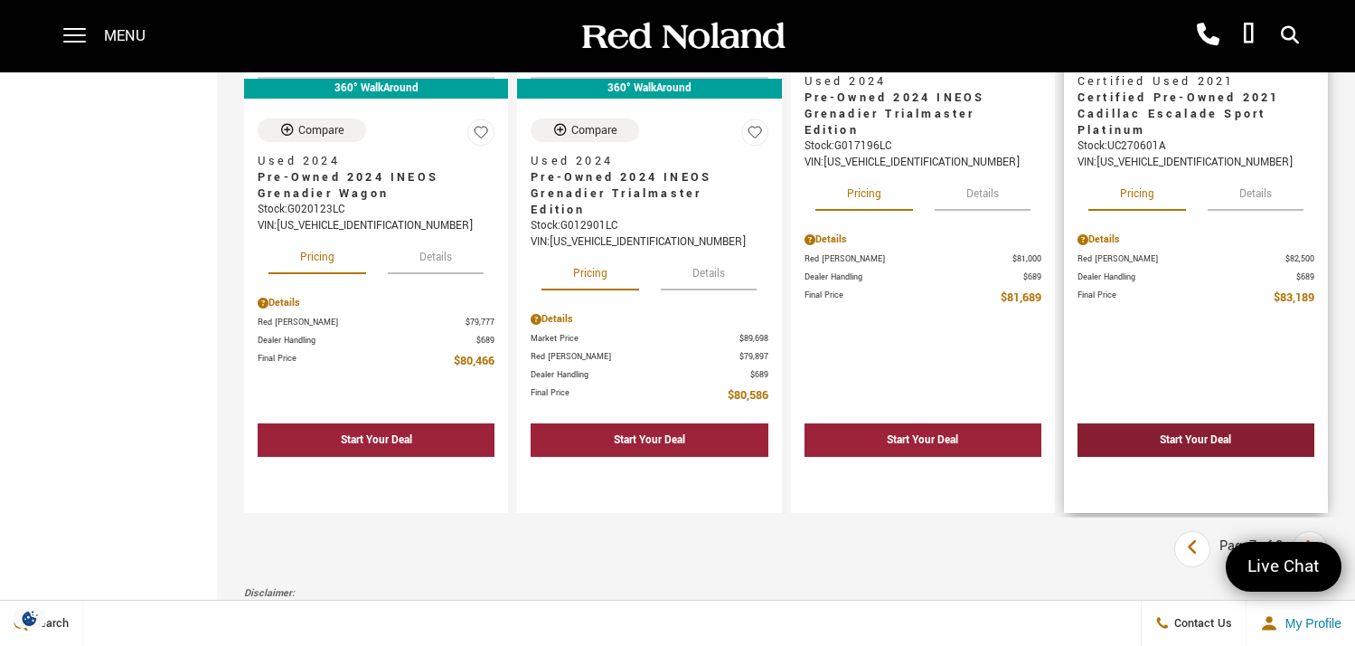
scroll to position [3175, 0]
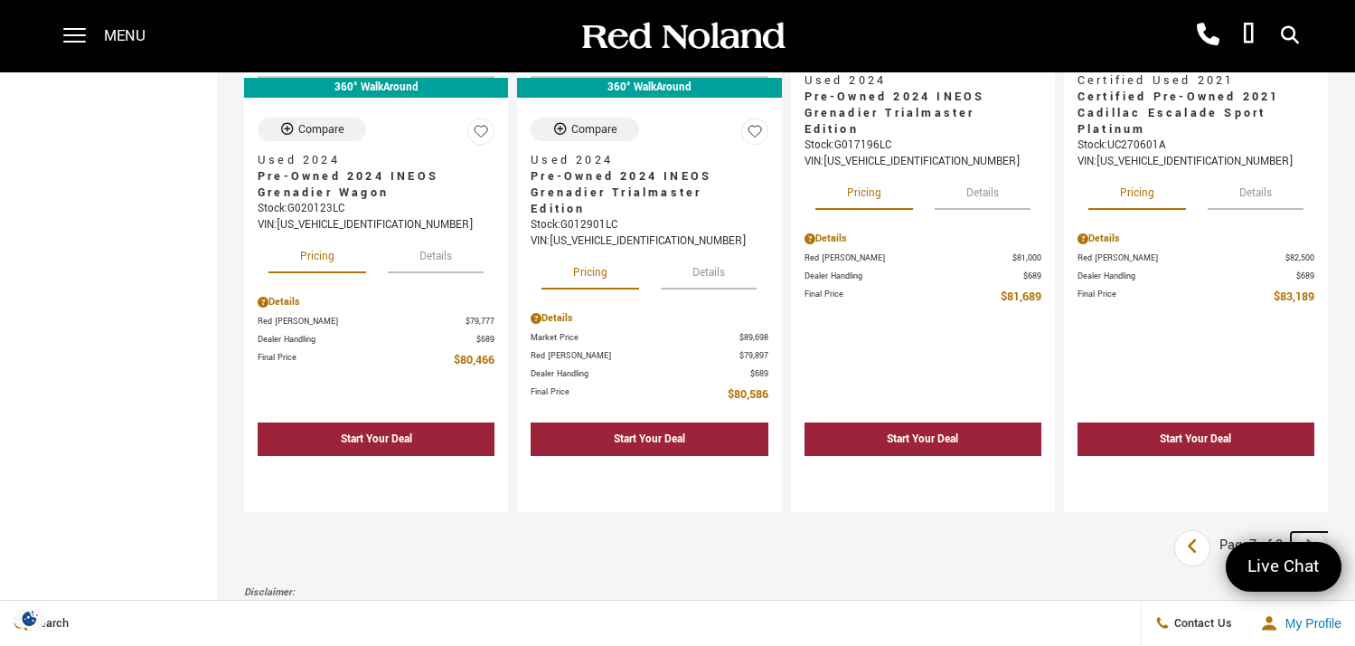
click at [1316, 532] on icon "next page" at bounding box center [1311, 546] width 12 height 29
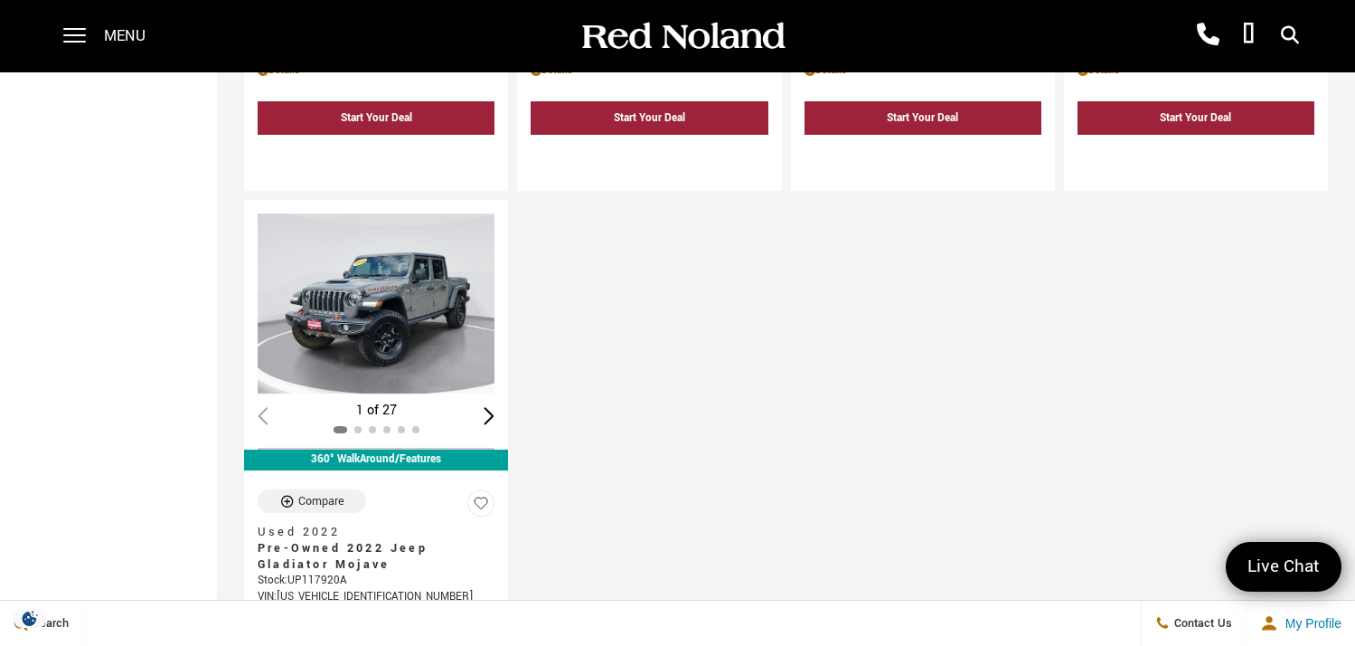
scroll to position [2550, 0]
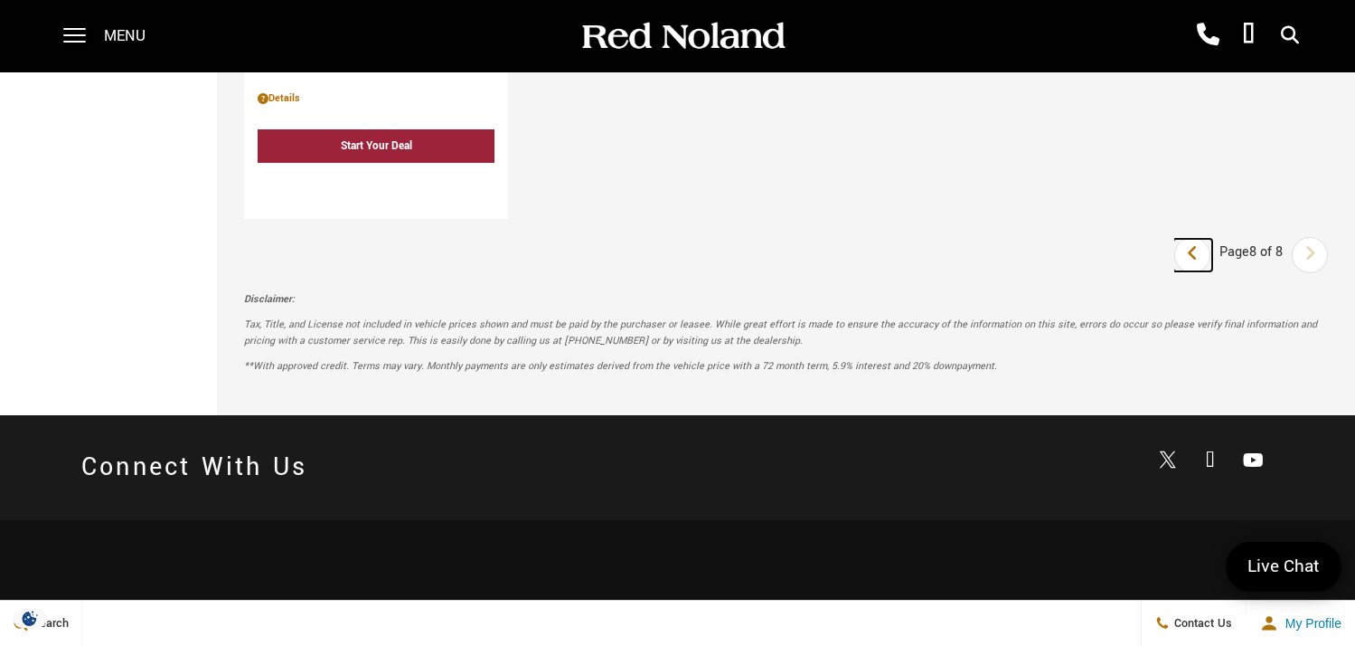
click at [1199, 239] on icon "previous page" at bounding box center [1193, 253] width 12 height 29
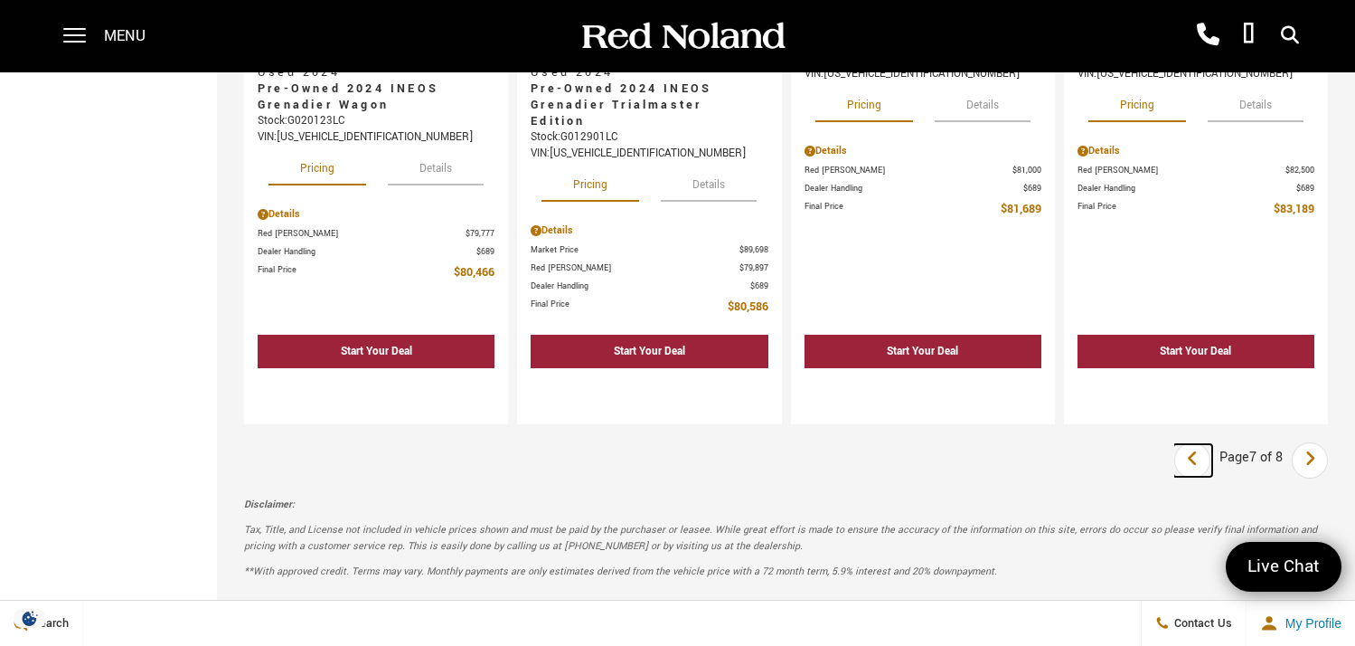
scroll to position [2993, 0]
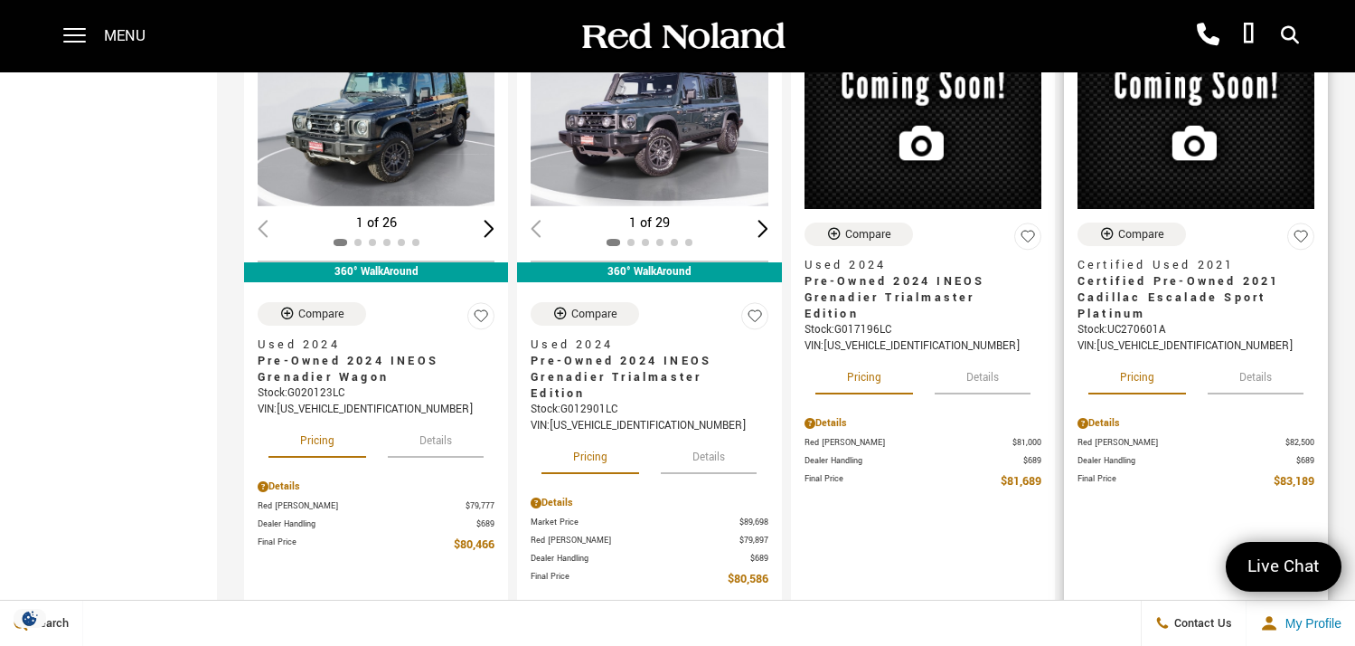
click at [1266, 354] on button "Details" at bounding box center [1256, 374] width 96 height 40
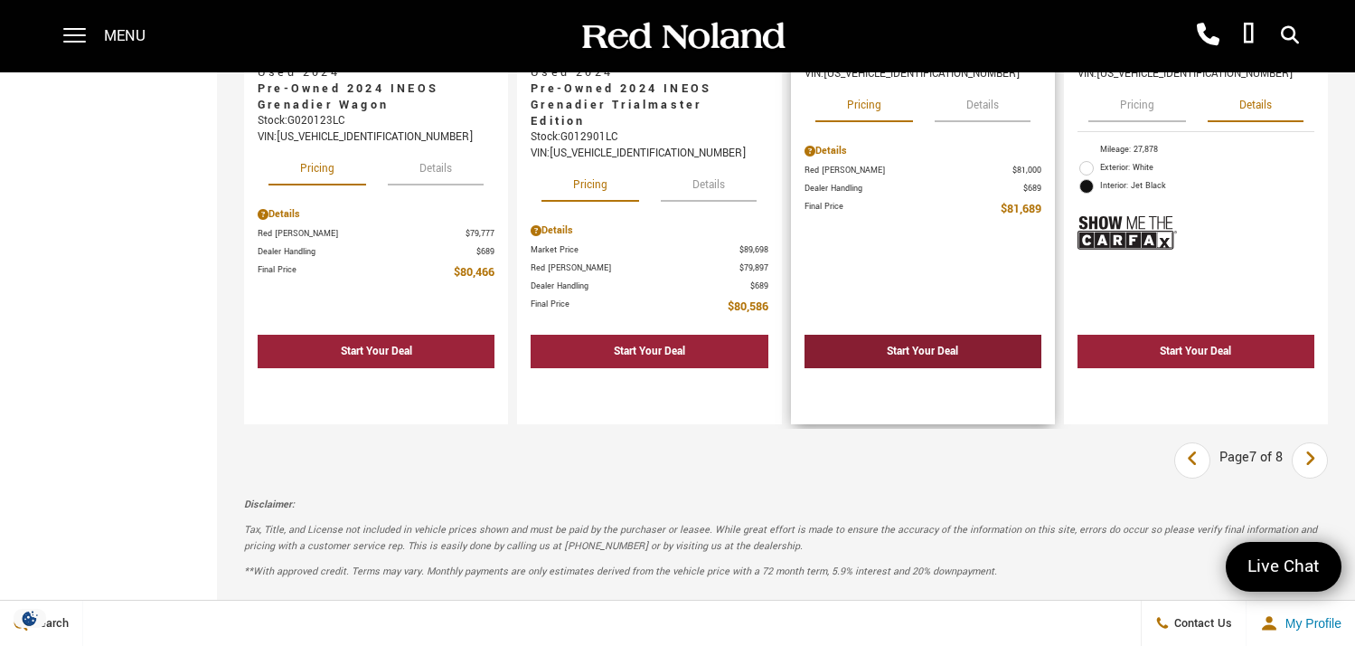
scroll to position [3084, 0]
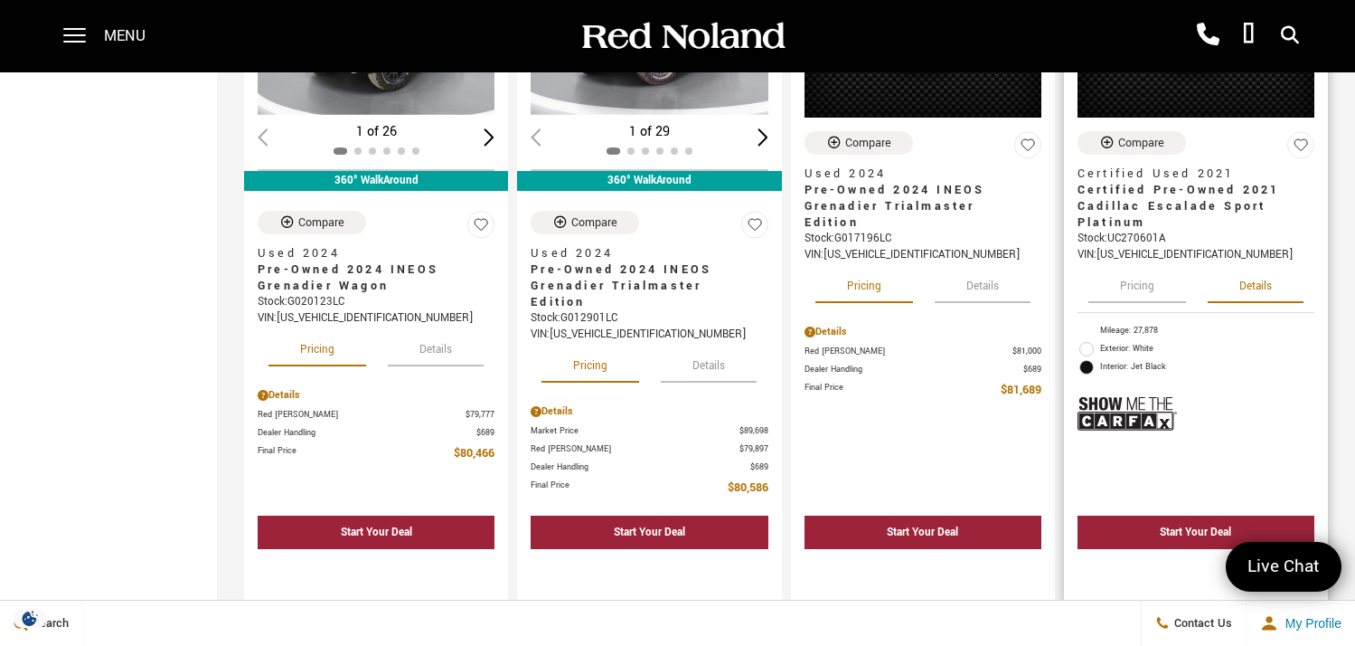
click at [1120, 263] on button "Pricing" at bounding box center [1138, 283] width 98 height 40
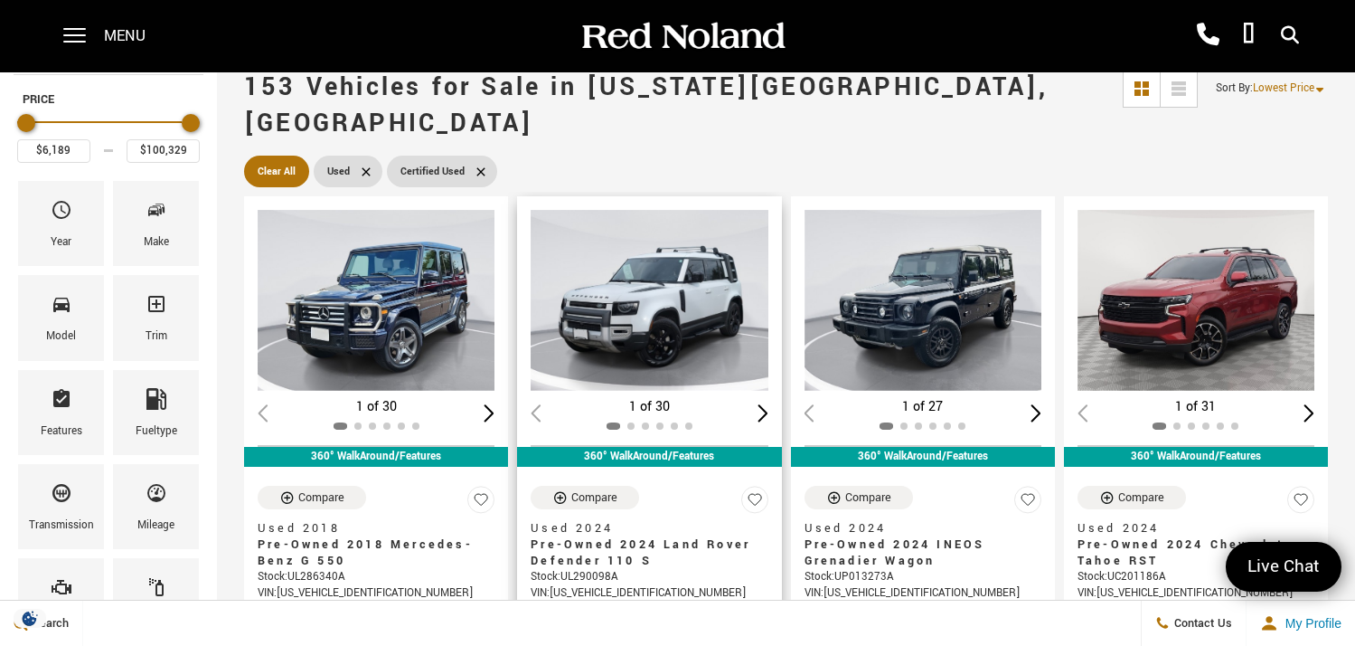
scroll to position [0, 0]
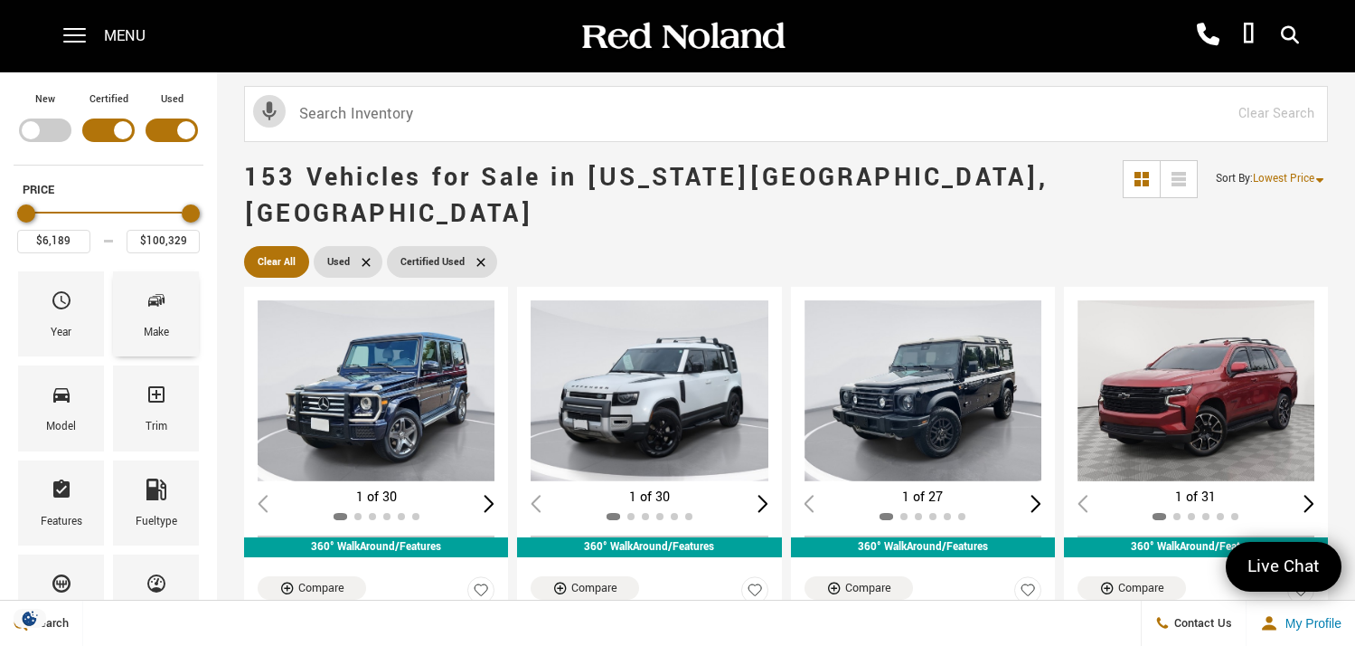
click at [158, 303] on icon "Make" at bounding box center [156, 300] width 9 height 9
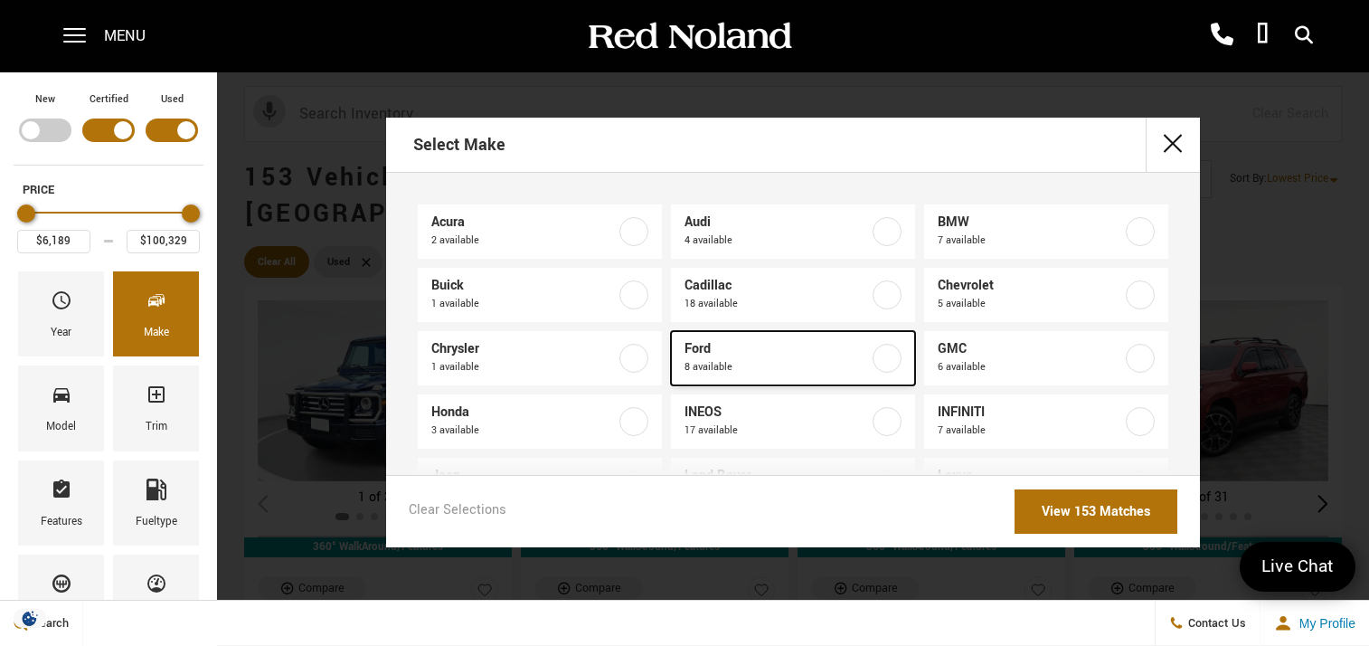
click at [875, 354] on label at bounding box center [887, 358] width 29 height 29
type input "$17,678"
type input "$42,466"
checkbox input "true"
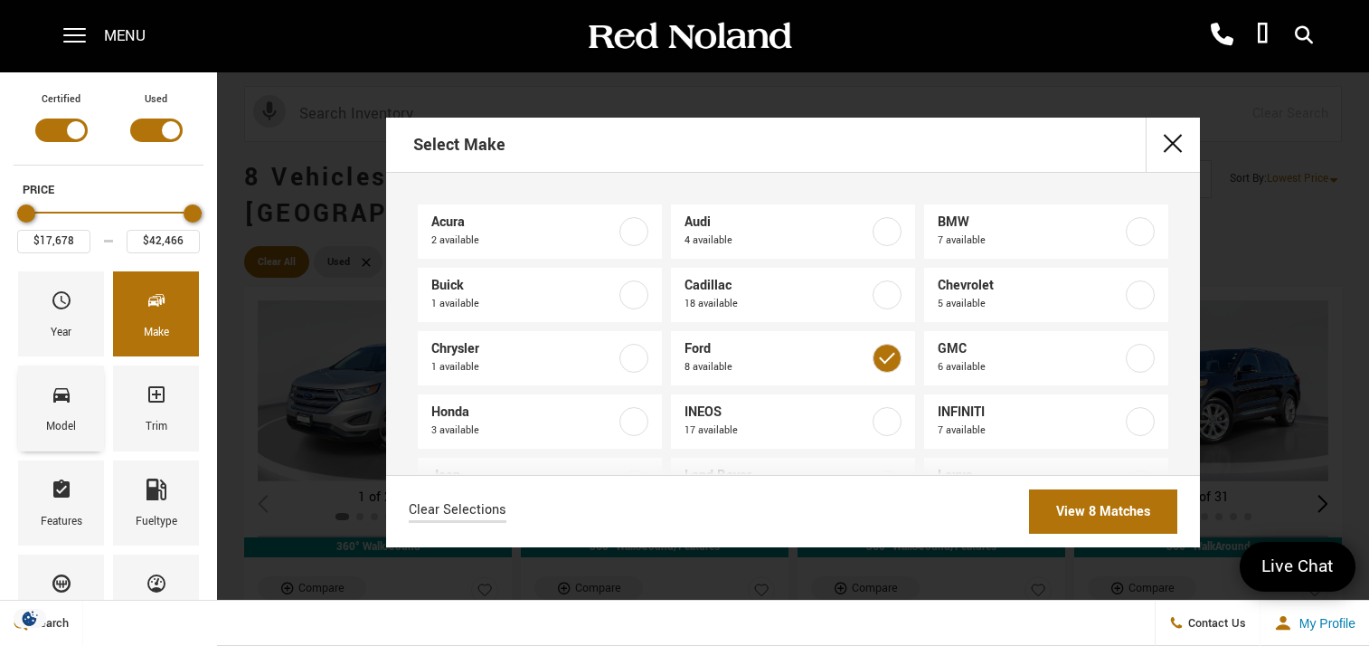
click at [63, 398] on icon "Model" at bounding box center [61, 395] width 16 height 14
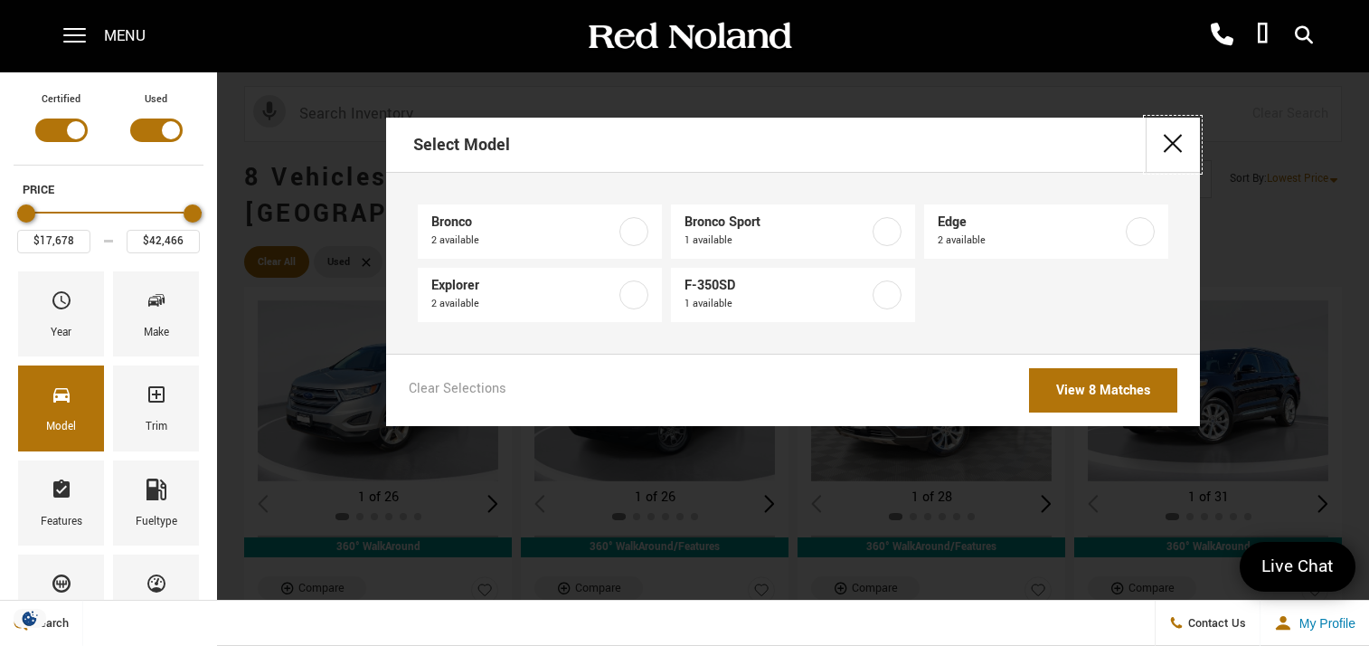
click at [1185, 133] on button "close" at bounding box center [1173, 145] width 54 height 54
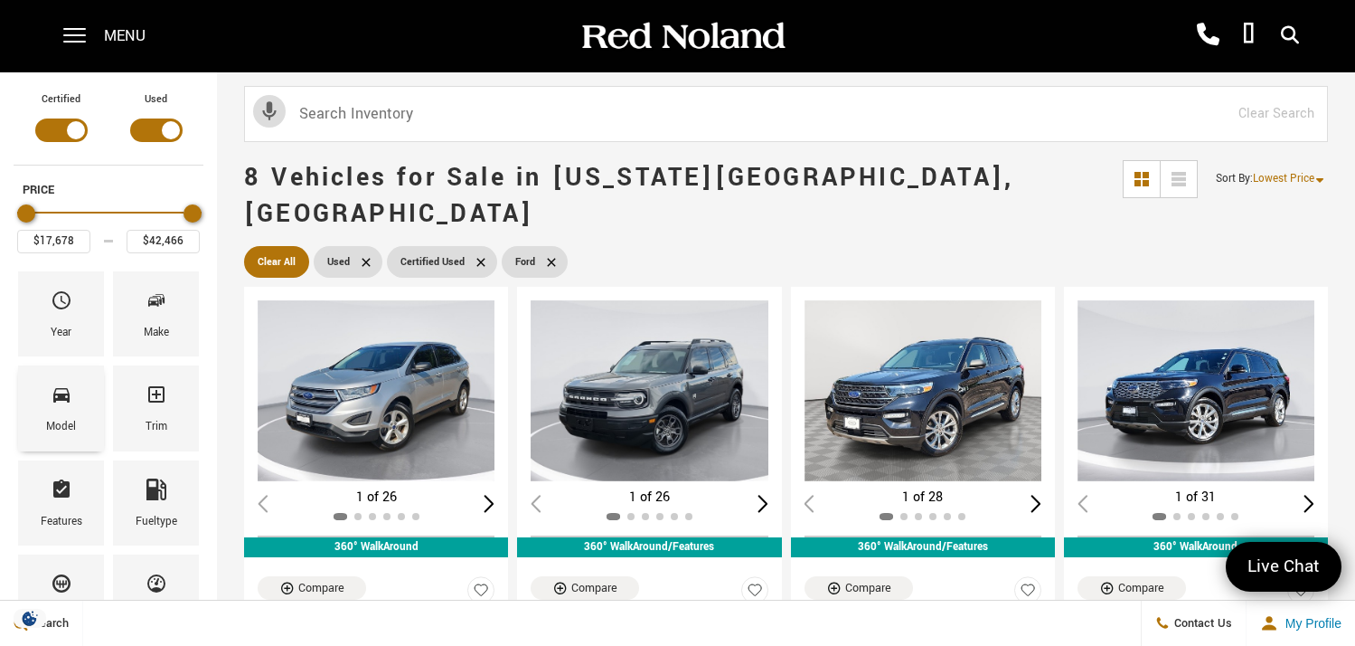
click at [65, 410] on span "Model" at bounding box center [62, 398] width 22 height 38
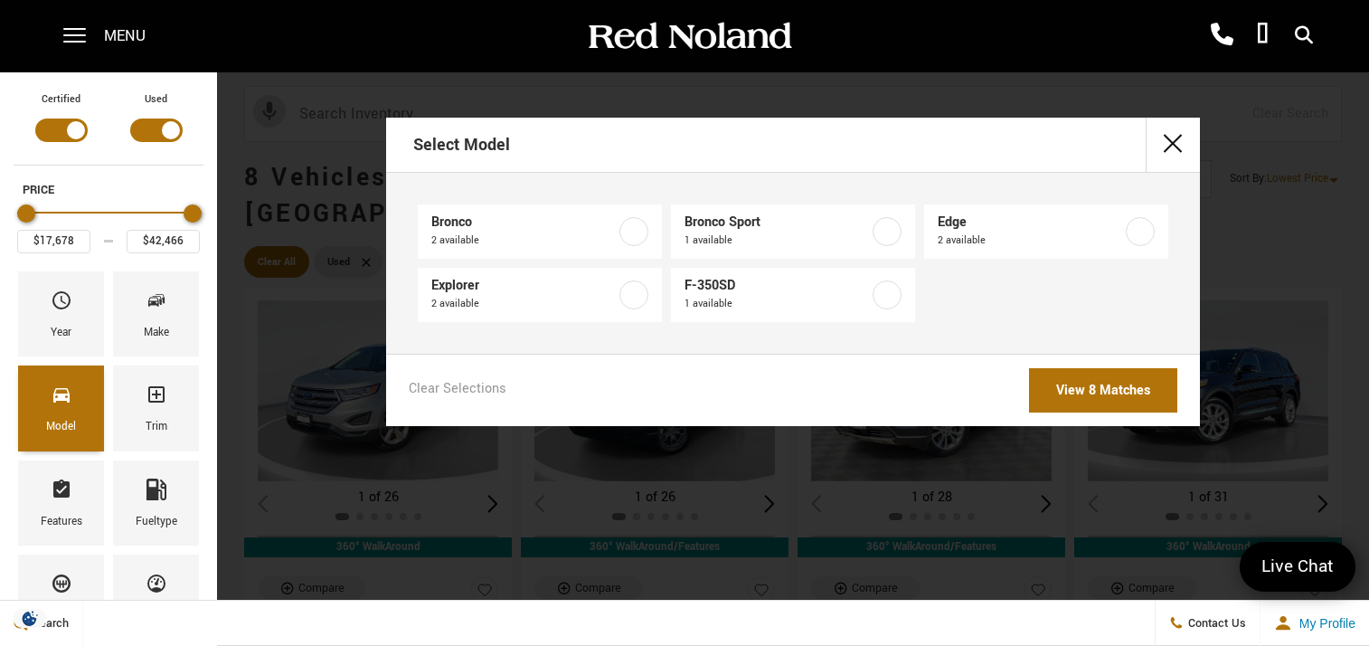
click at [89, 381] on div "Model" at bounding box center [61, 407] width 86 height 85
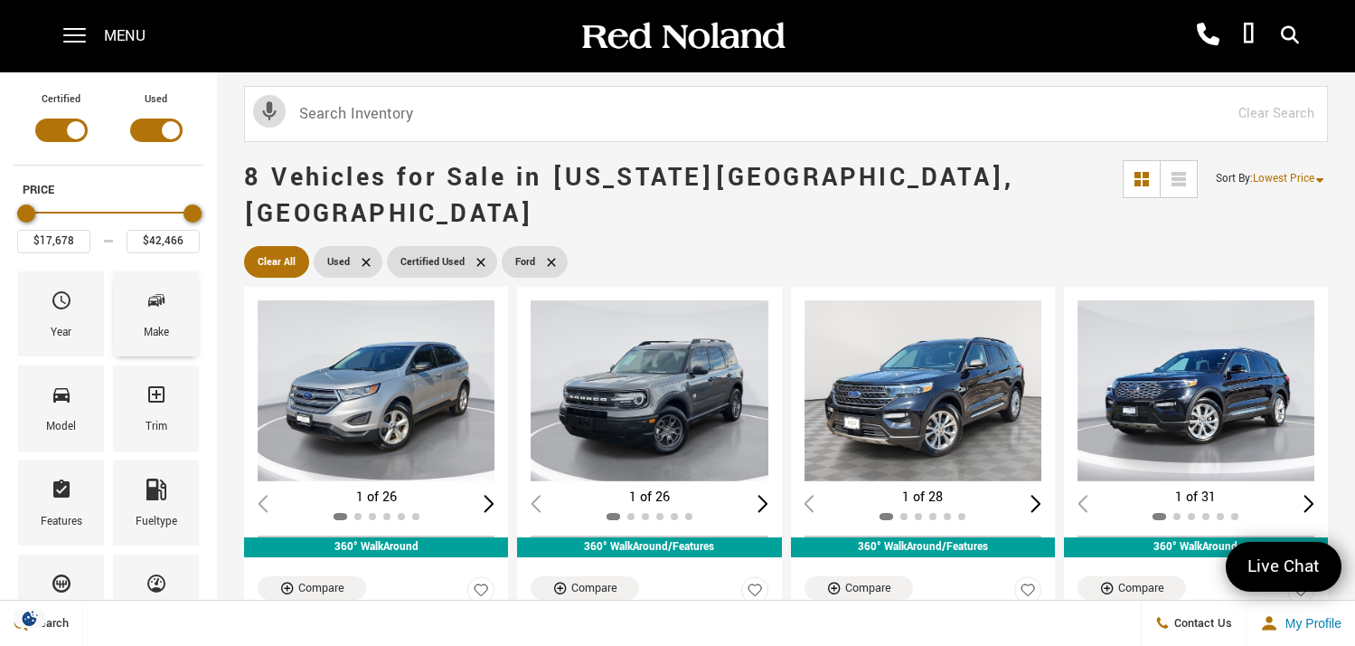
click at [188, 313] on div "Make" at bounding box center [156, 313] width 86 height 85
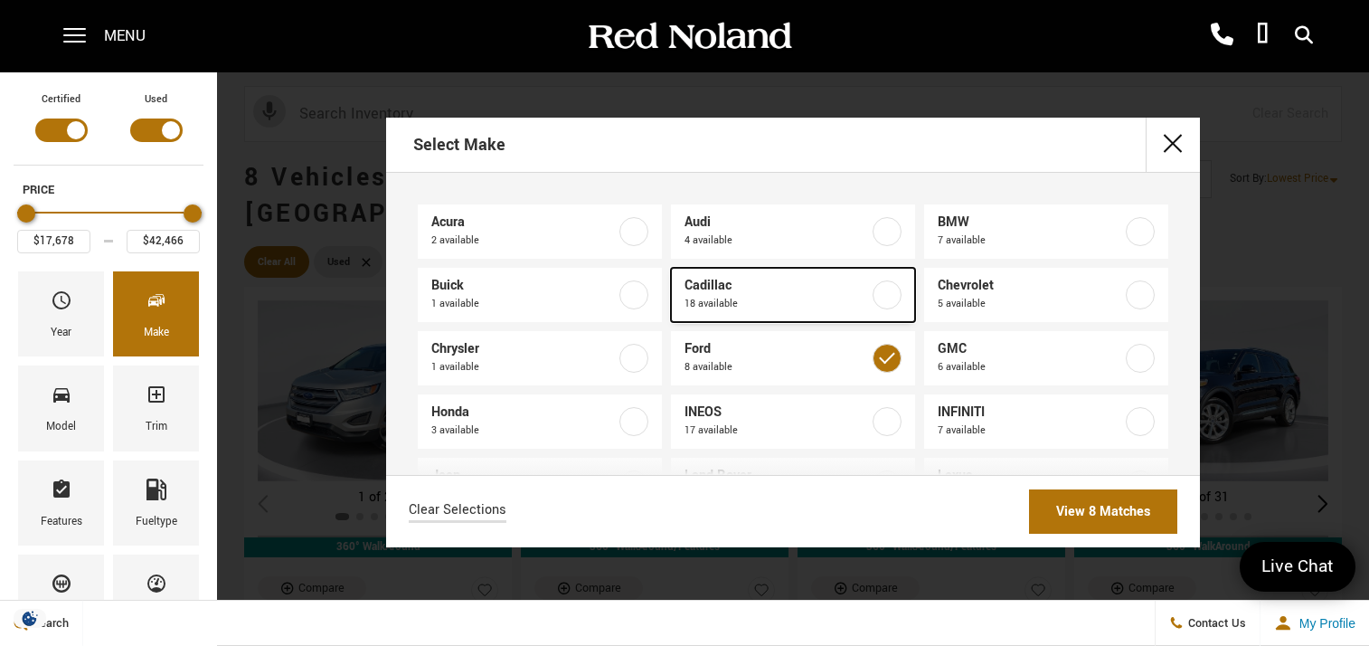
click at [860, 291] on link "Cadillac 18 available" at bounding box center [793, 295] width 244 height 54
type input "$98,189"
checkbox input "true"
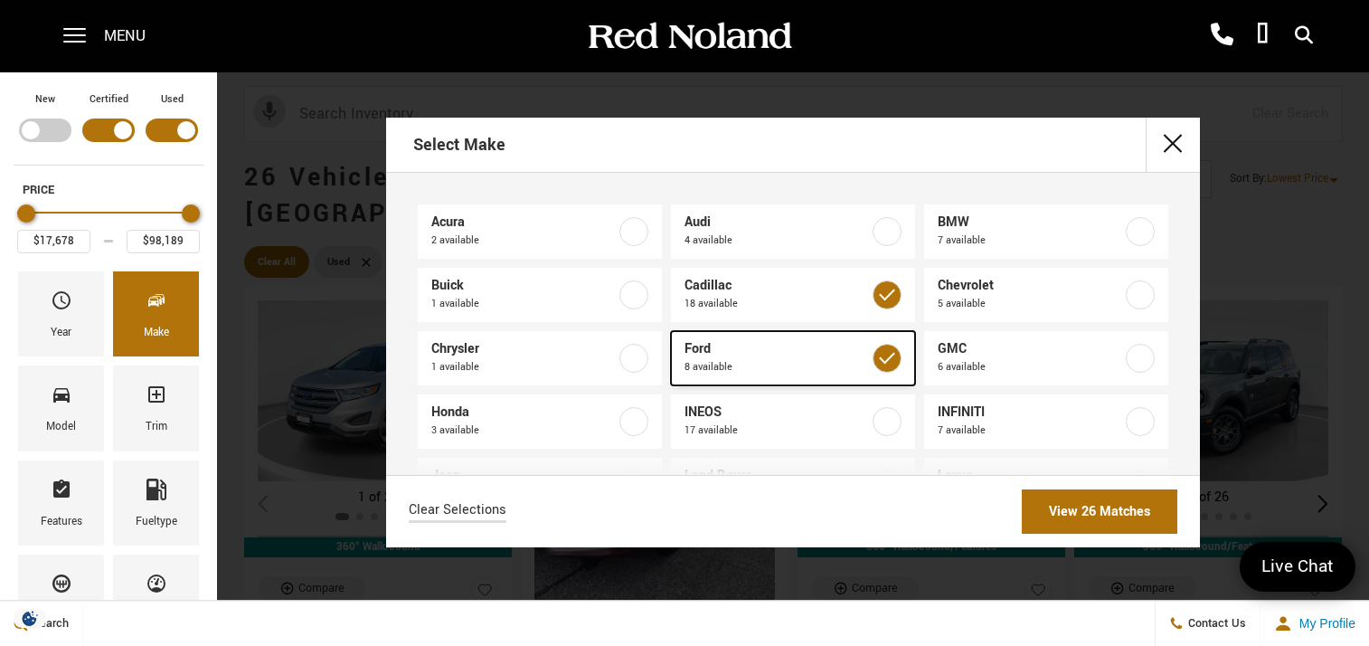
click at [873, 347] on label at bounding box center [887, 358] width 29 height 29
type input "$20,684"
checkbox input "false"
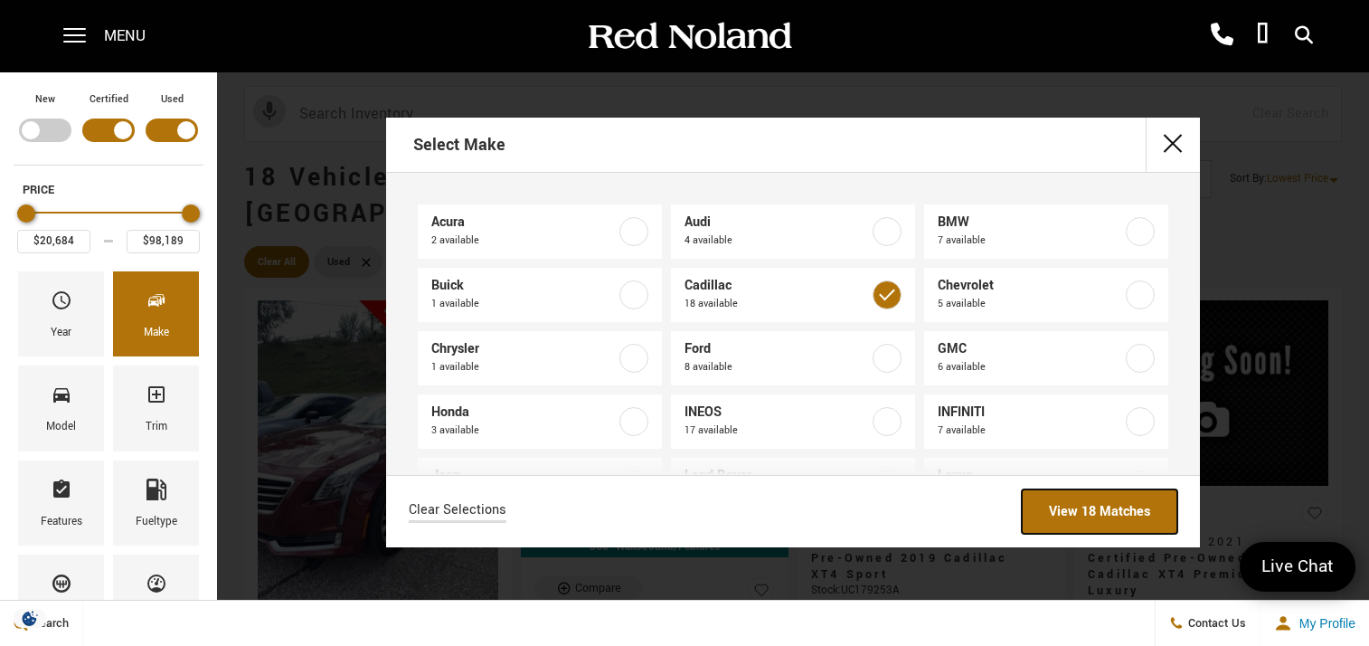
click at [1096, 514] on link "View 18 Matches" at bounding box center [1100, 511] width 156 height 44
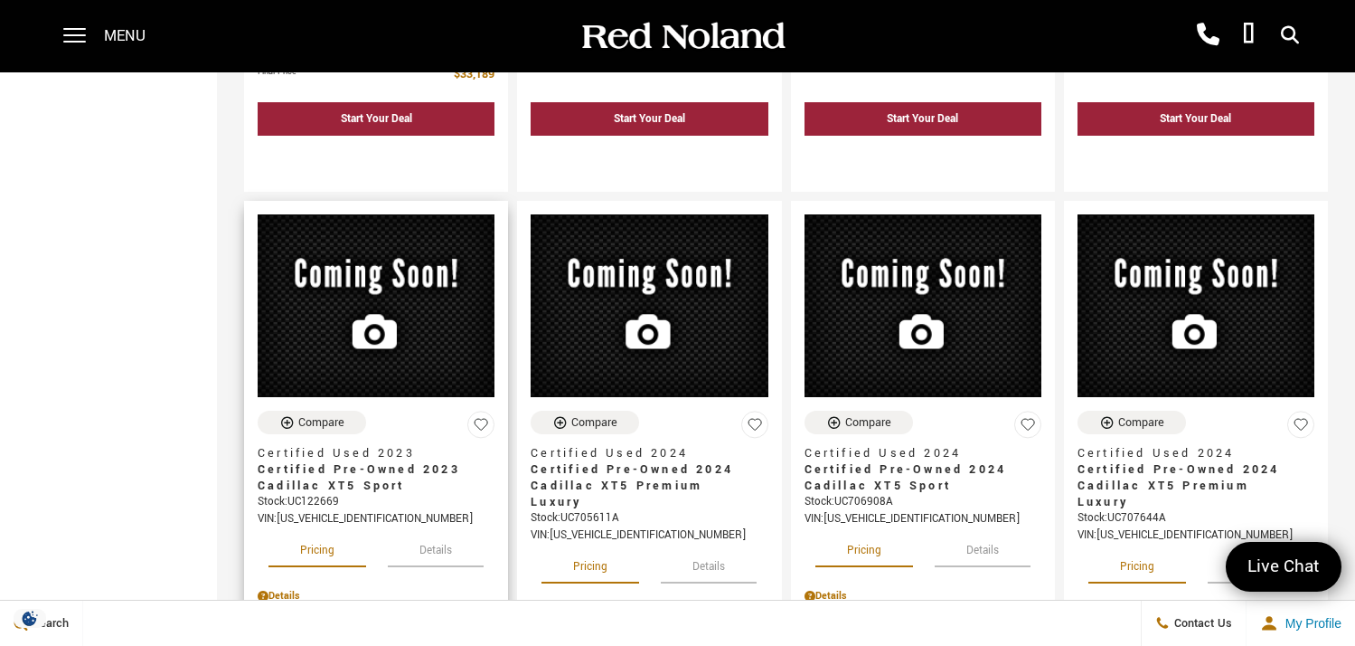
scroll to position [2086, 0]
